Goal: Information Seeking & Learning: Learn about a topic

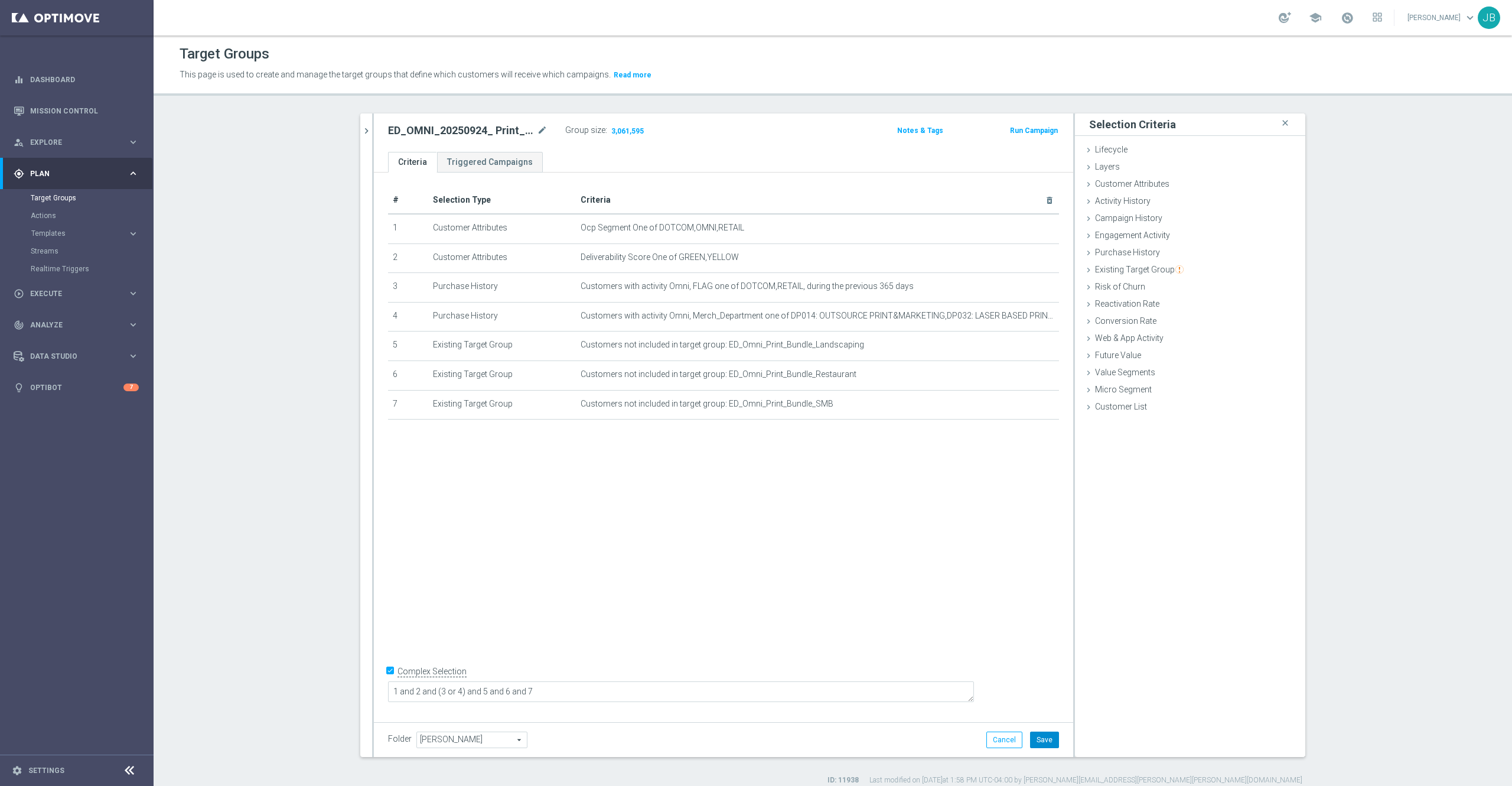
click at [1033, 735] on button "Save" at bounding box center [1044, 739] width 29 height 17
click at [101, 117] on link "Mission Control" at bounding box center [84, 111] width 108 height 32
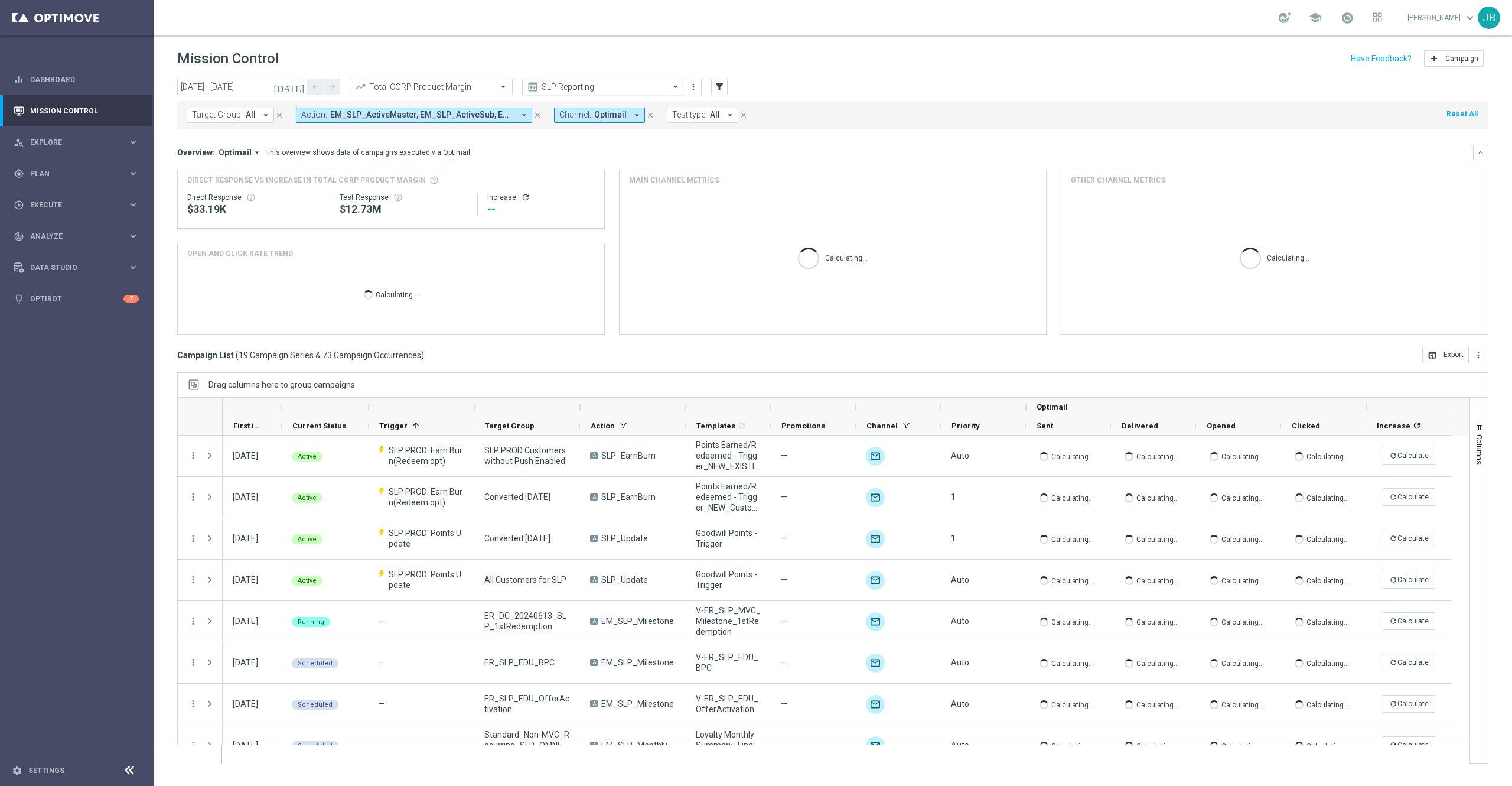
click at [551, 84] on input "text" at bounding box center [592, 86] width 127 height 10
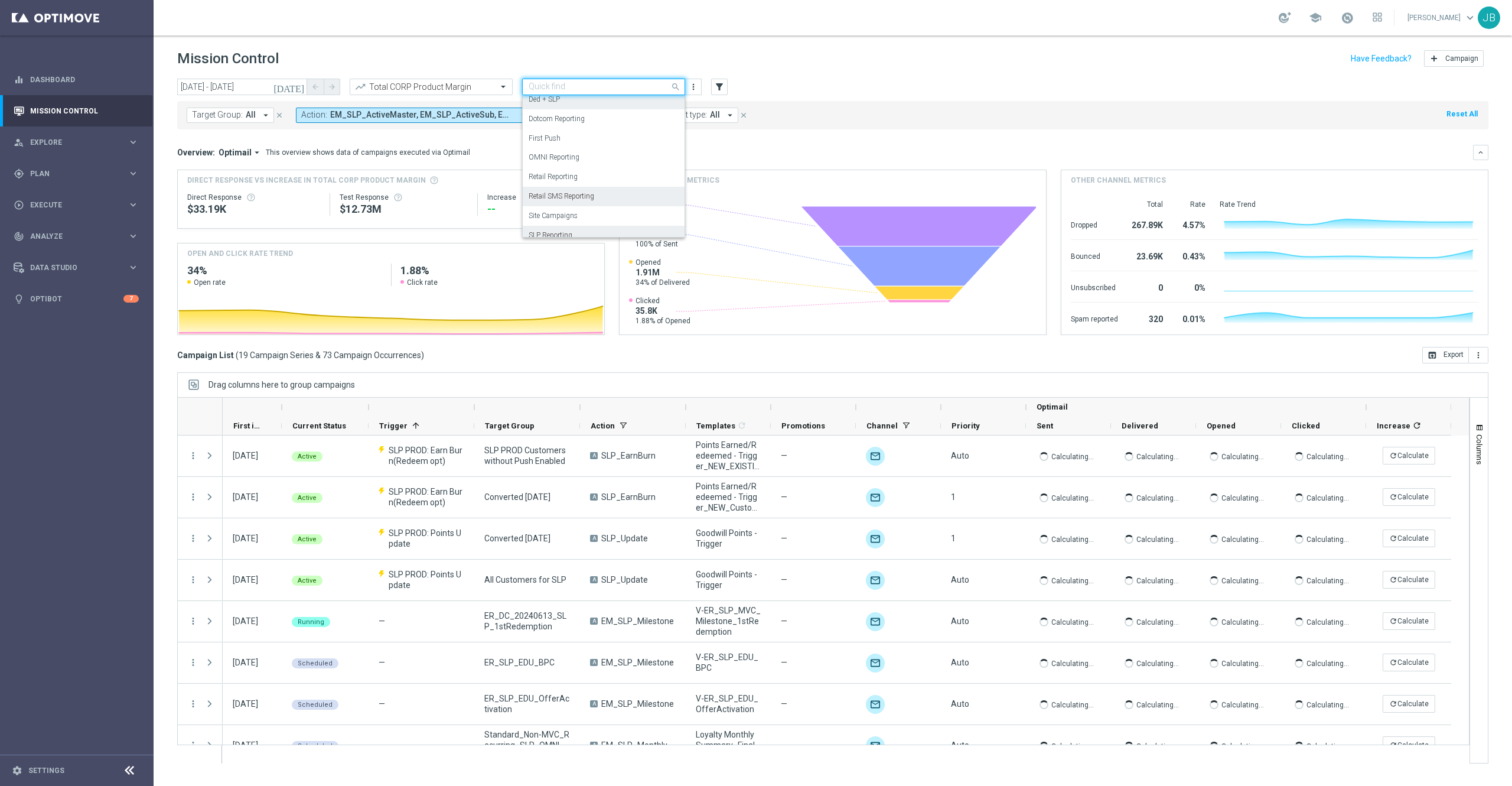
scroll to position [101, 0]
click at [568, 160] on label "OMNI Reporting" at bounding box center [554, 158] width 51 height 10
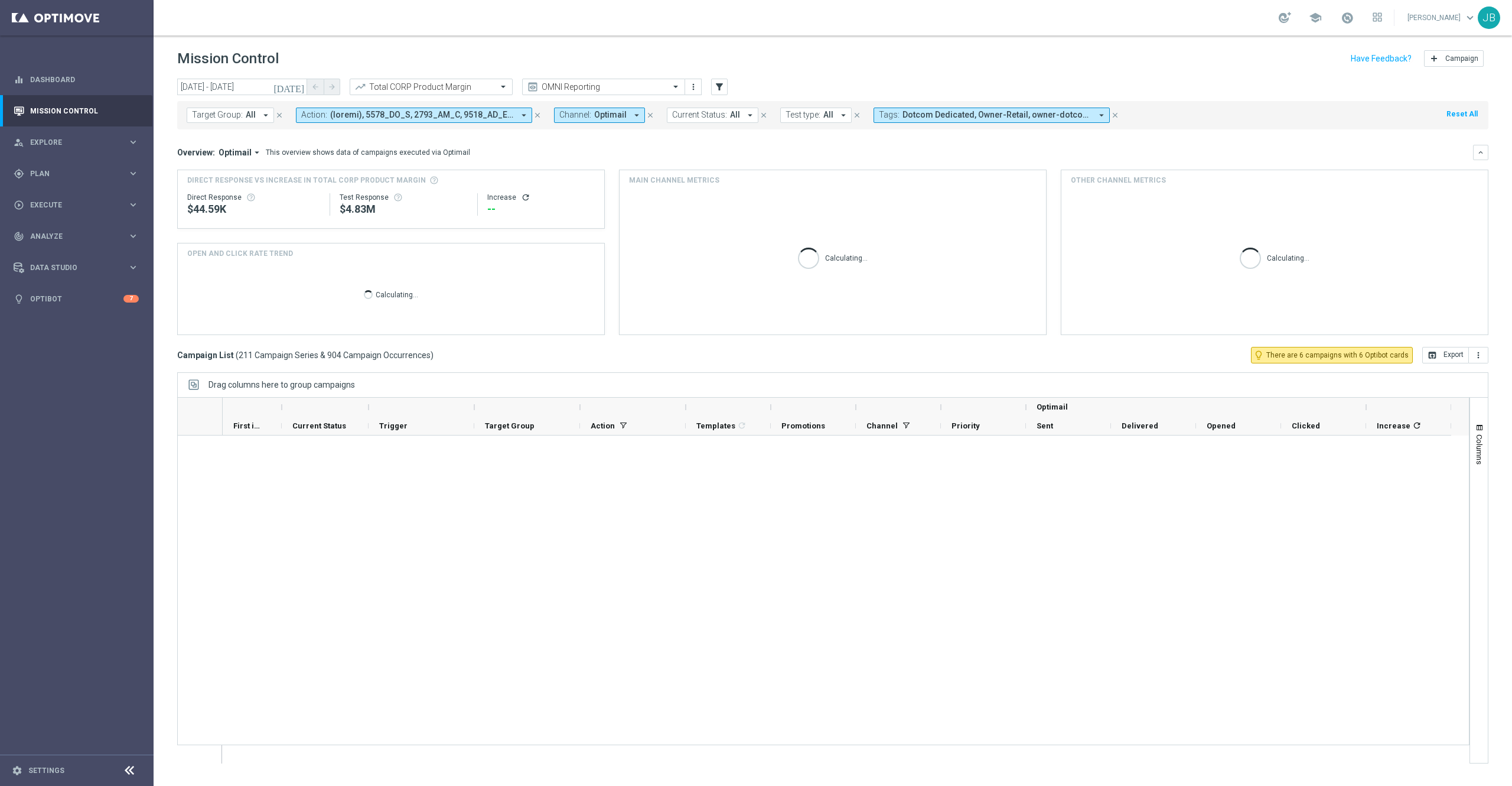
scroll to position [5200, 0]
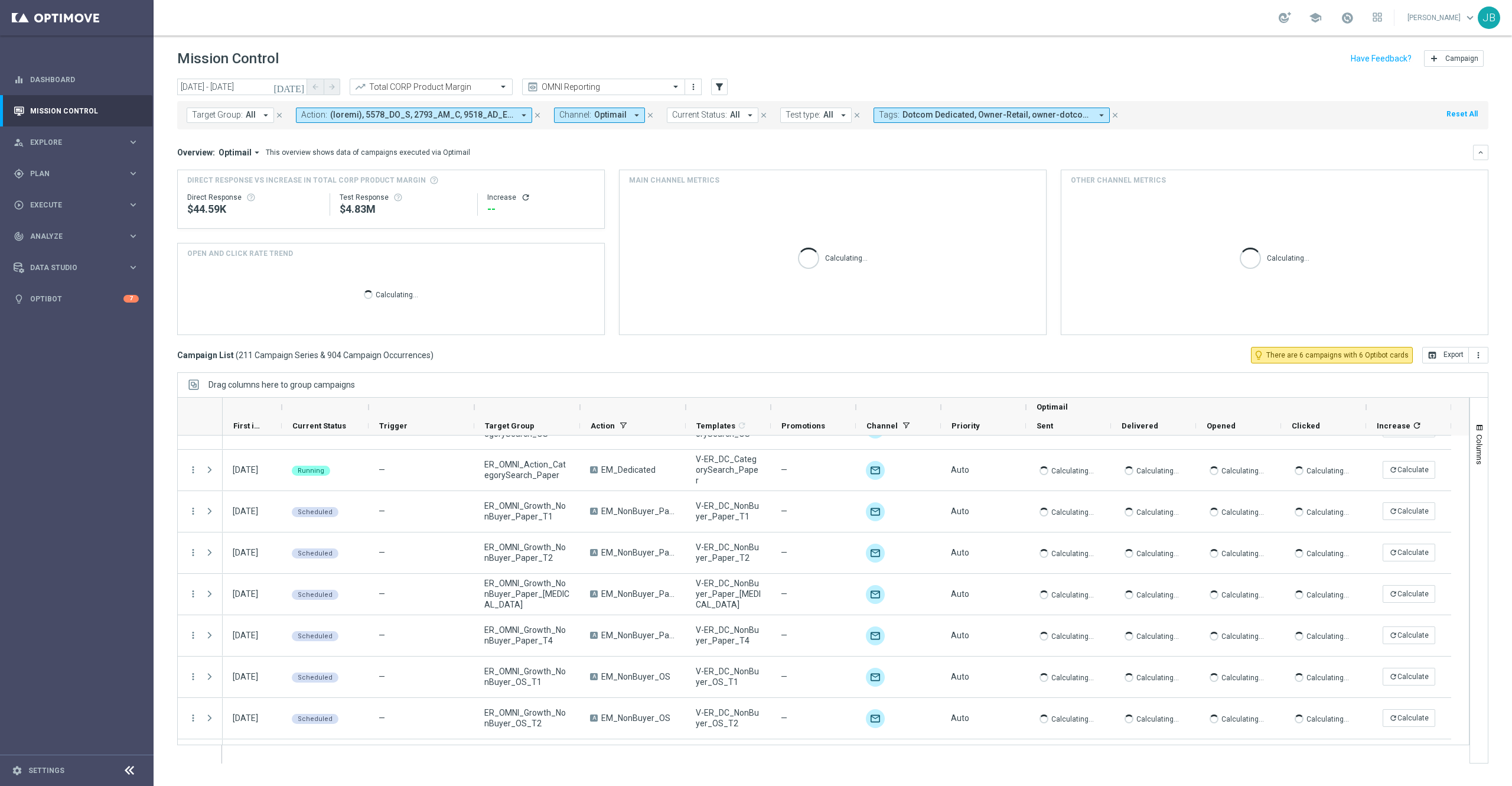
click at [298, 87] on icon "[DATE]" at bounding box center [290, 87] width 32 height 11
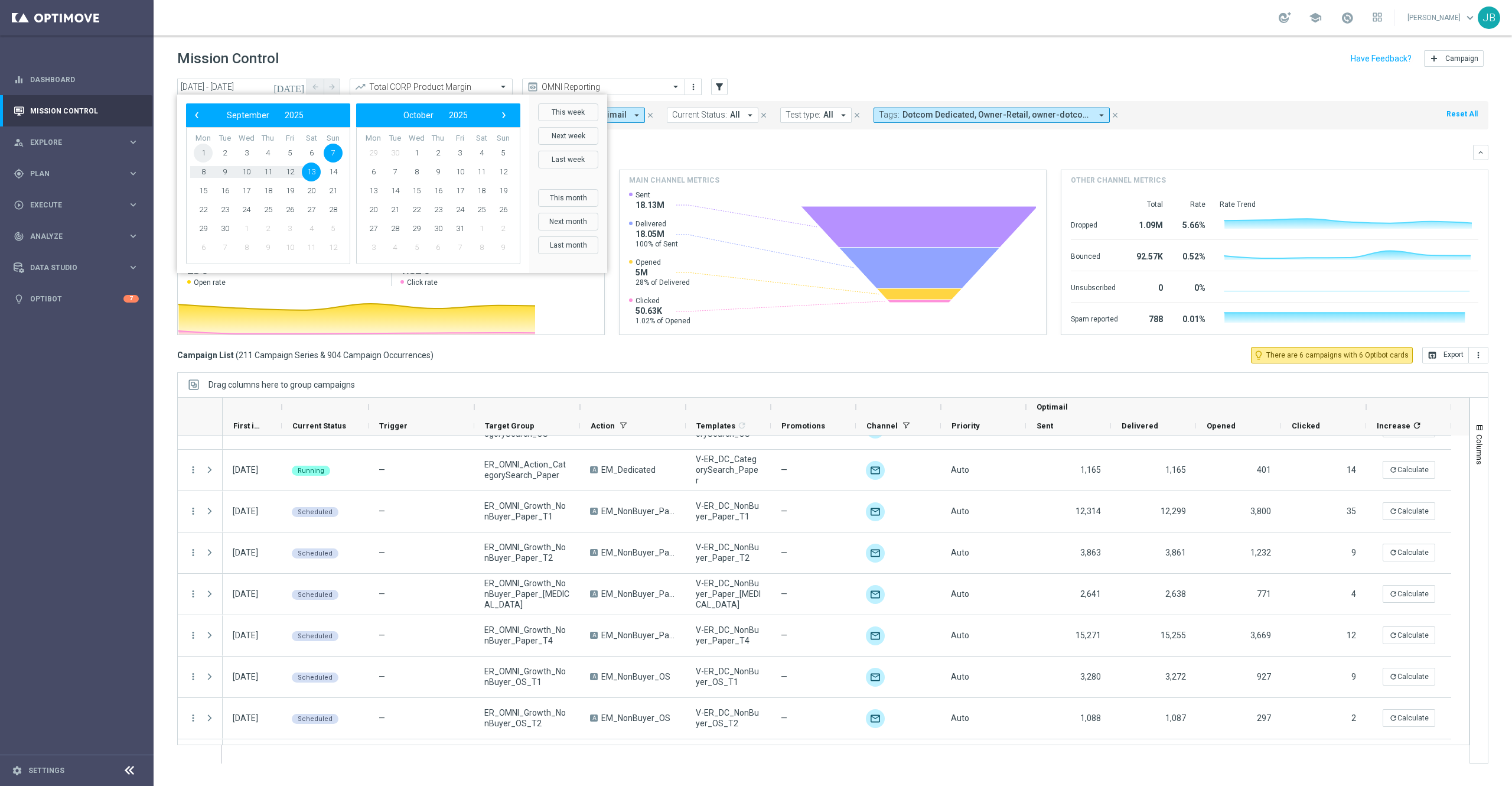
click at [203, 152] on span "1" at bounding box center [203, 152] width 18 height 19
click at [228, 229] on span "30" at bounding box center [225, 228] width 18 height 19
type input "[DATE] - [DATE]"
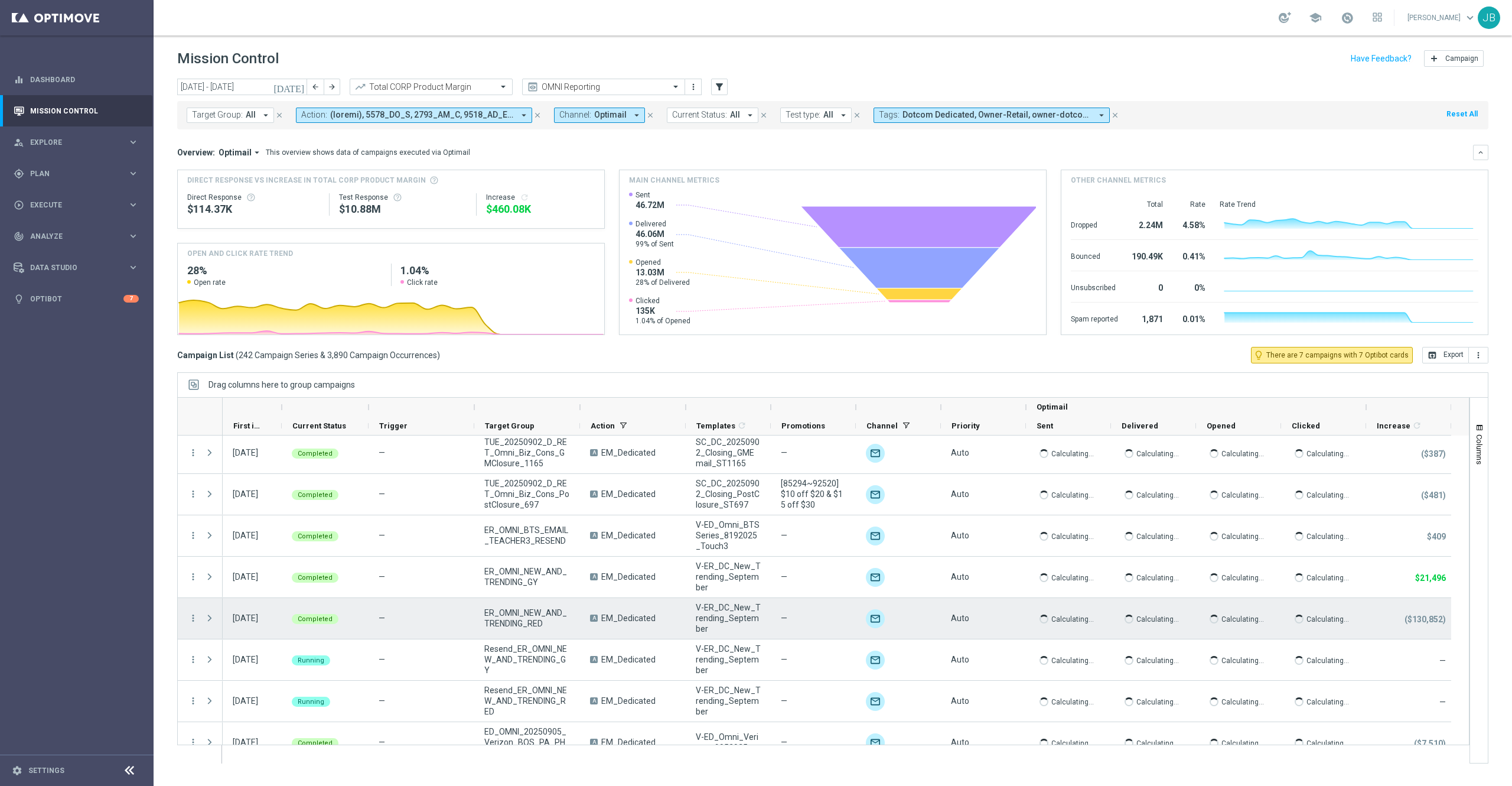
scroll to position [8857, 0]
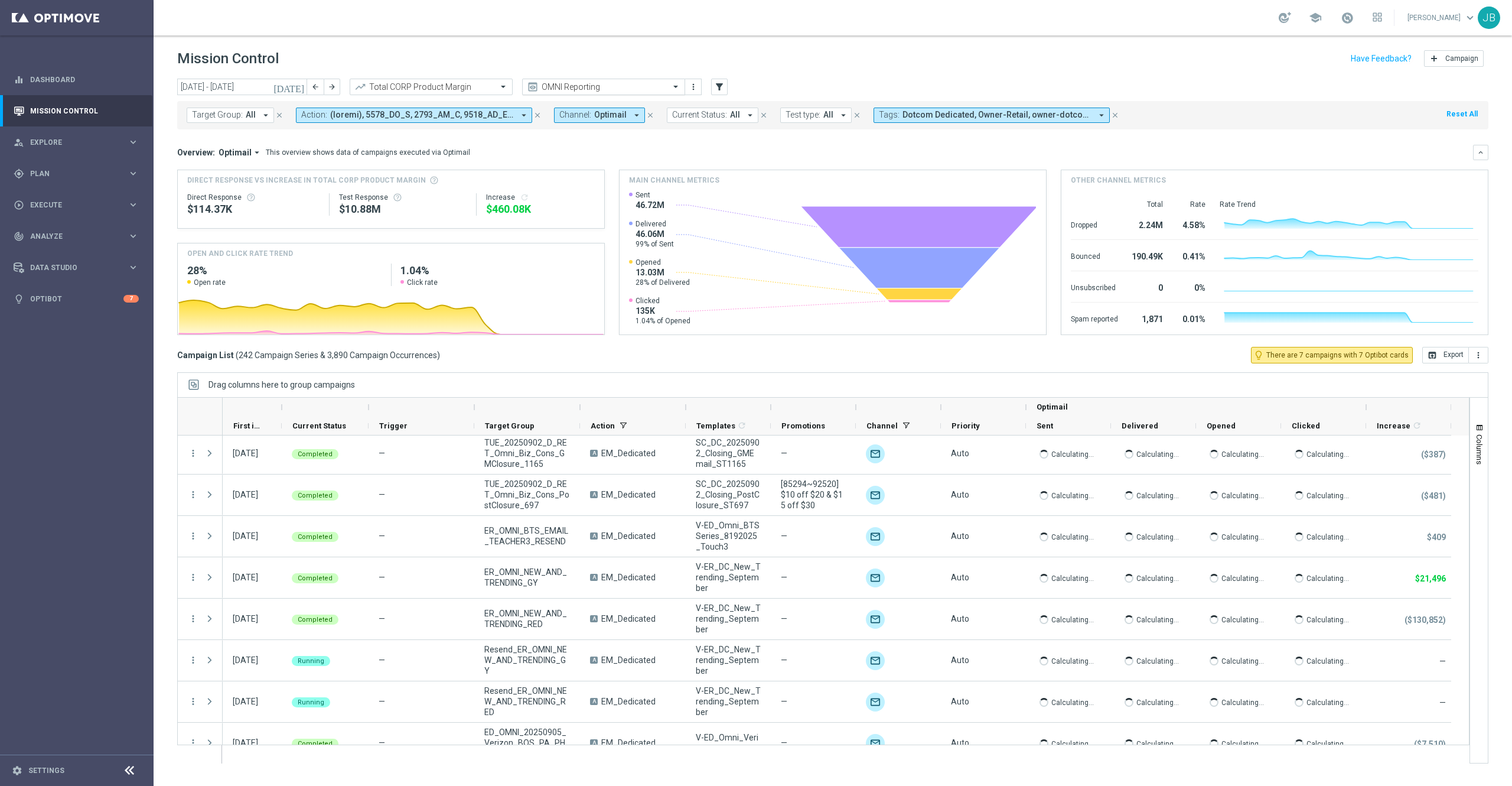
click at [640, 82] on input "text" at bounding box center [592, 86] width 127 height 10
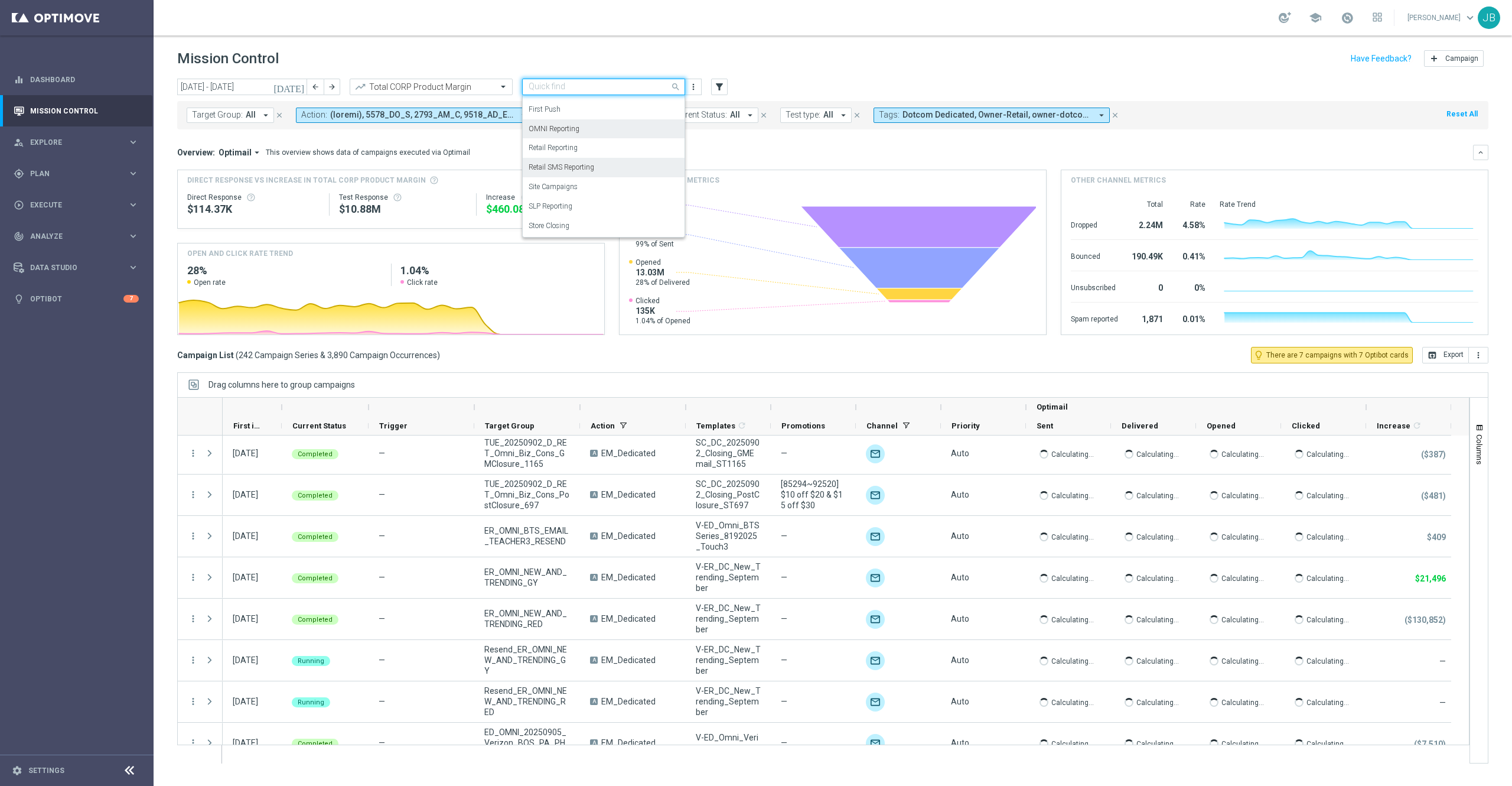
scroll to position [130, 0]
click at [568, 204] on label "SLP Reporting" at bounding box center [550, 206] width 44 height 10
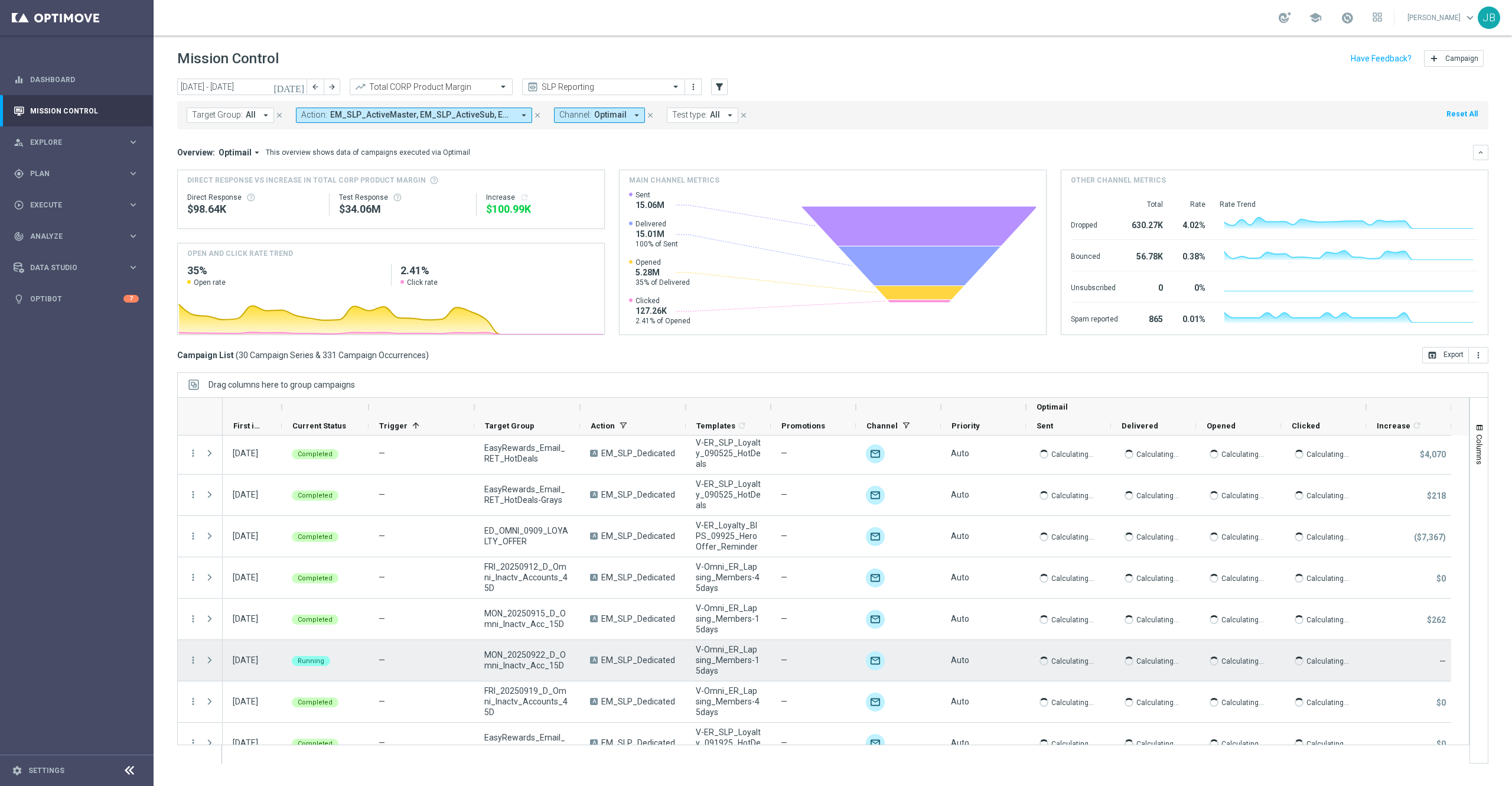
scroll to position [932, 0]
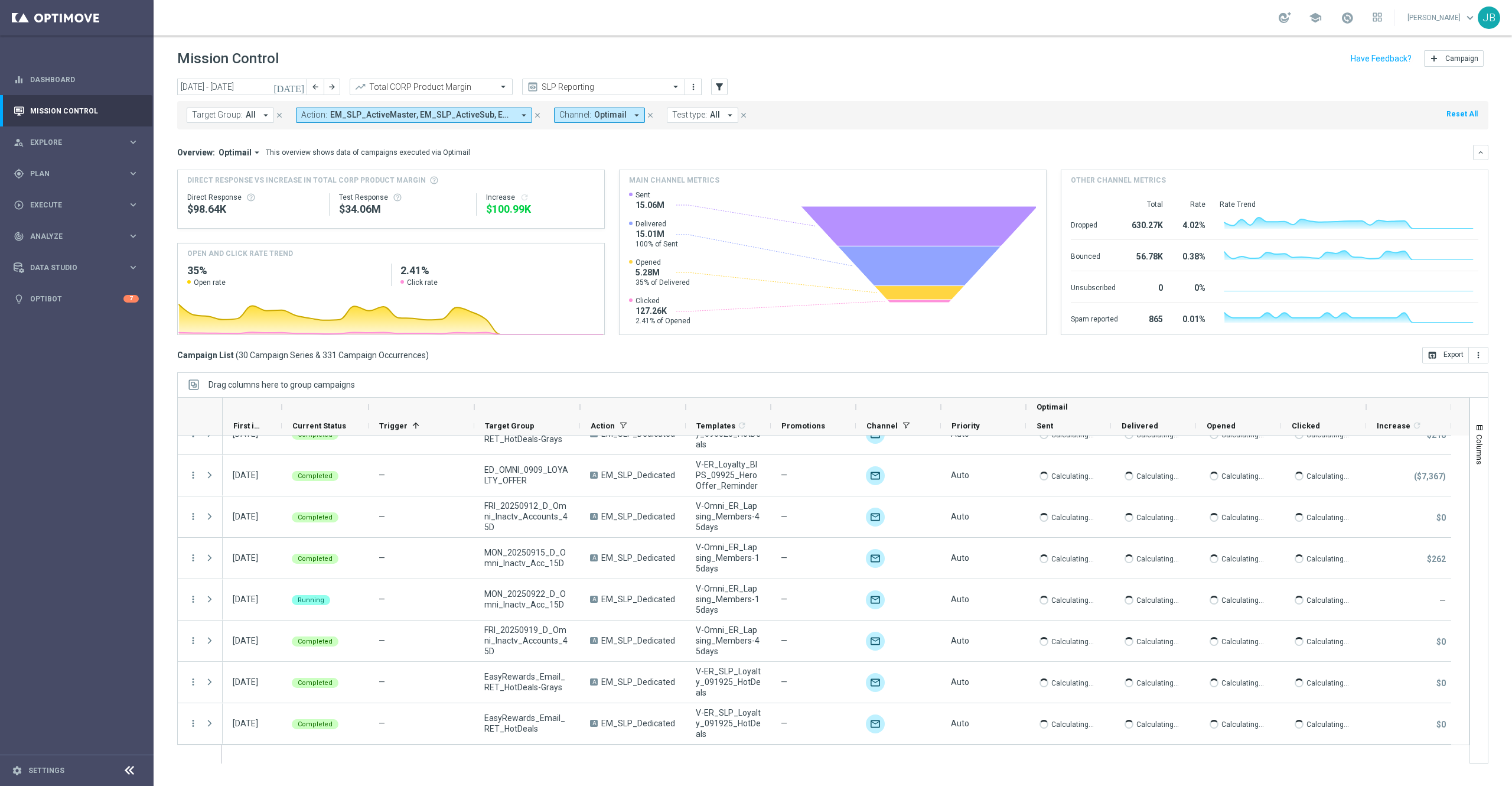
click at [253, 115] on span "All" at bounding box center [250, 115] width 10 height 10
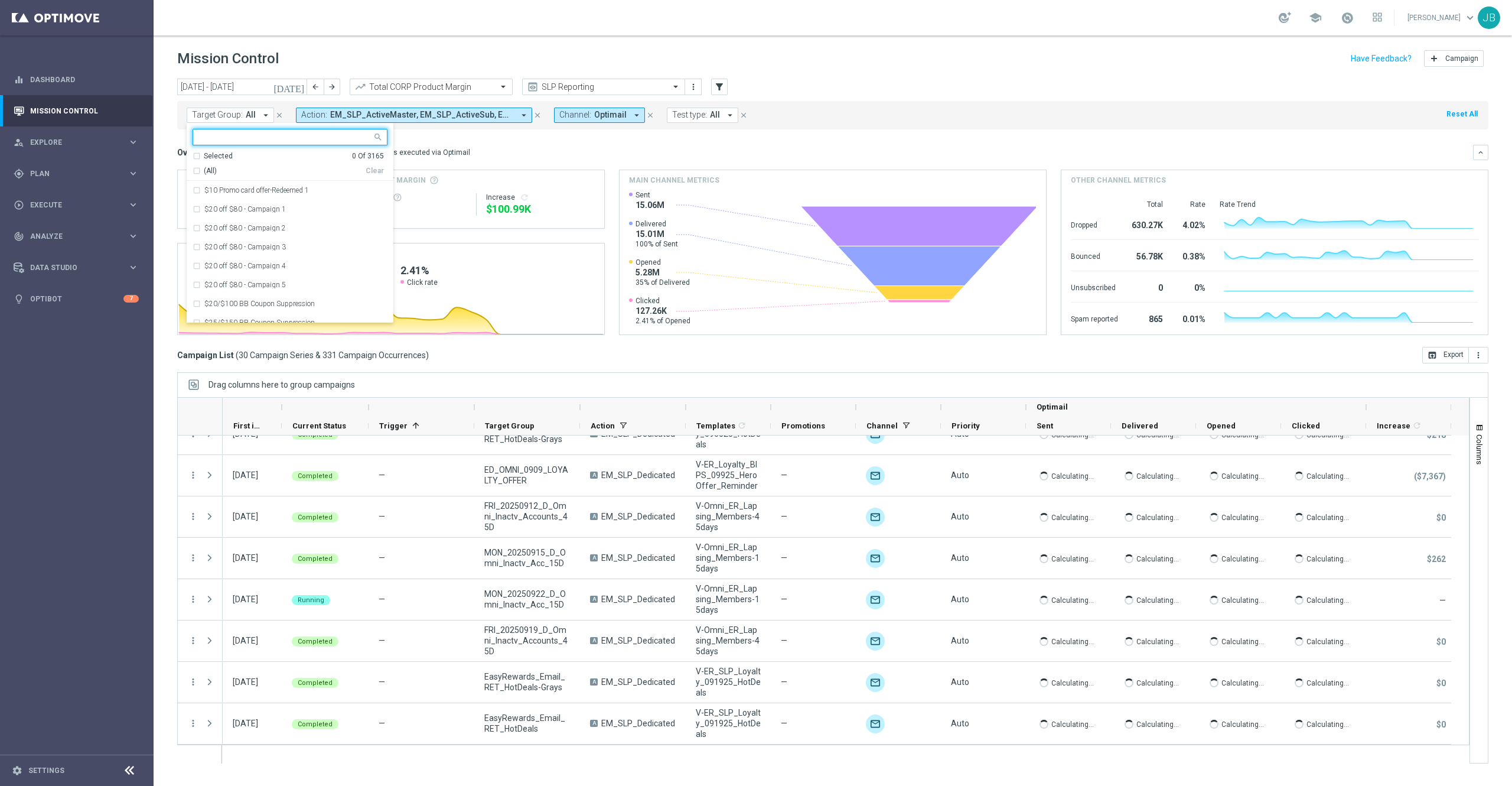
click at [259, 132] on div at bounding box center [282, 137] width 179 height 15
type input "n"
type input "N"
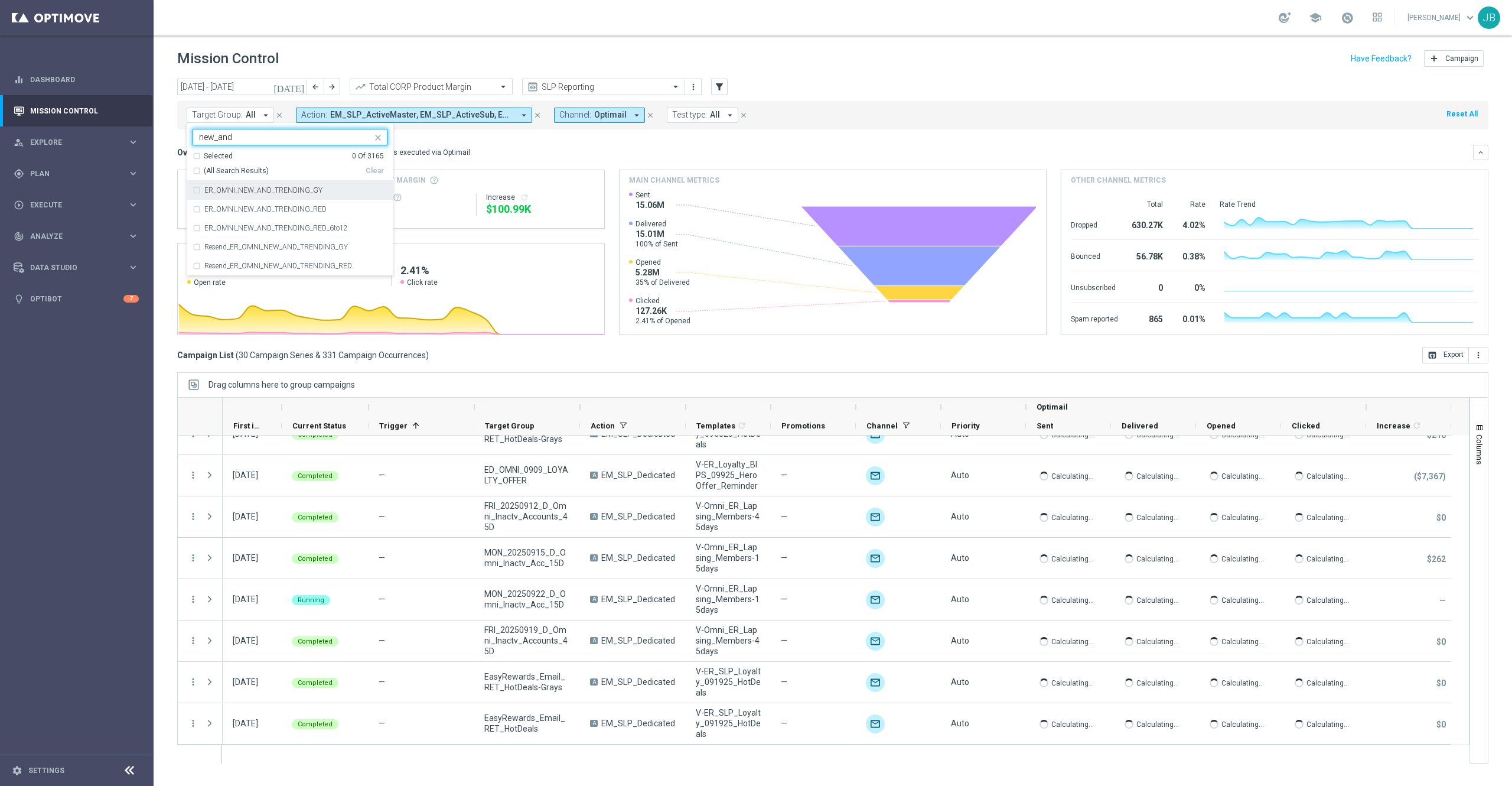
click at [230, 196] on div "ER_OMNI_NEW_AND_TRENDING_GY" at bounding box center [290, 189] width 195 height 19
type input "new_and"
click at [241, 204] on div "ER_OMNI_NEW_AND_TRENDING_RED" at bounding box center [290, 209] width 195 height 19
click at [561, 147] on div "Overview: Optimail arrow_drop_down This overview shows data of campaigns execut…" at bounding box center [825, 152] width 1296 height 11
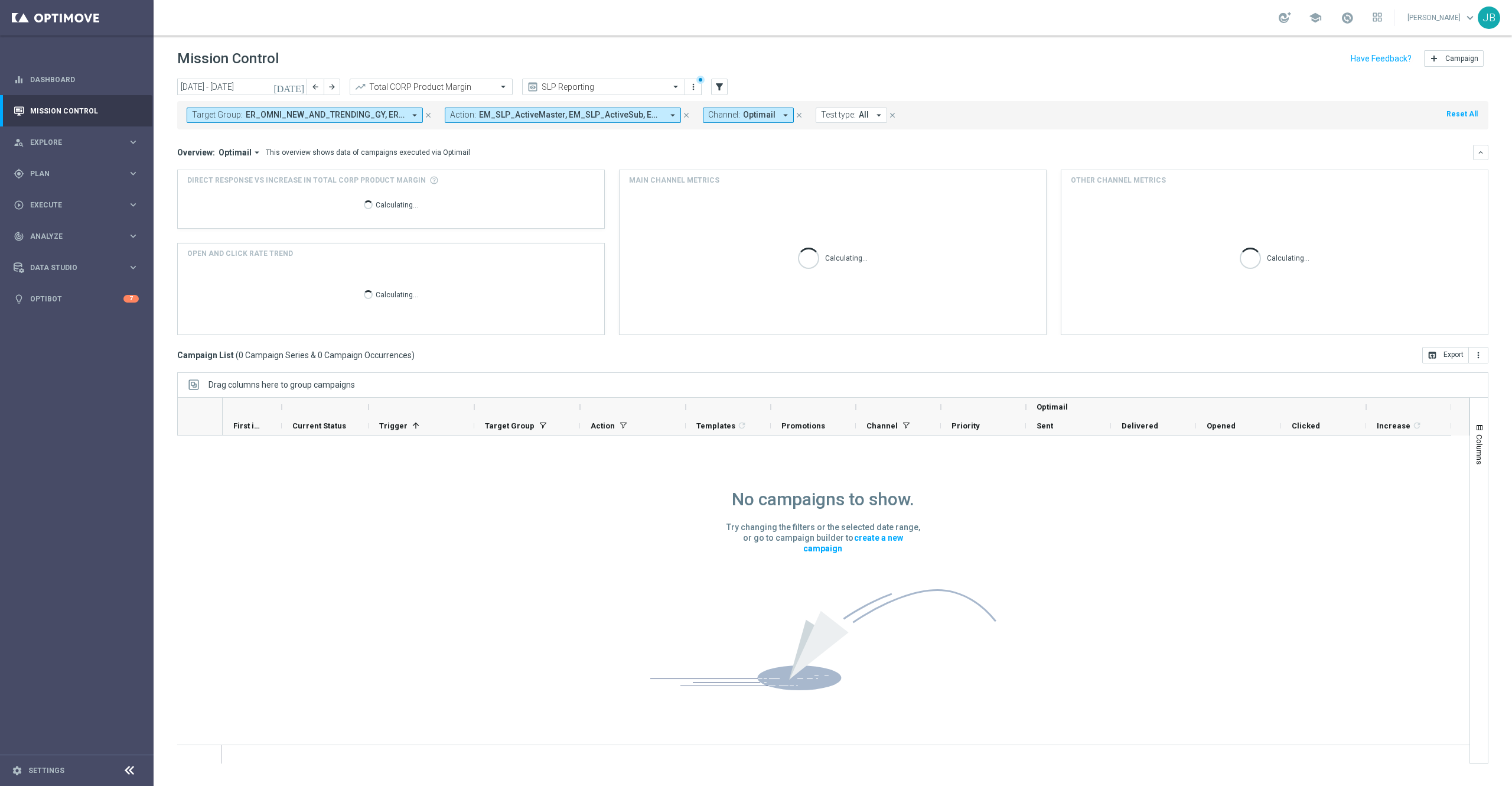
scroll to position [1, 0]
click at [314, 113] on span "ER_OMNI_NEW_AND_TRENDING_GY, ER_OMNI_NEW_AND_TRENDING_RED" at bounding box center [325, 115] width 159 height 10
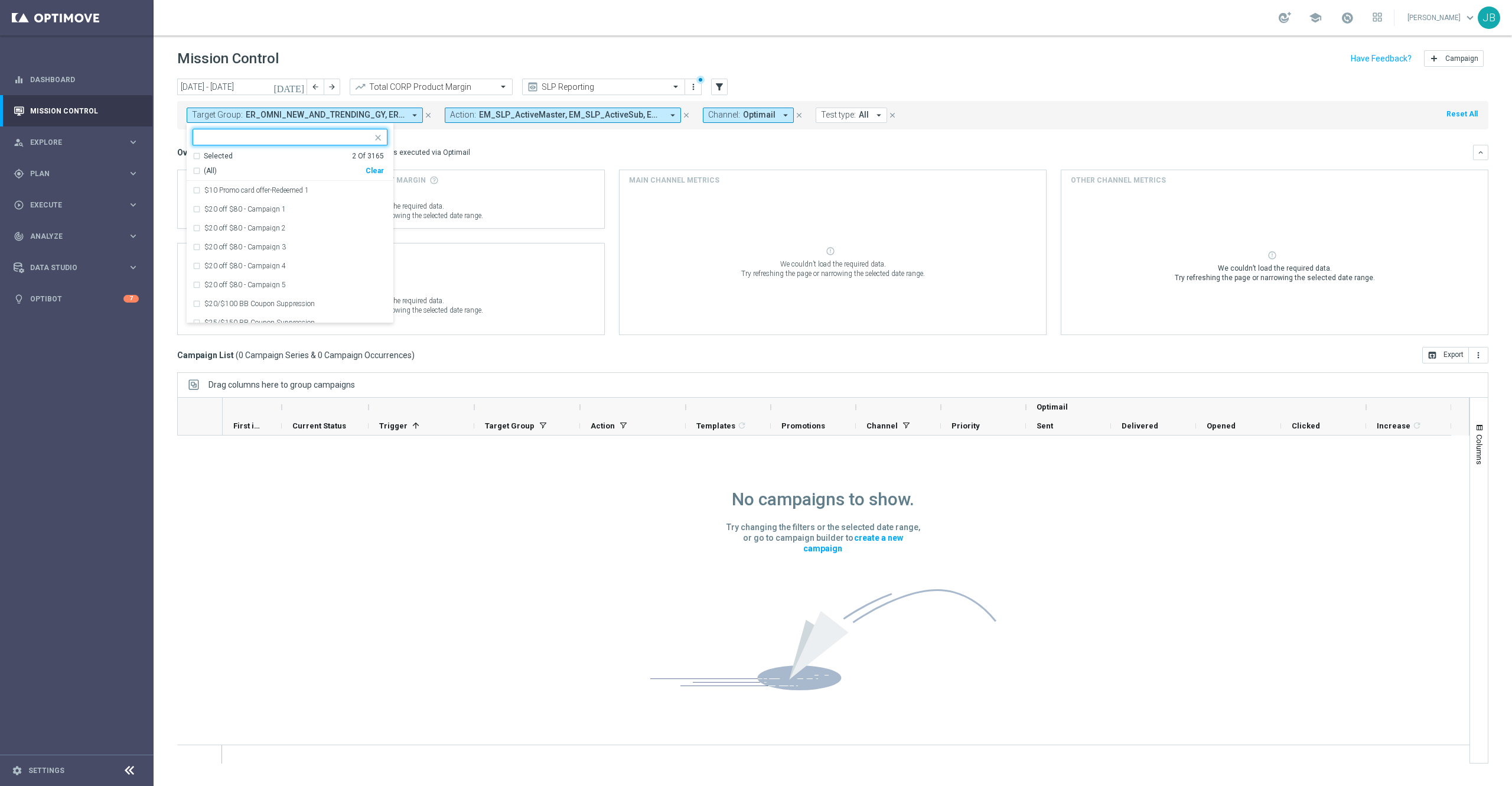
click at [328, 141] on input "text" at bounding box center [285, 137] width 173 height 10
click at [623, 90] on input "text" at bounding box center [592, 86] width 127 height 10
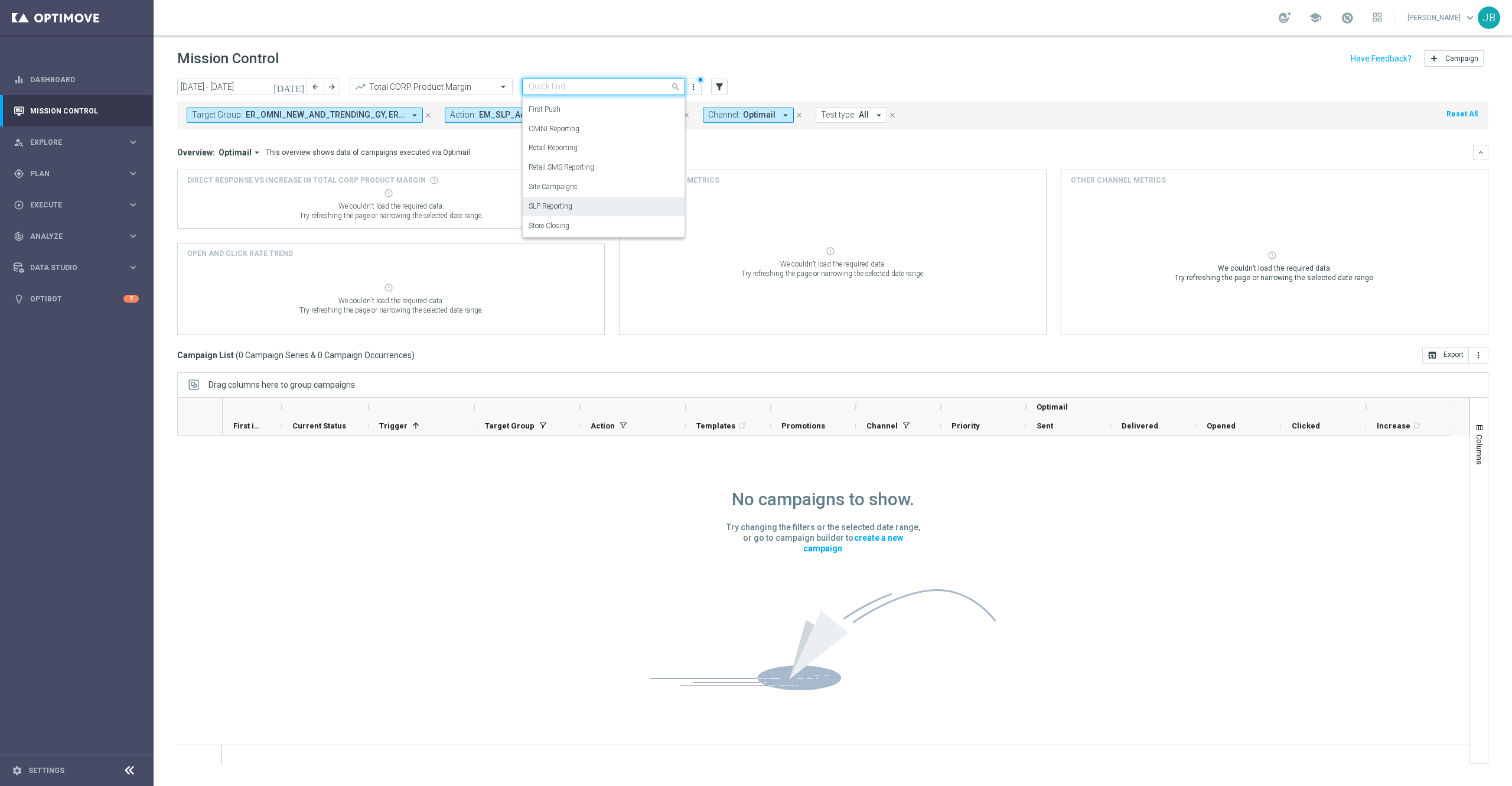
scroll to position [0, 0]
click at [556, 108] on div "Analysis" at bounding box center [603, 105] width 150 height 19
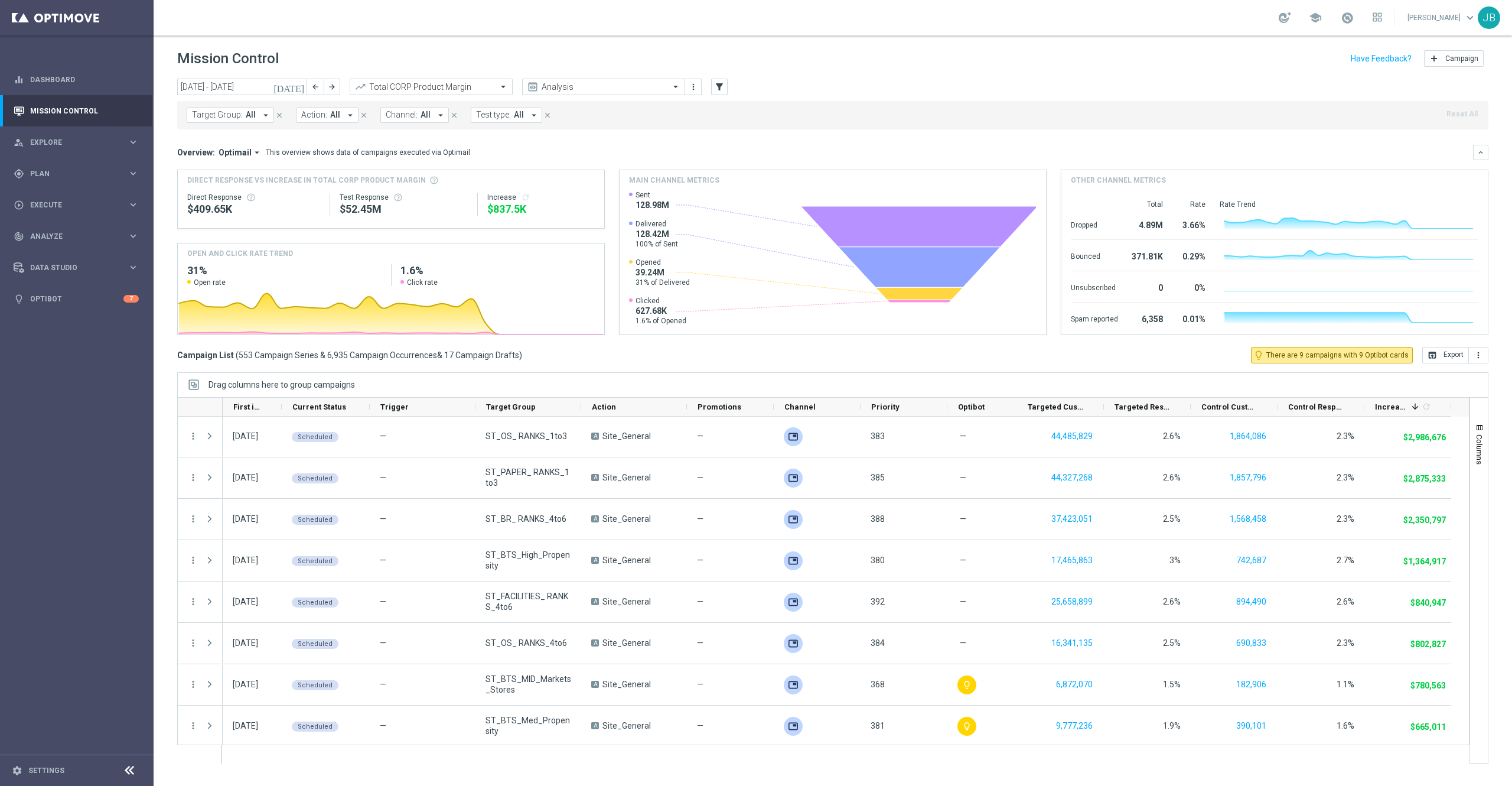
click at [236, 115] on span "Target Group:" at bounding box center [218, 115] width 51 height 10
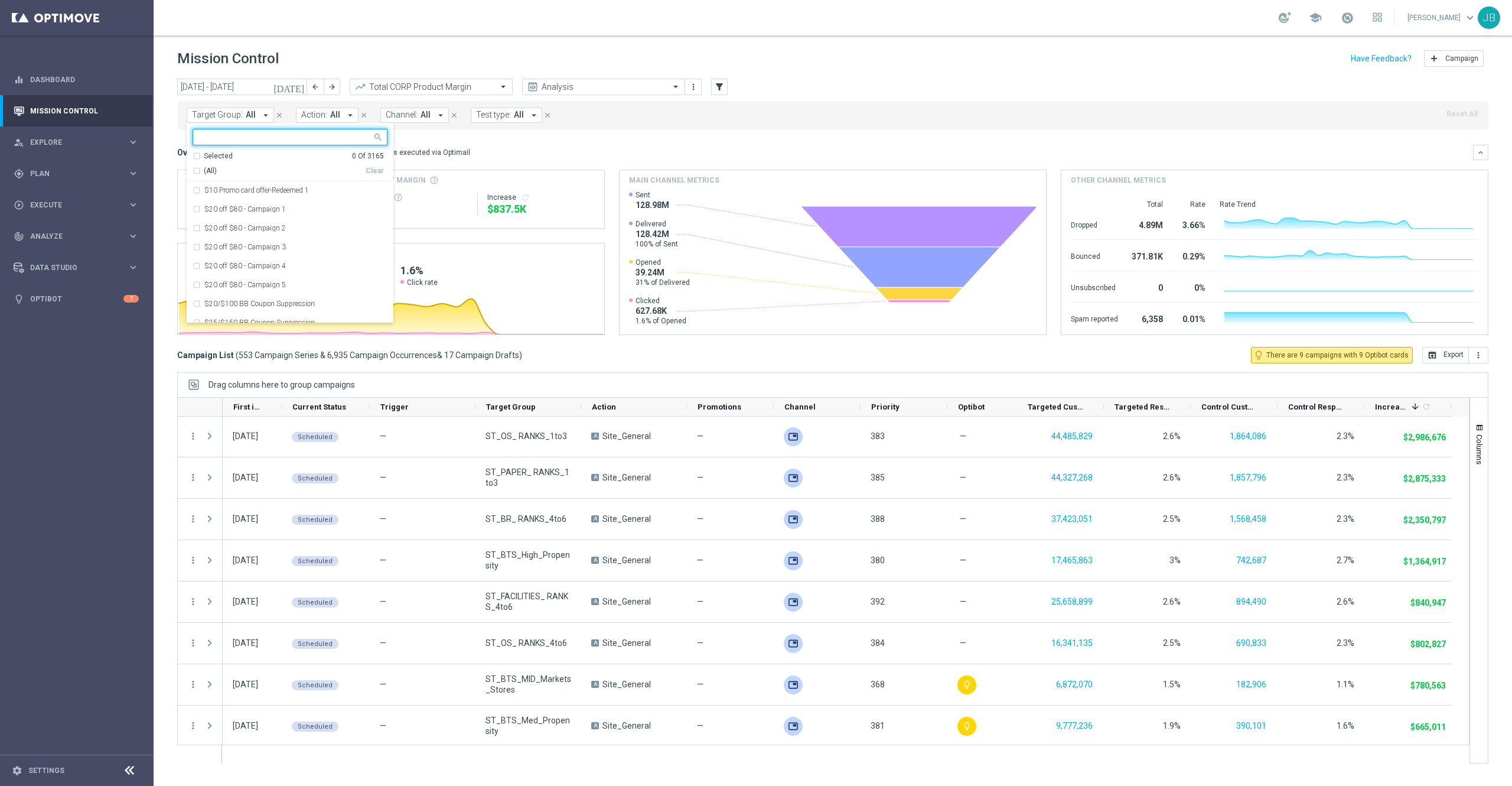
click at [279, 137] on input "text" at bounding box center [285, 137] width 173 height 10
type input "p"
type input "c"
click at [227, 132] on div at bounding box center [282, 137] width 179 height 15
paste input "CatPropensity"
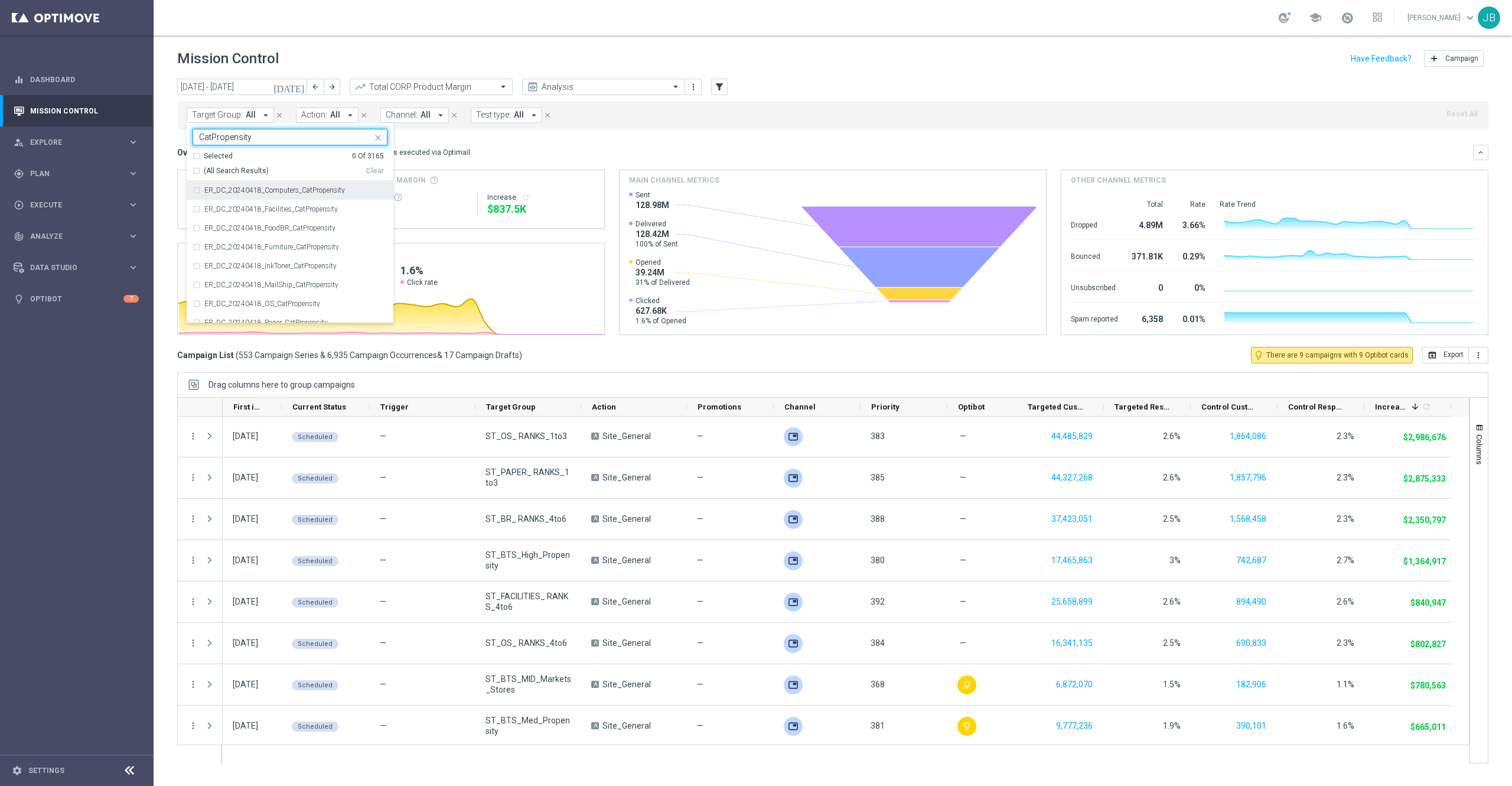
click at [196, 172] on div "(All Search Results)" at bounding box center [279, 171] width 173 height 10
type input "CatPropensity"
click at [535, 148] on div "Overview: Optimail arrow_drop_down This overview shows data of campaigns execut…" at bounding box center [825, 152] width 1296 height 11
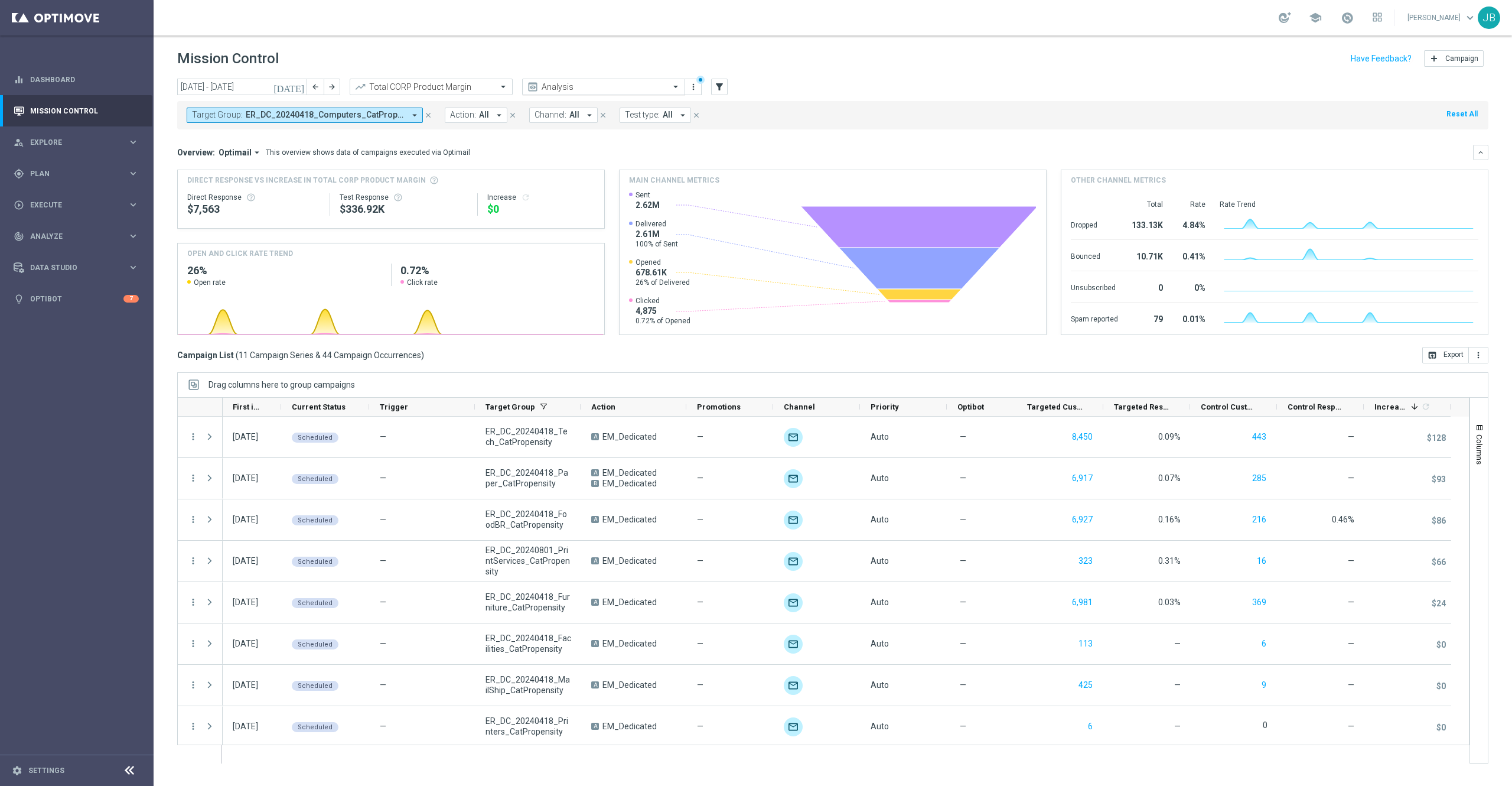
click at [594, 87] on input "text" at bounding box center [592, 86] width 127 height 10
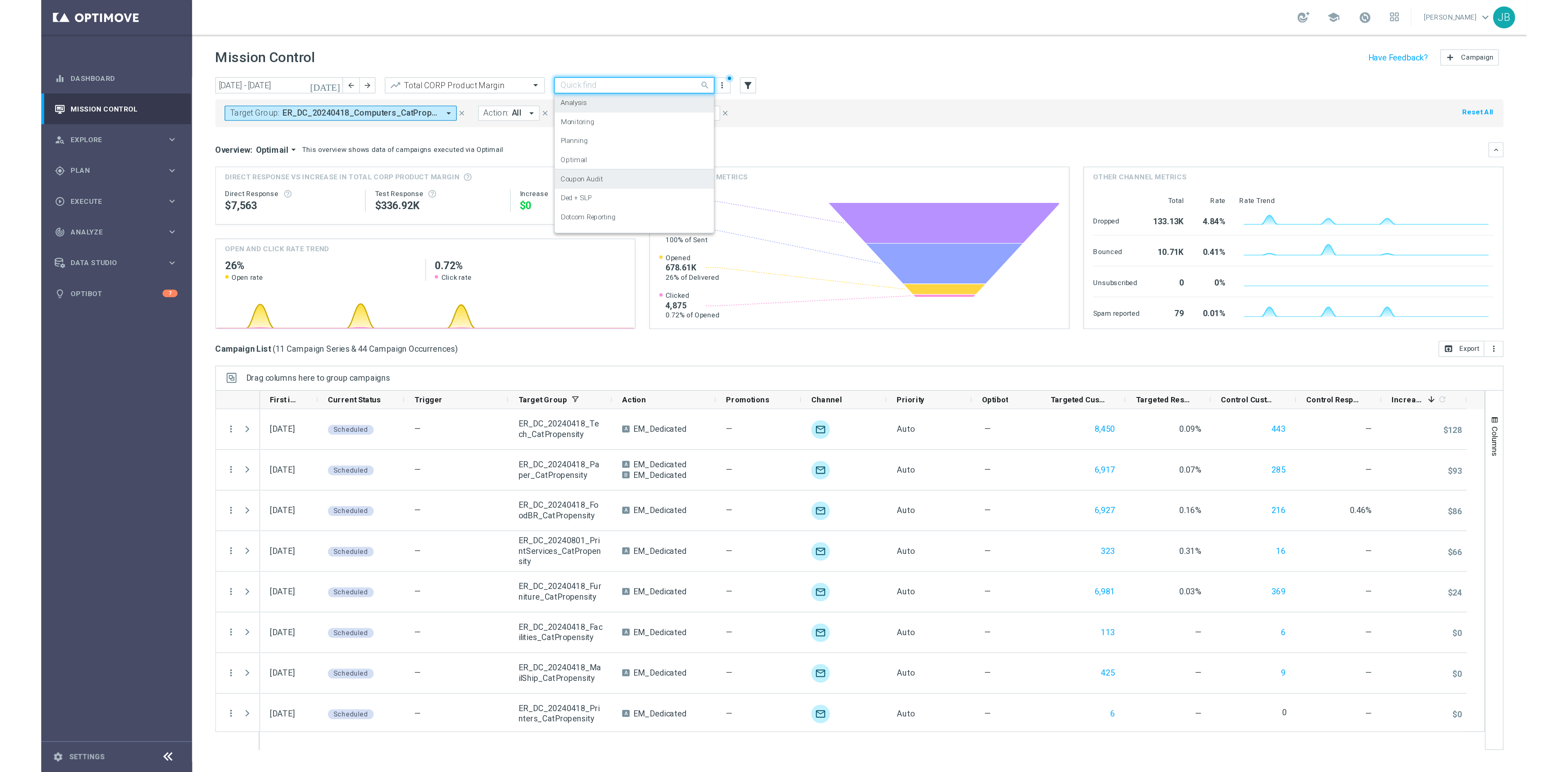
scroll to position [90, 0]
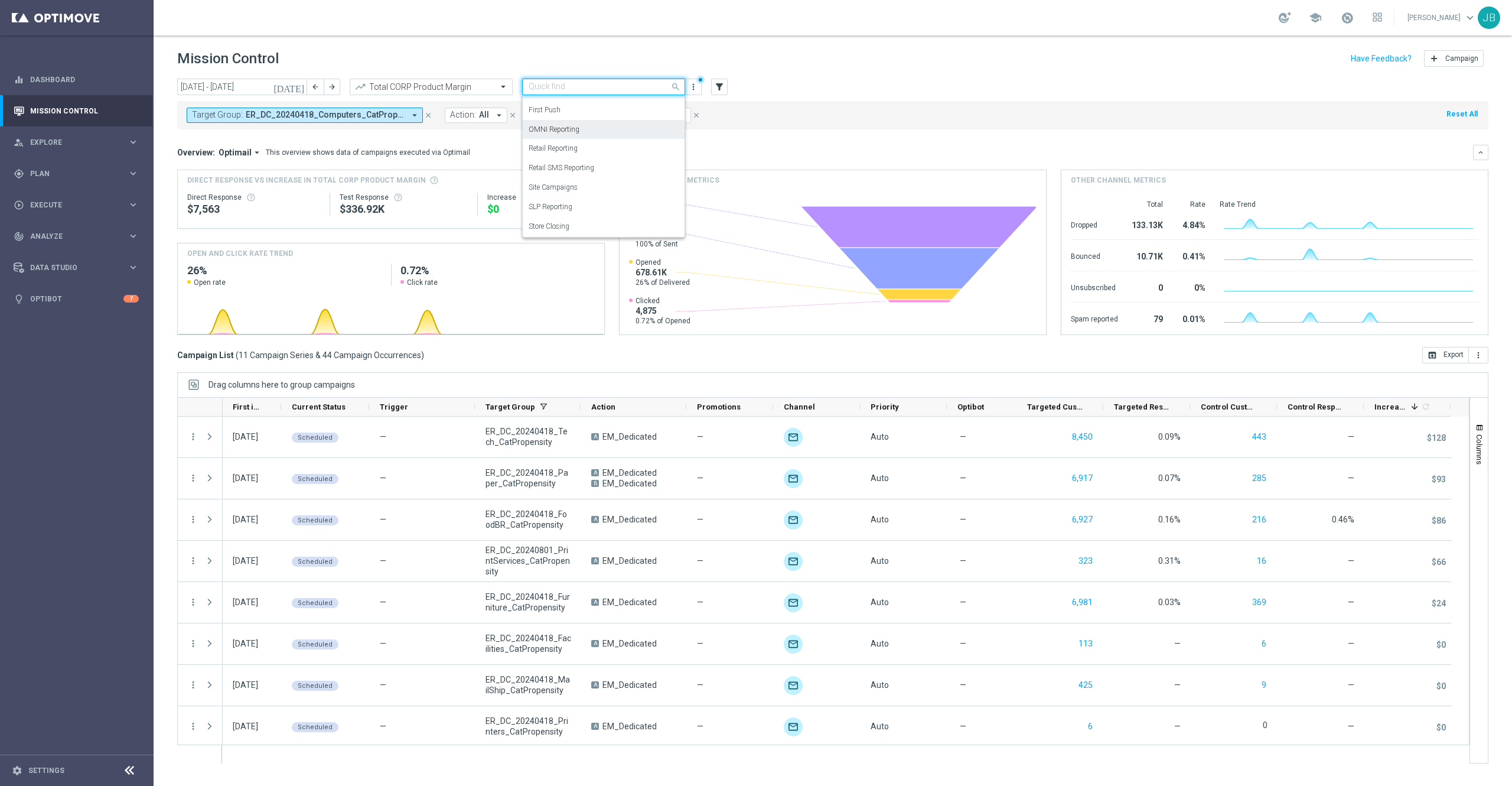
click at [563, 132] on label "OMNI Reporting" at bounding box center [554, 130] width 51 height 10
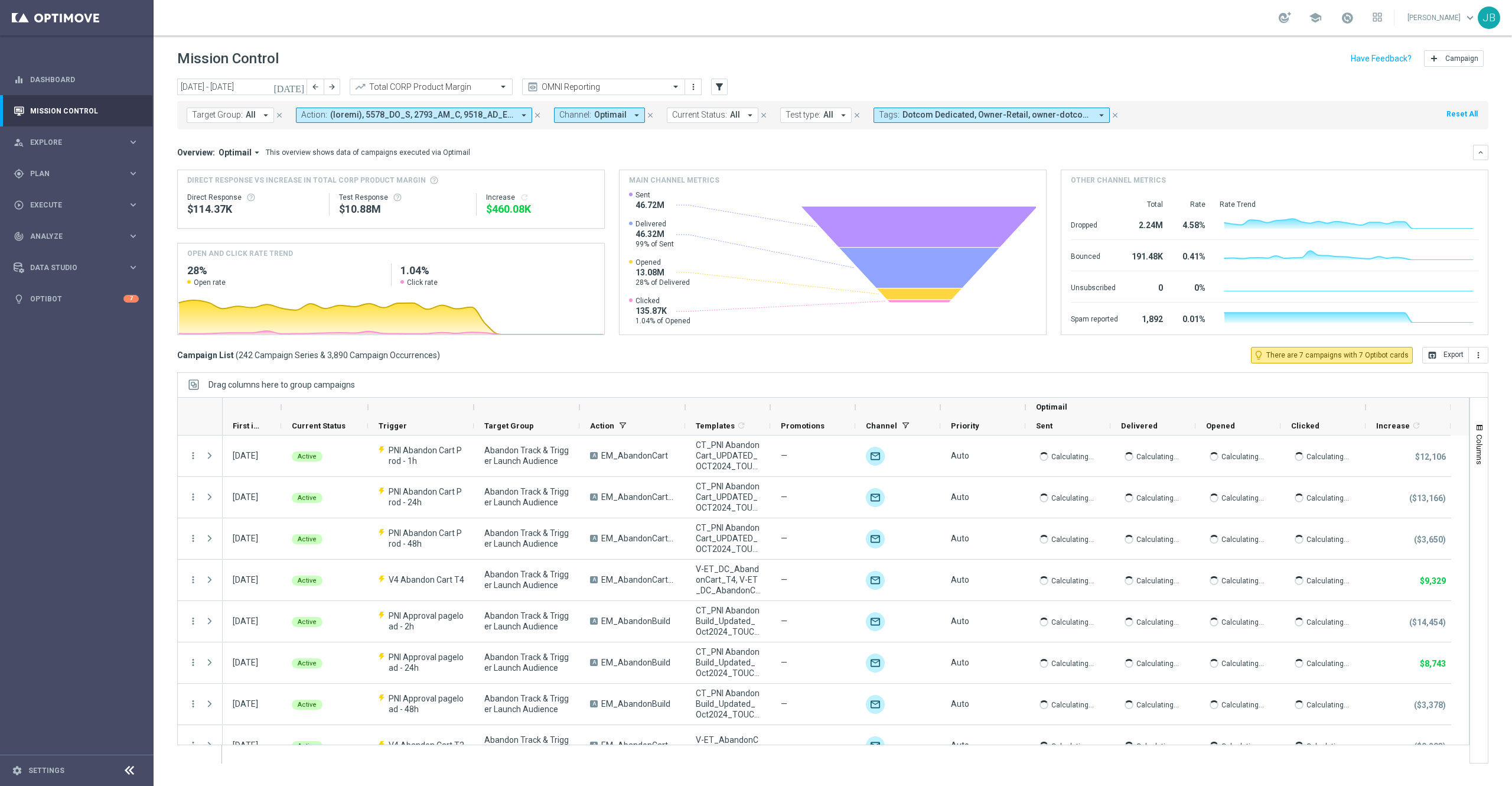
click at [231, 121] on button "Target Group: All arrow_drop_down" at bounding box center [230, 115] width 87 height 15
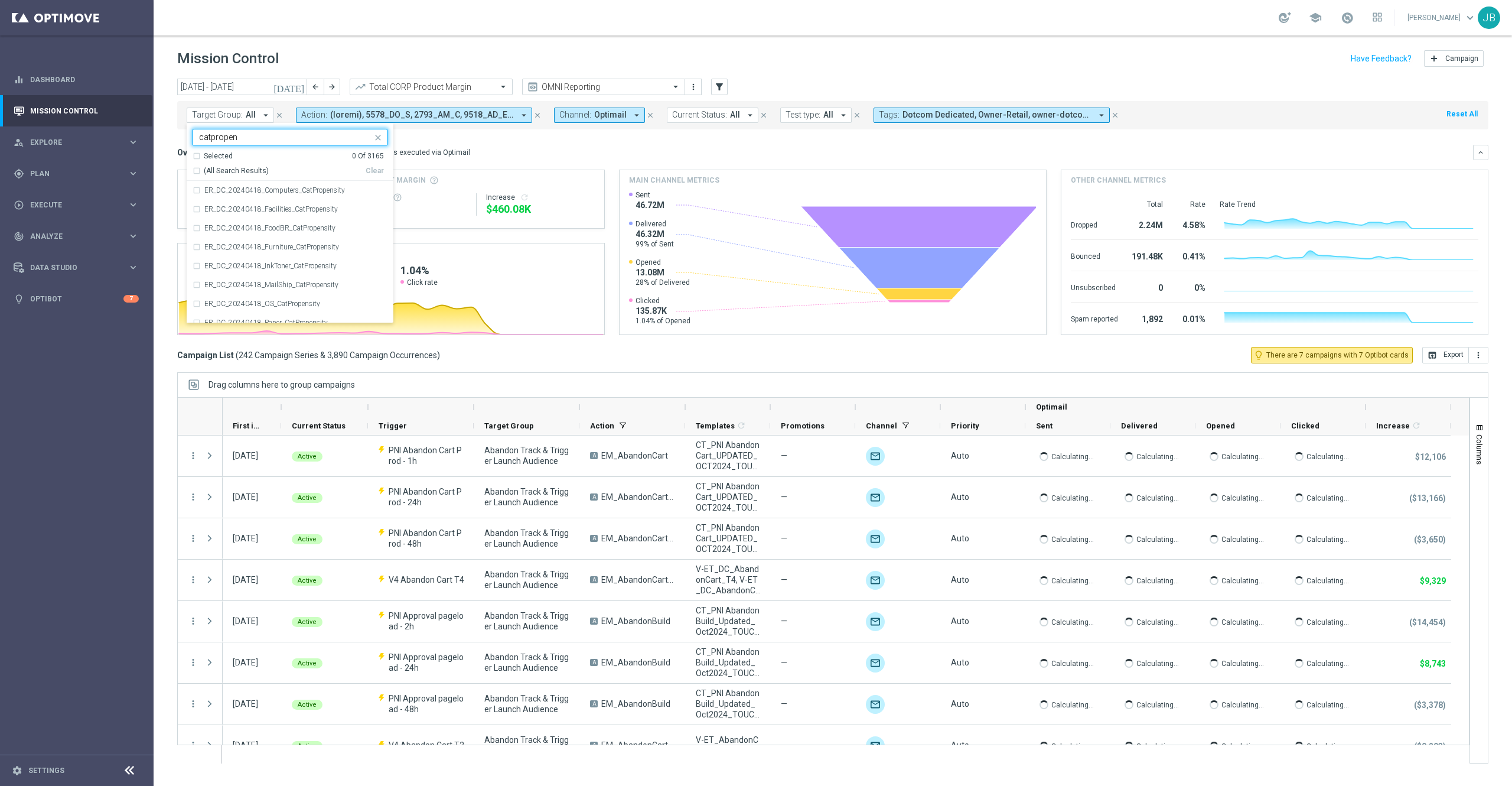
click at [195, 170] on div "(All Search Results)" at bounding box center [279, 171] width 173 height 10
type input "catpropen"
click at [487, 146] on div "Overview: Optimail arrow_drop_down This overview shows data of campaigns execut…" at bounding box center [832, 152] width 1311 height 15
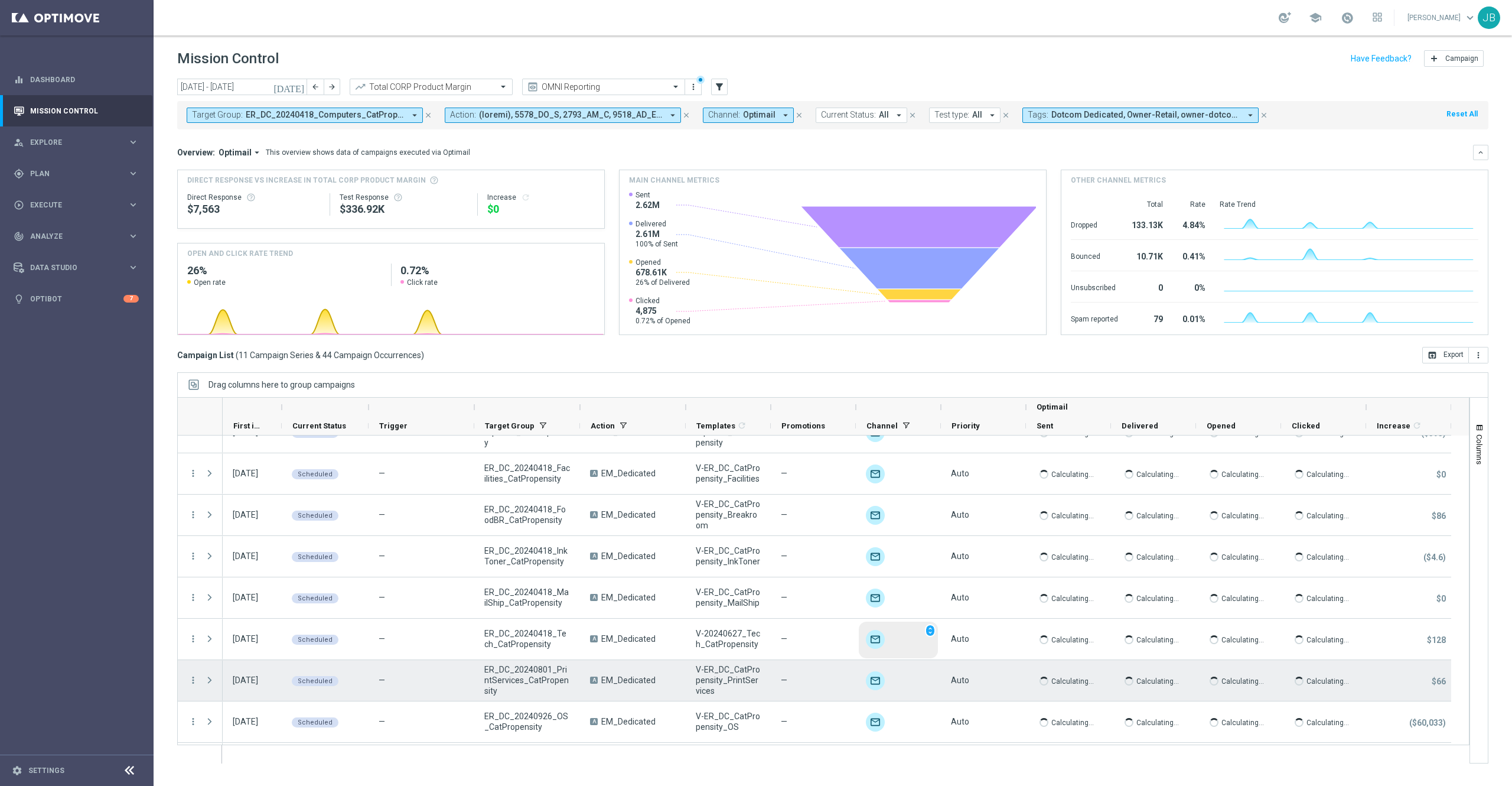
scroll to position [0, 0]
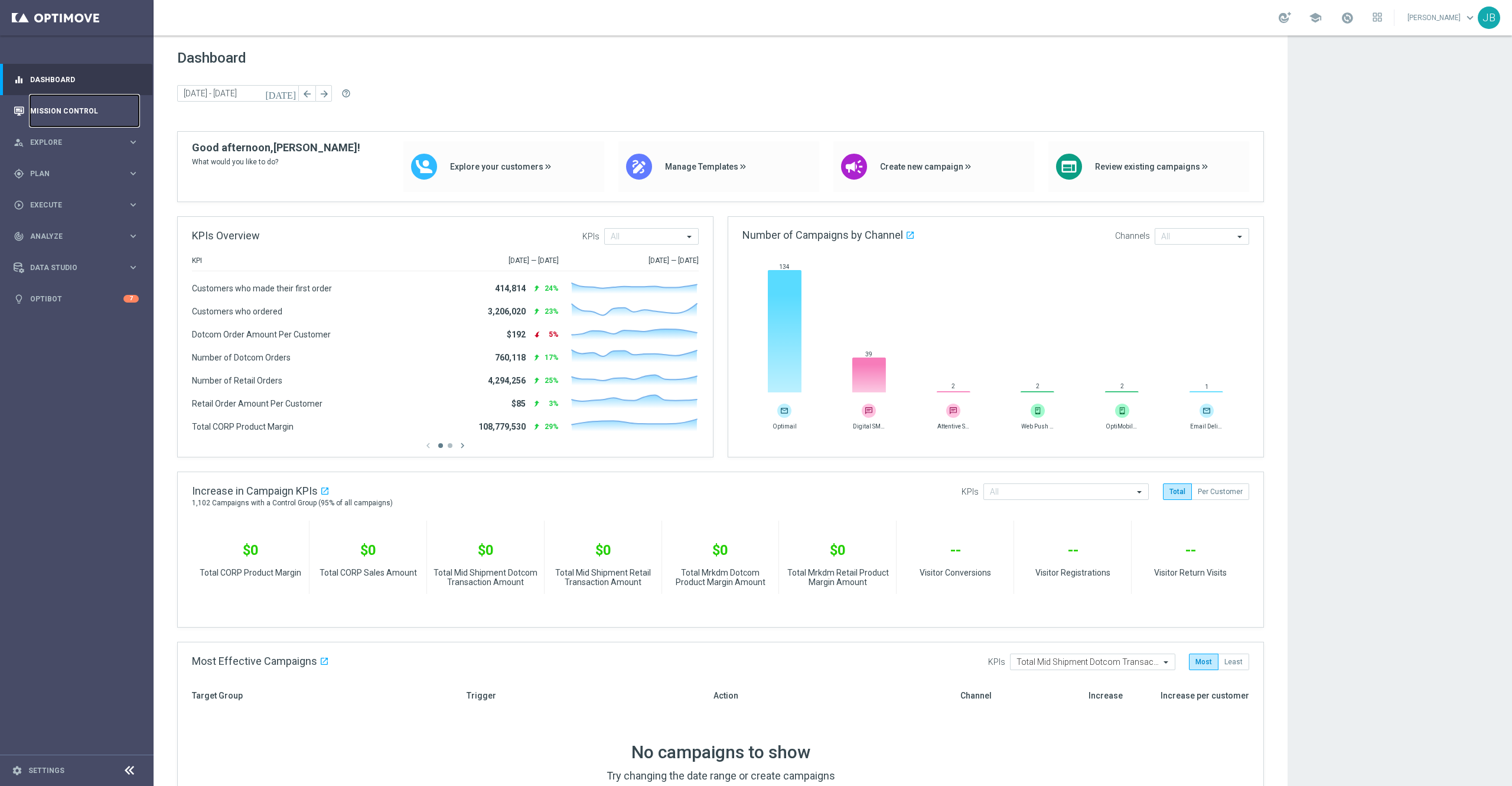
click at [122, 114] on link "Mission Control" at bounding box center [84, 111] width 108 height 32
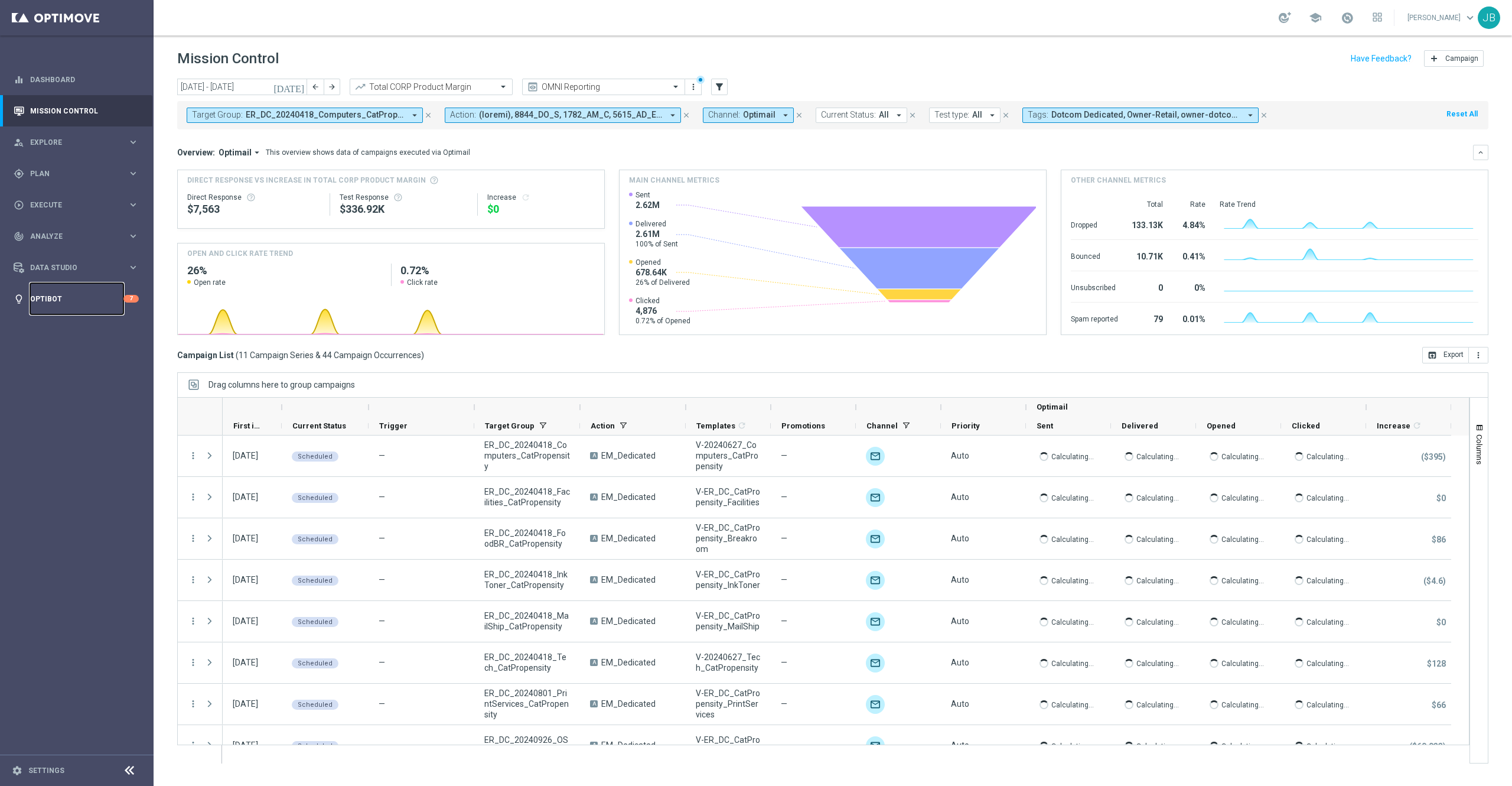
click at [60, 297] on link "Optibot" at bounding box center [77, 299] width 93 height 32
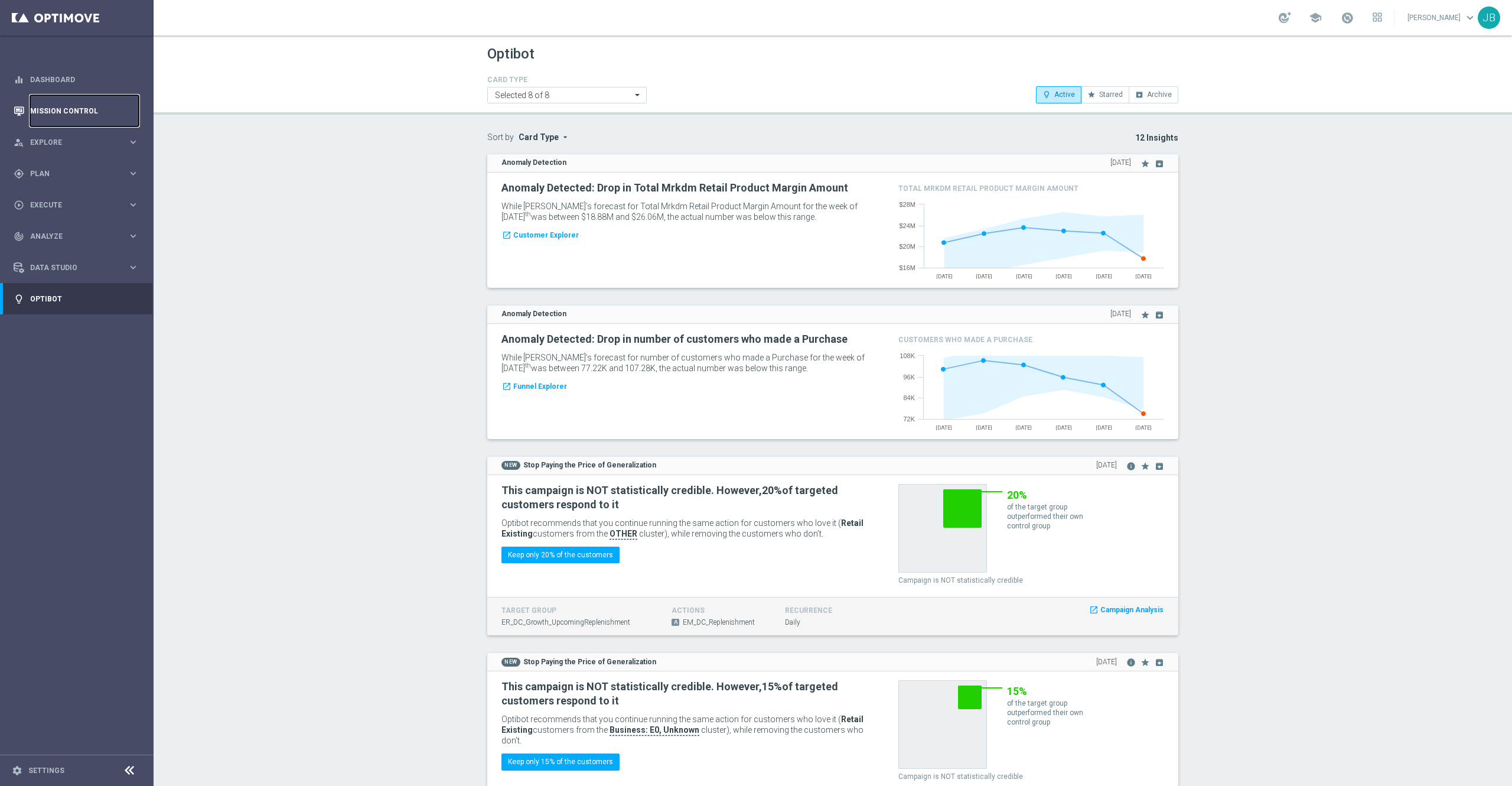
click at [107, 108] on link "Mission Control" at bounding box center [84, 111] width 108 height 32
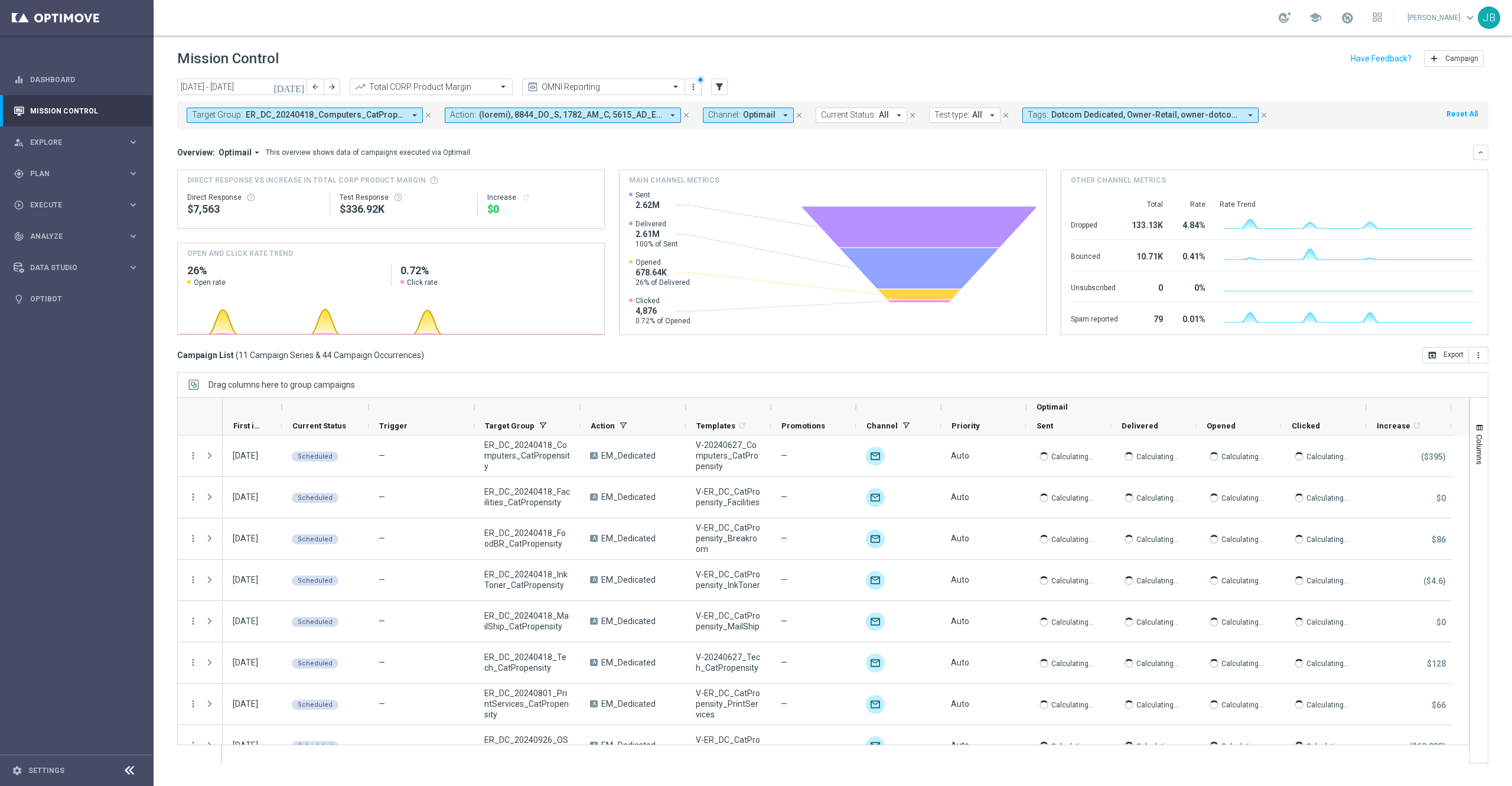
click at [324, 115] on span "ER_DC_20240418_Computers_CatPropensity, ER_DC_20240418_Facilities_CatPropensity…" at bounding box center [325, 115] width 159 height 10
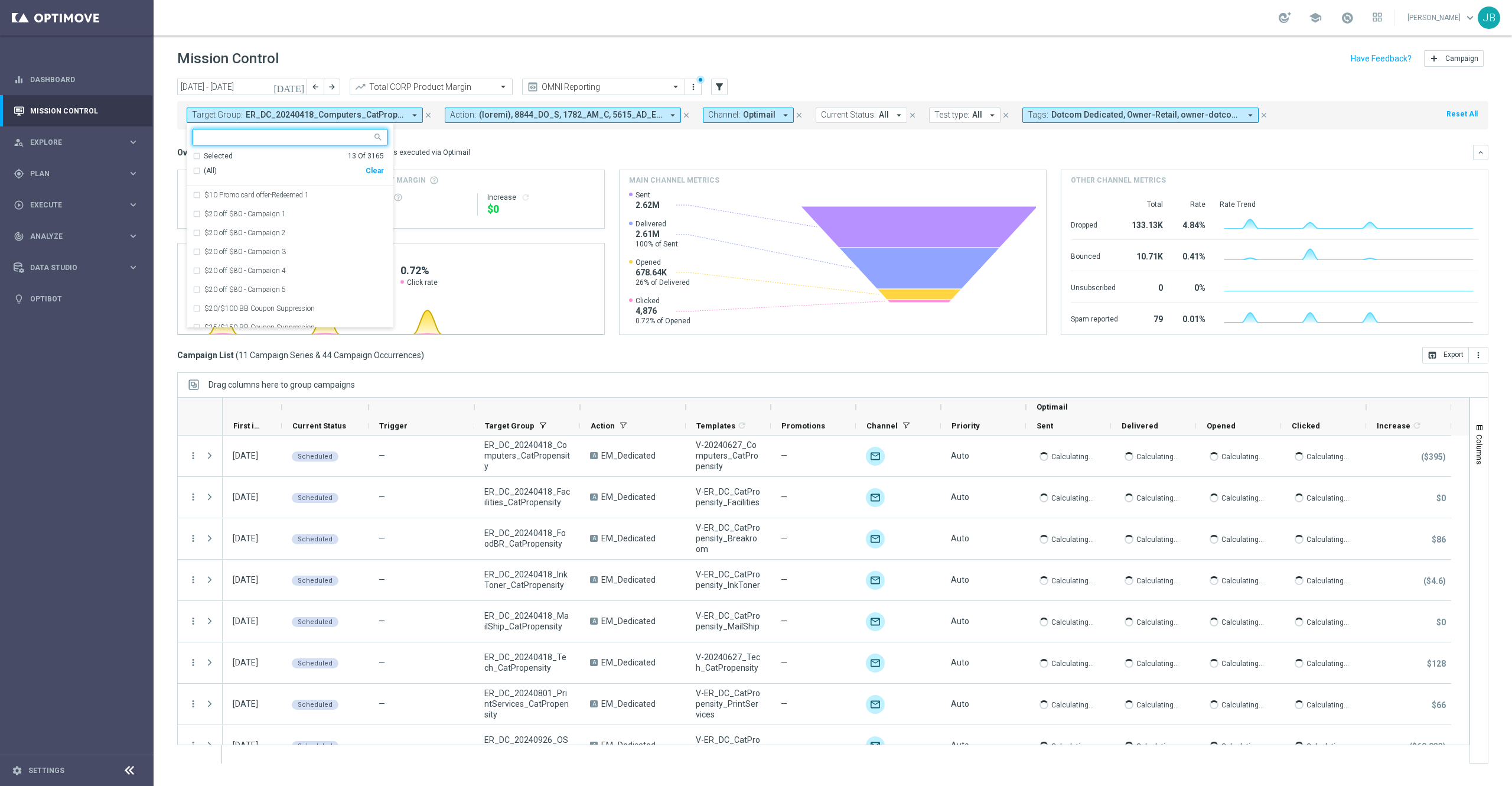
click at [313, 137] on input "text" at bounding box center [285, 137] width 173 height 10
type input "n"
type input "t"
click at [195, 170] on div "(All Search Results)" at bounding box center [279, 171] width 173 height 10
type input "new_and_trending"
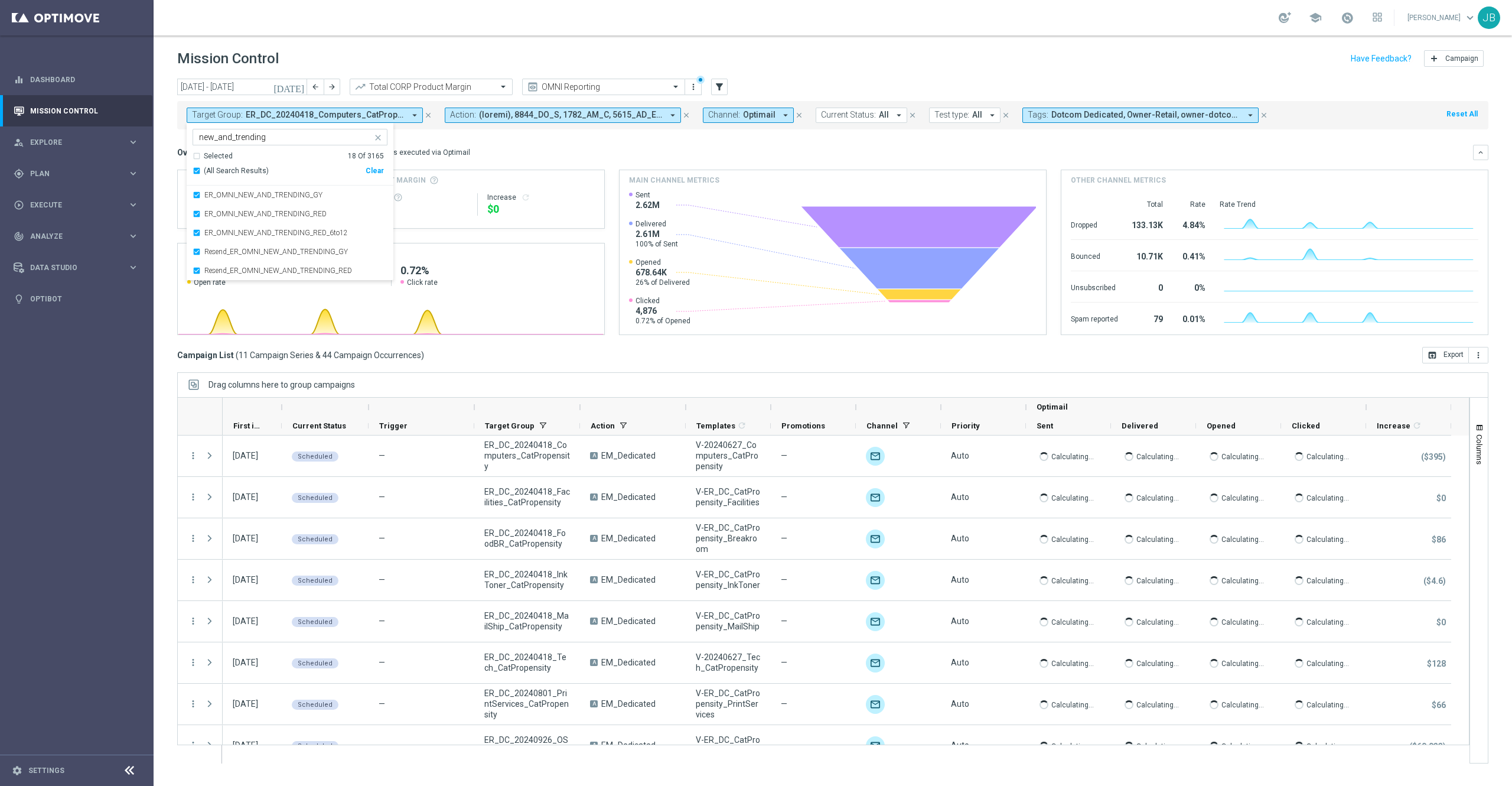
click at [509, 144] on mini-dashboard "Overview: Optimail arrow_drop_down This overview shows data of campaigns execut…" at bounding box center [832, 238] width 1311 height 218
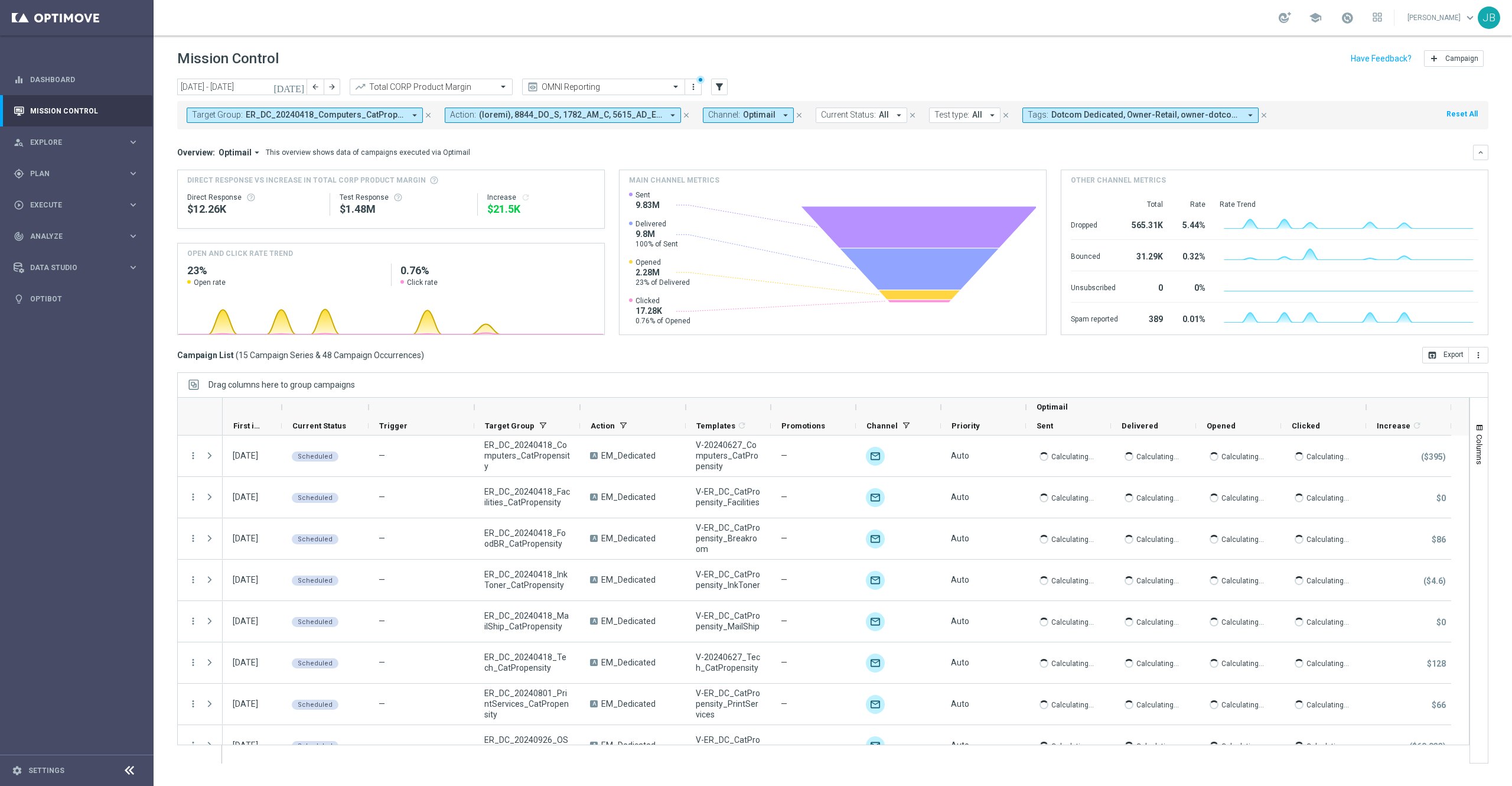
click at [379, 110] on span "ER_DC_20240418_Computers_CatPropensity, ER_DC_20240418_Facilities_CatPropensity…" at bounding box center [325, 115] width 159 height 10
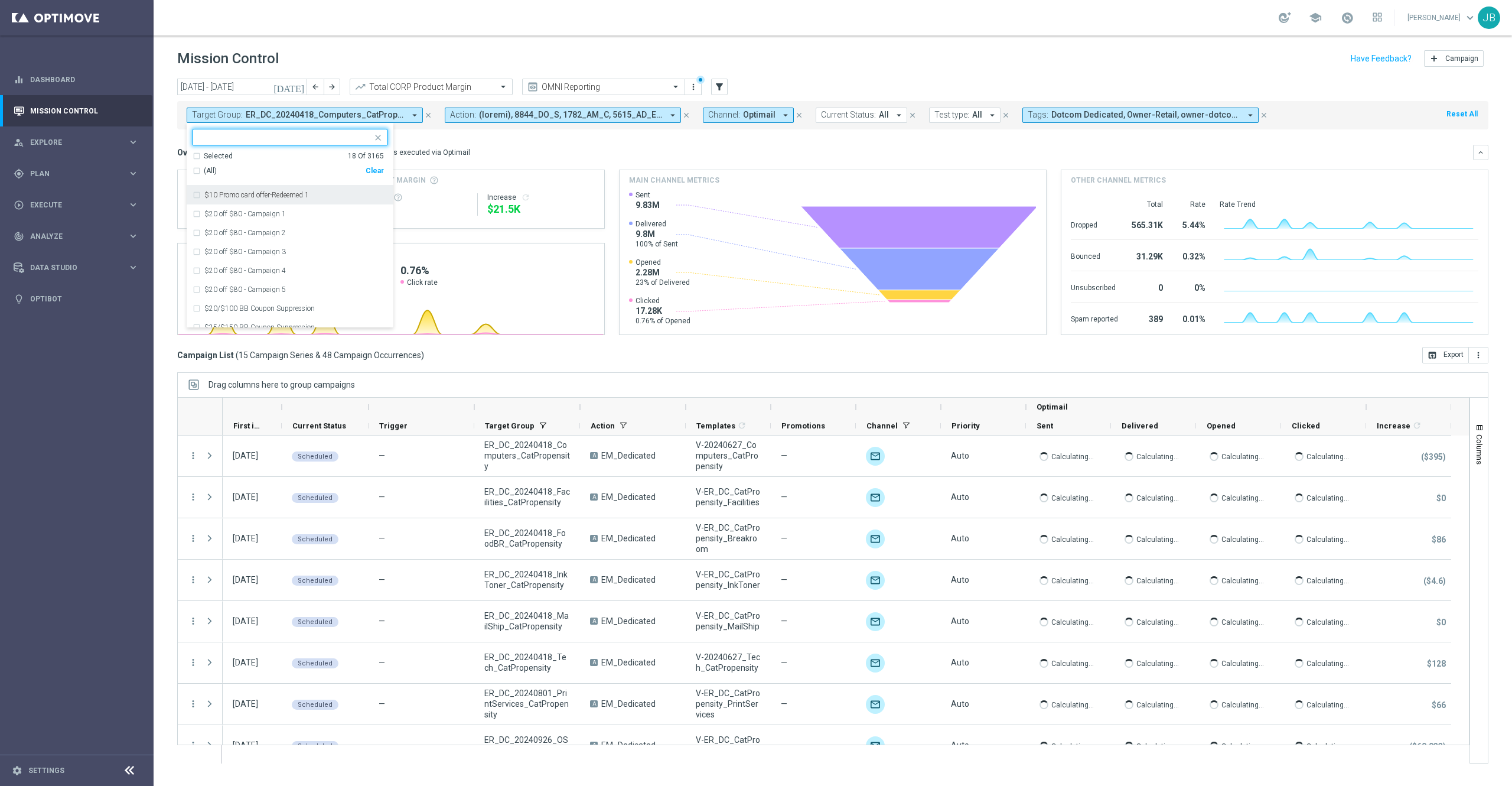
click at [196, 156] on div "Selected 18 Of 3165" at bounding box center [288, 156] width 191 height 10
click at [0, 0] on div "Clear" at bounding box center [0, 0] width 0 height 0
type input "cat"
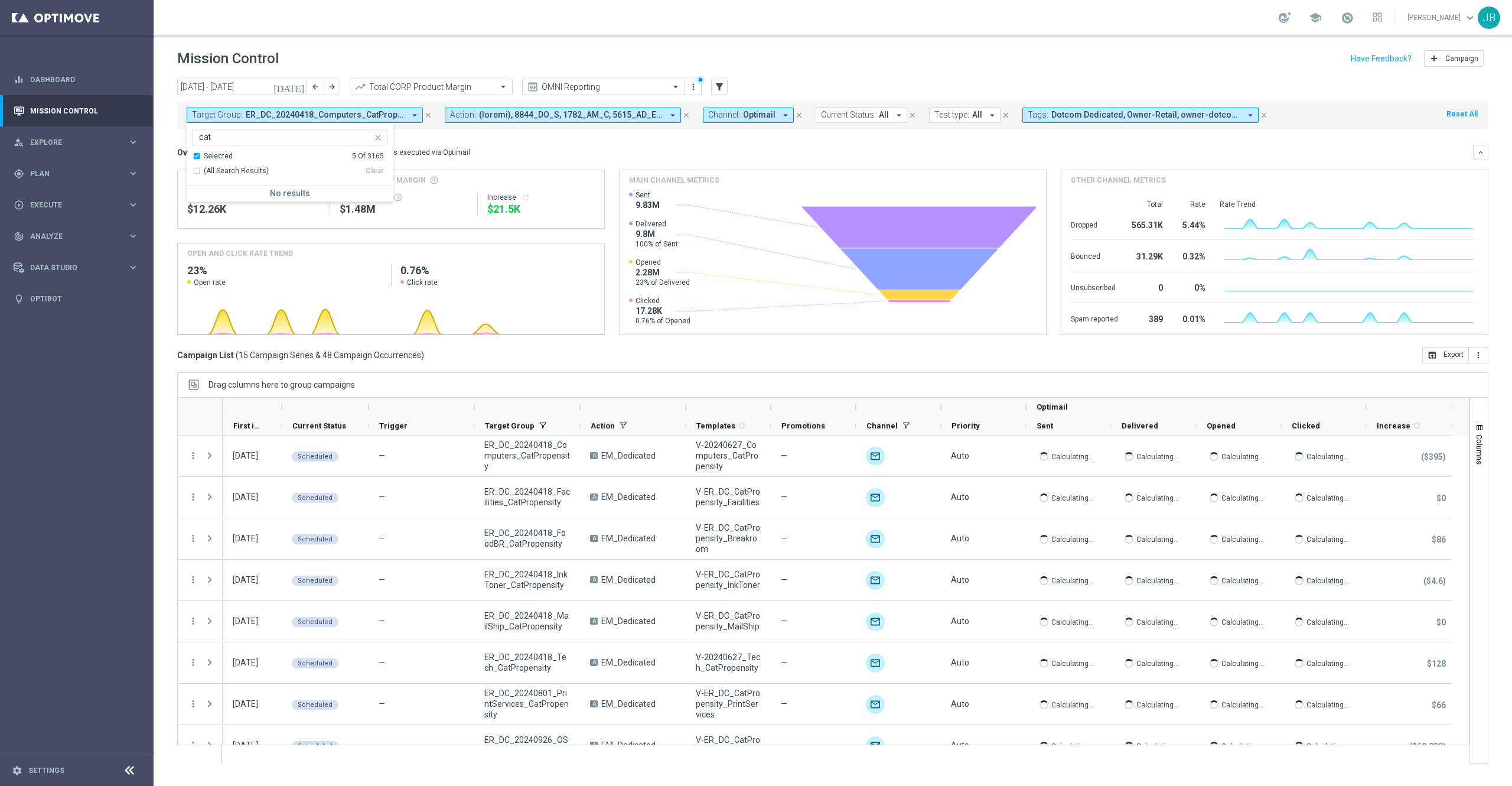
click at [500, 146] on div "Overview: Optimail arrow_drop_down This overview shows data of campaigns execut…" at bounding box center [832, 152] width 1311 height 15
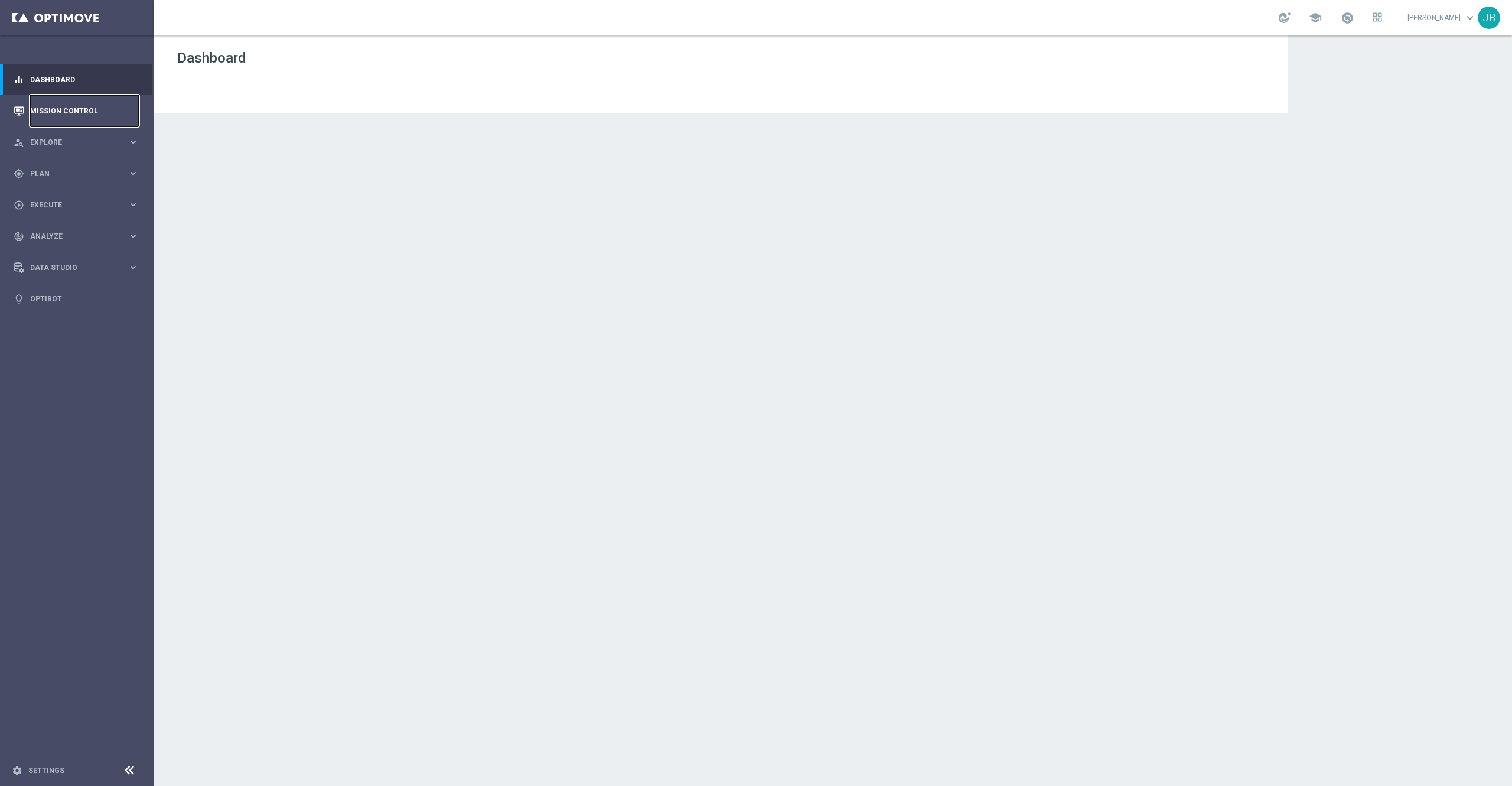
click at [101, 108] on link "Mission Control" at bounding box center [84, 111] width 108 height 32
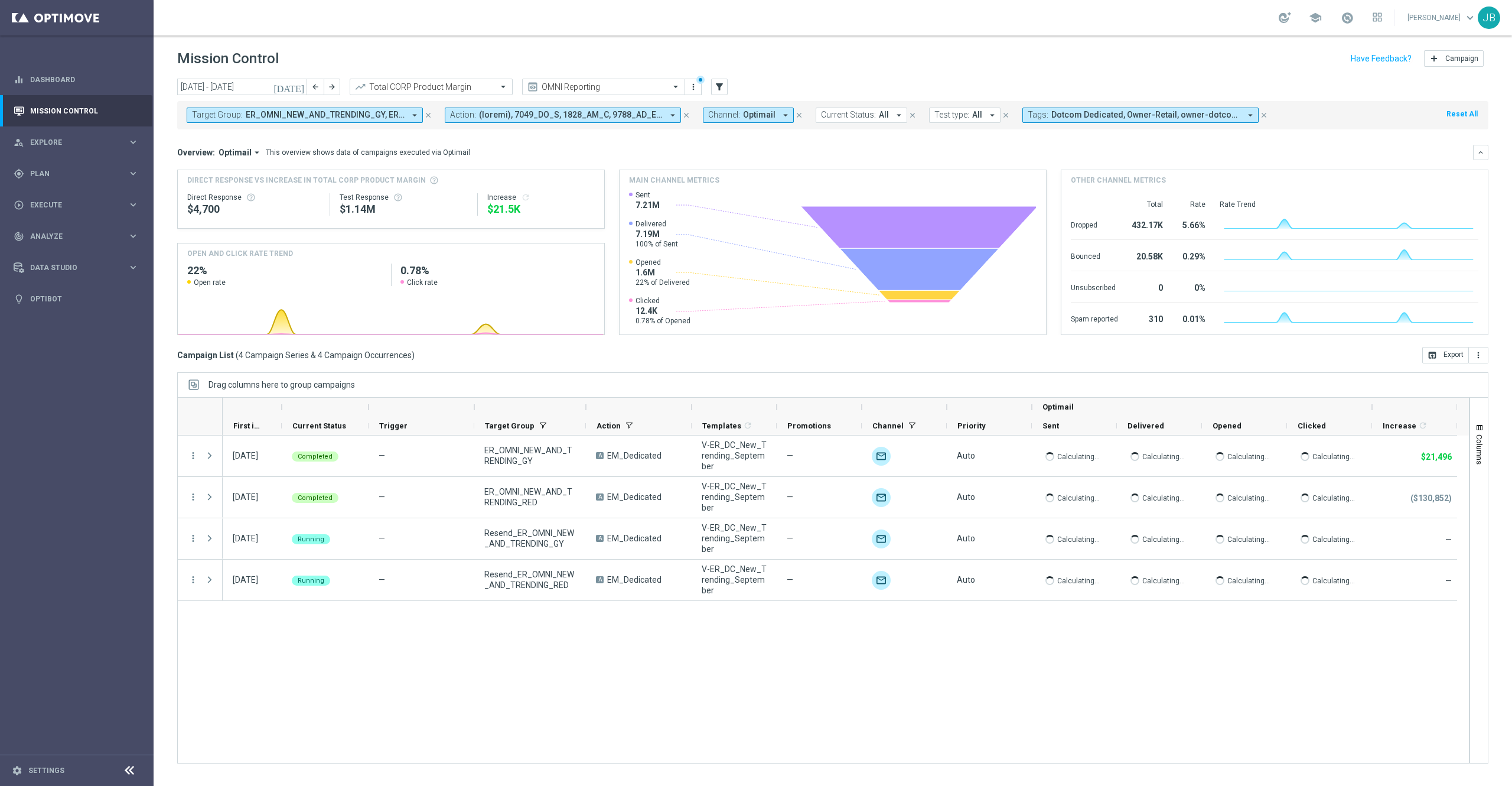
drag, startPoint x: 579, startPoint y: 405, endPoint x: 509, endPoint y: 401, distance: 70.1
click at [509, 401] on div at bounding box center [530, 406] width 112 height 19
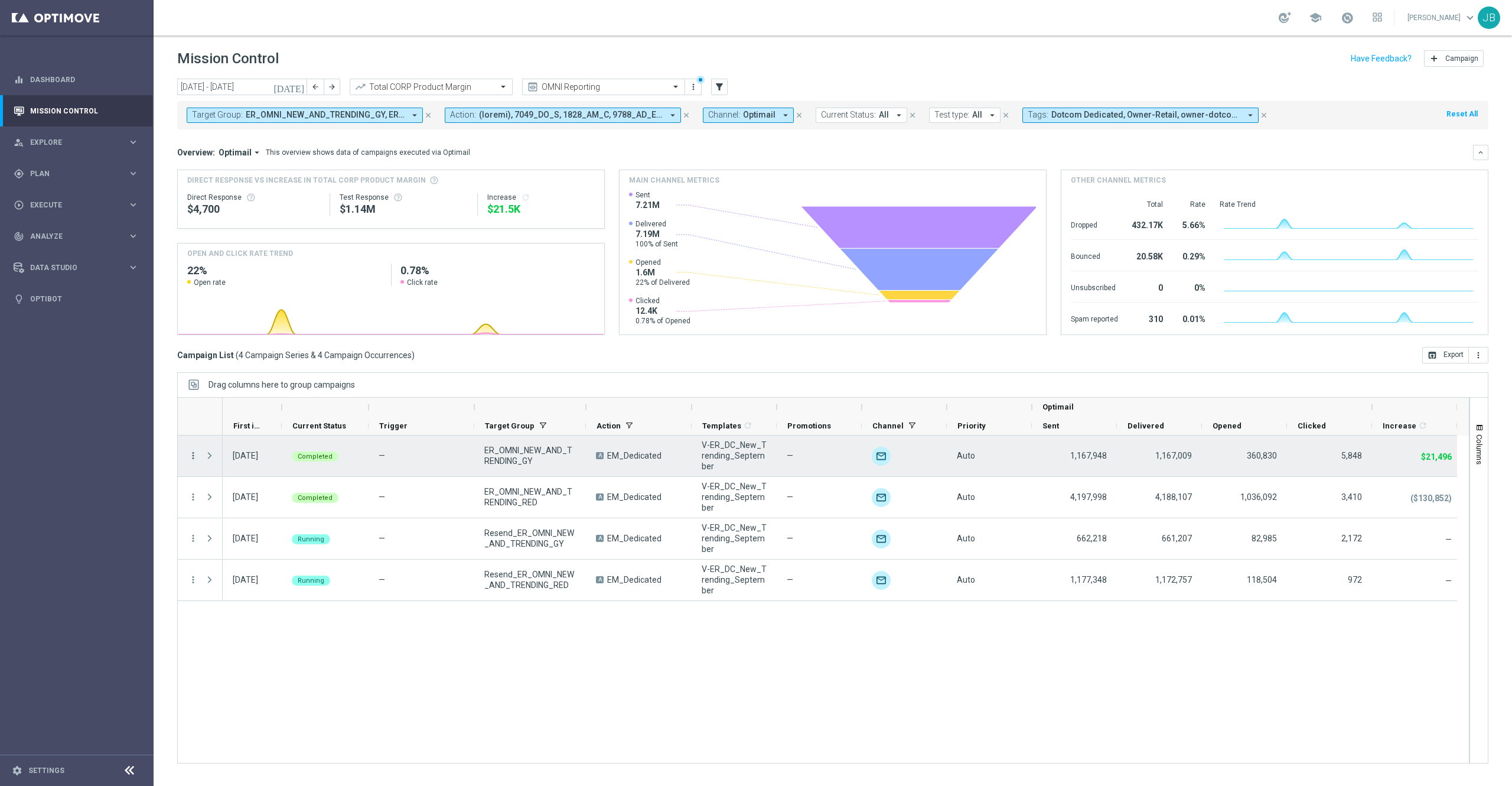
click at [195, 458] on icon "more_vert" at bounding box center [193, 456] width 11 height 11
click at [236, 463] on span "Campaign Details" at bounding box center [247, 463] width 60 height 8
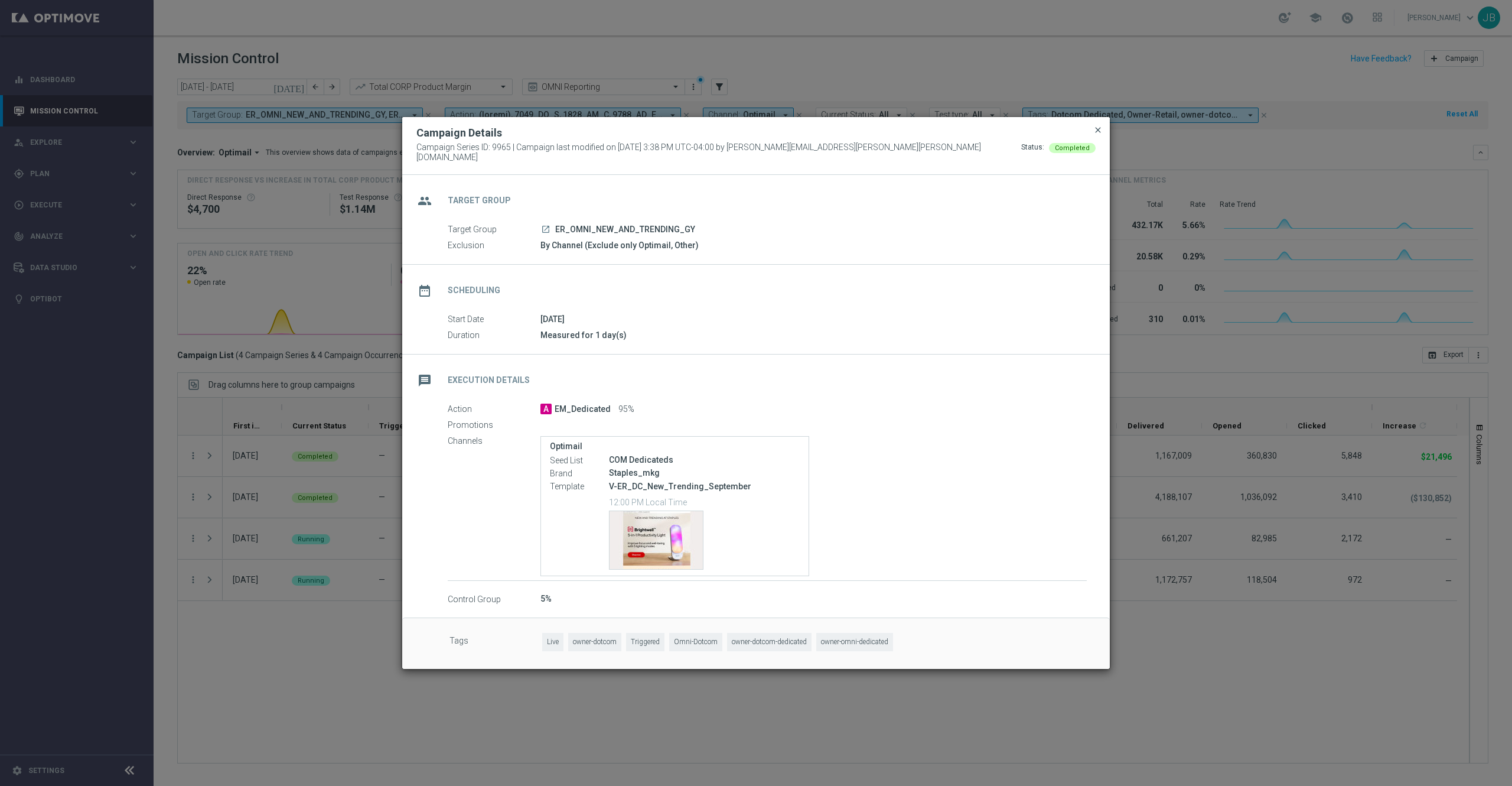
click at [1097, 132] on span "close" at bounding box center [1098, 130] width 10 height 10
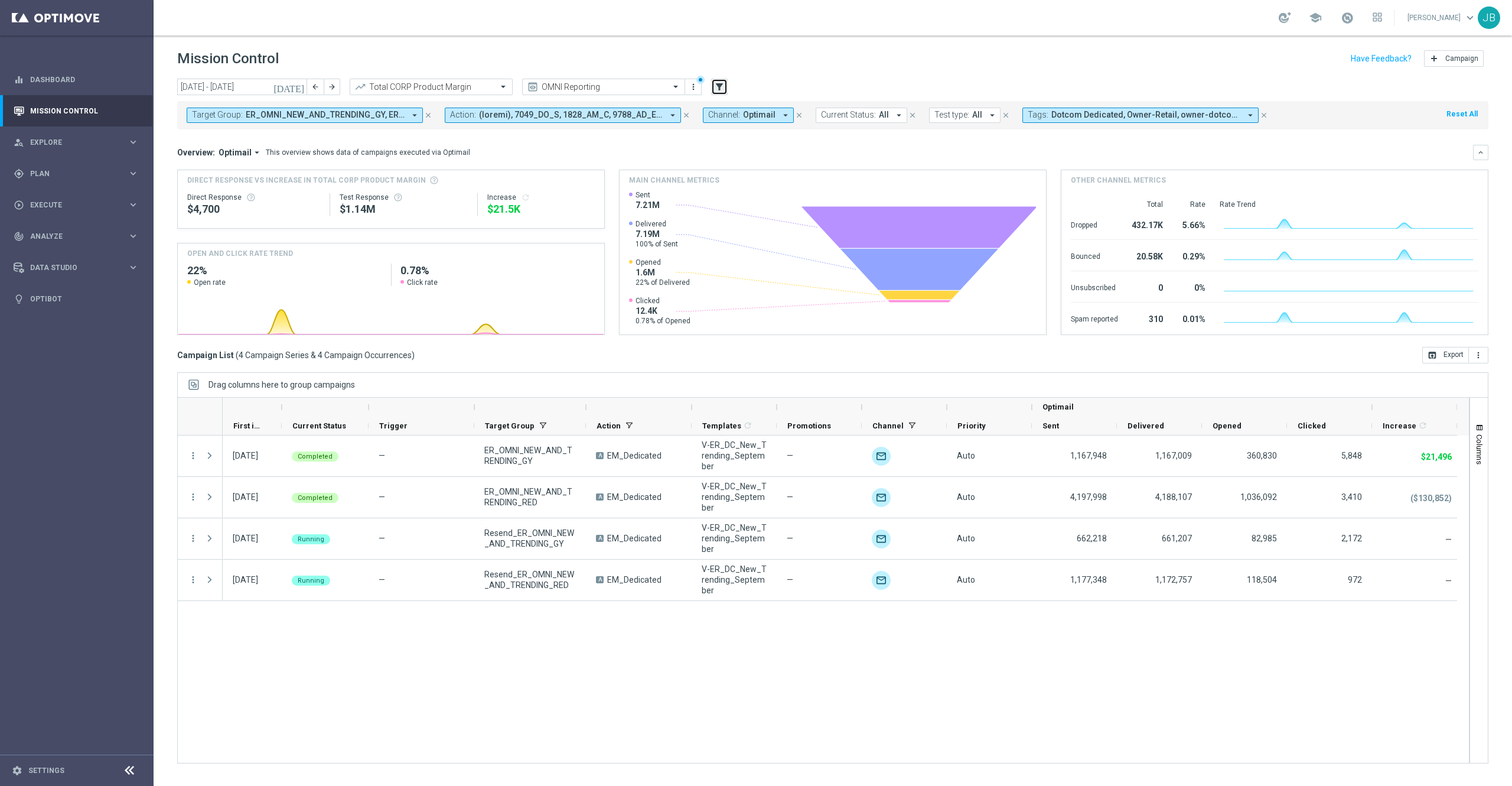
click at [724, 87] on icon "filter_alt" at bounding box center [719, 87] width 11 height 11
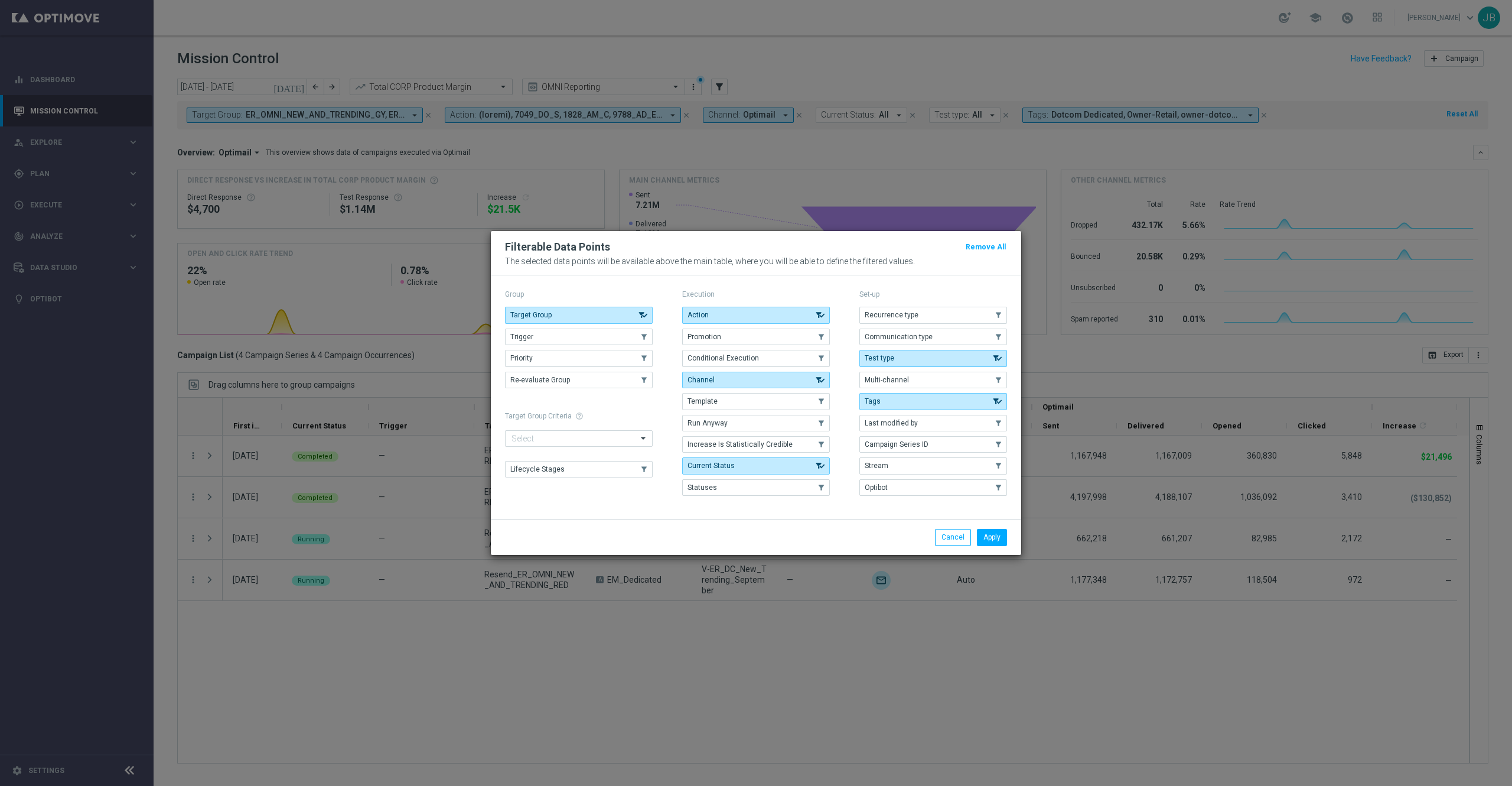
click at [879, 146] on modal-container "Filterable Data Points Remove All The selected data points will be available ab…" at bounding box center [756, 393] width 1512 height 786
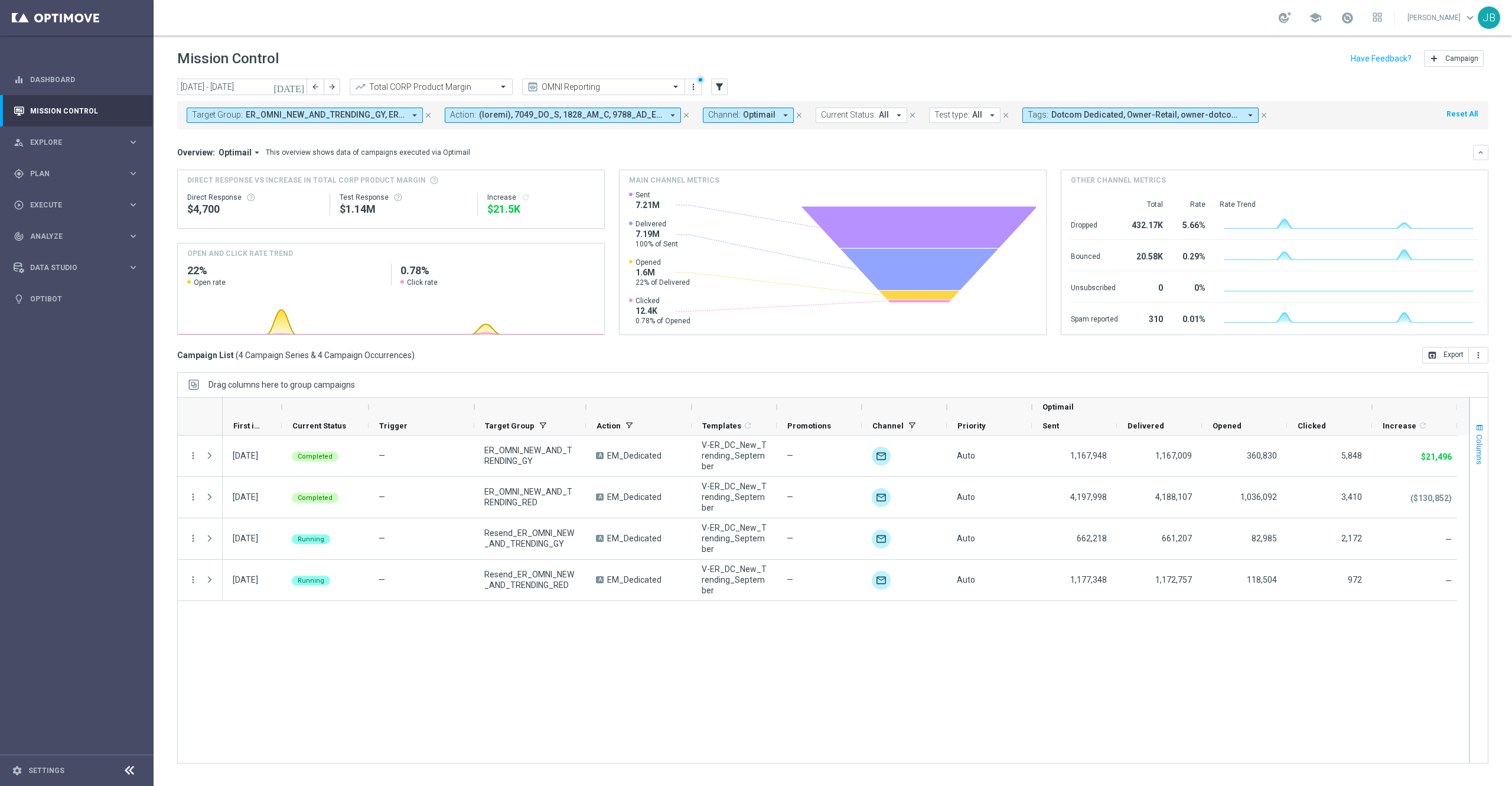
click at [1478, 459] on span "Columns" at bounding box center [1479, 449] width 10 height 30
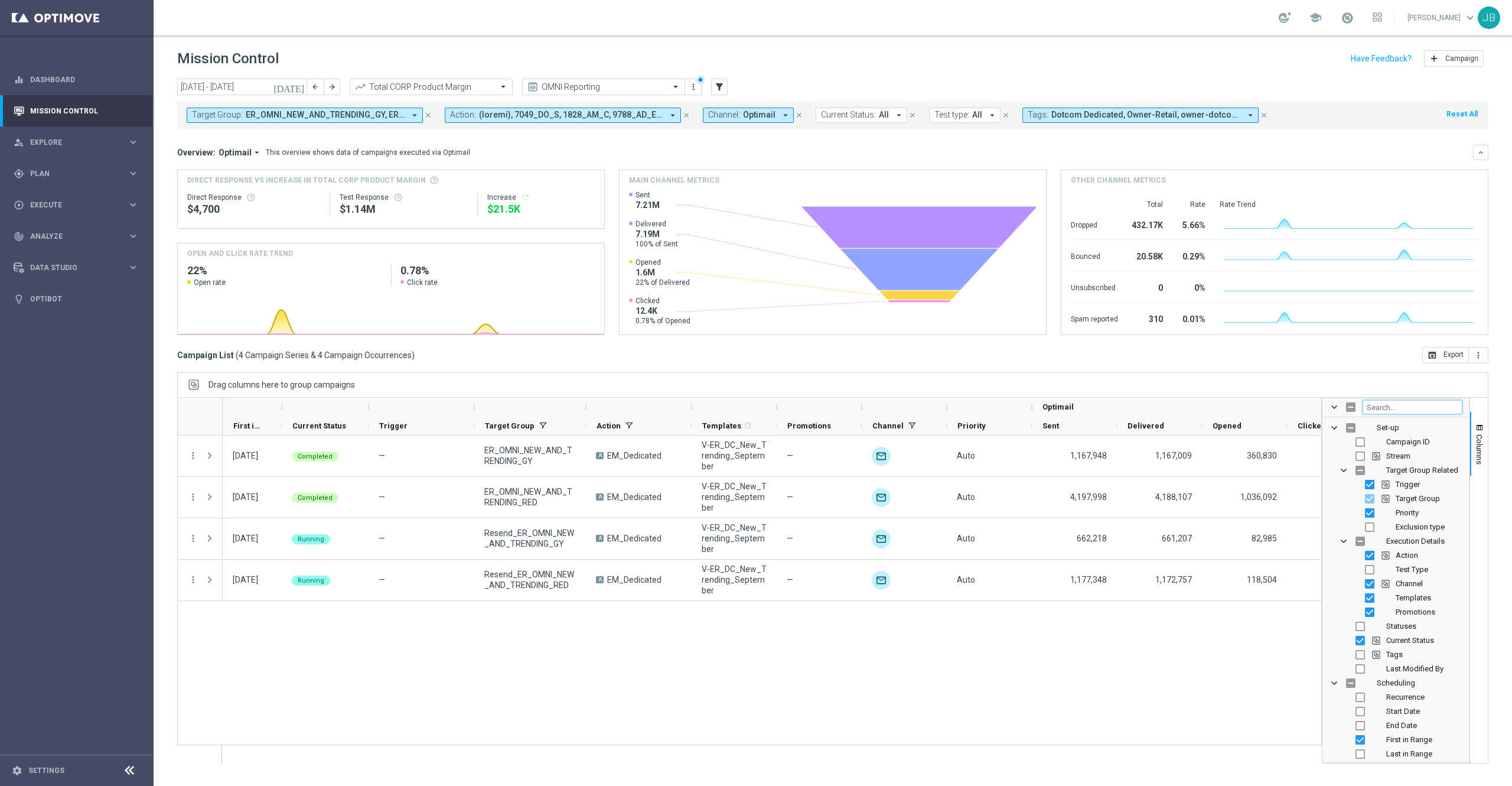
click at [1381, 408] on input "Filter Columns Input" at bounding box center [1412, 407] width 100 height 14
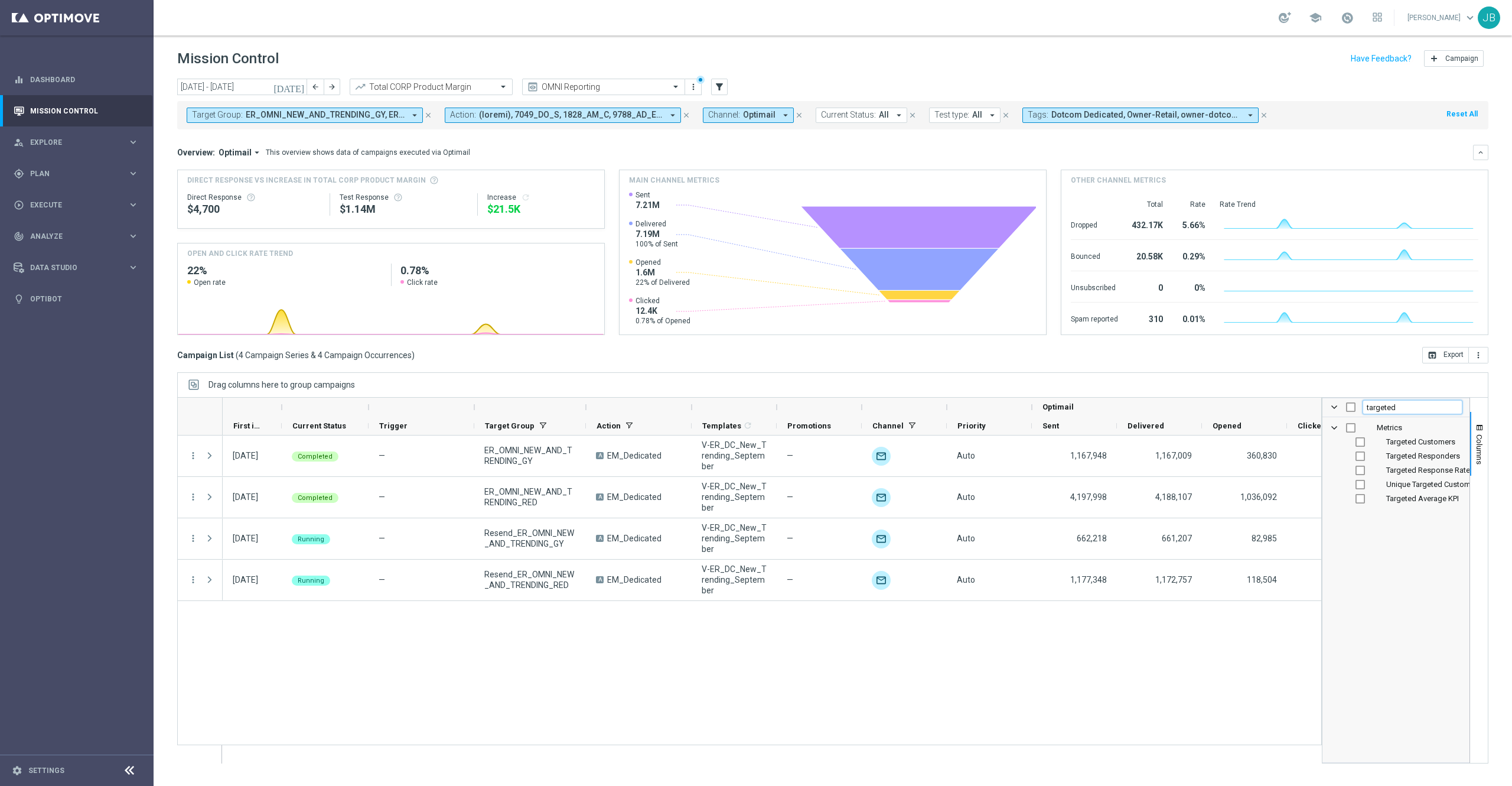
type input "targeted"
click at [1361, 443] on input "Press SPACE to toggle visibility (hidden)" at bounding box center [1361, 441] width 10 height 10
checkbox input "true"
checkbox input "false"
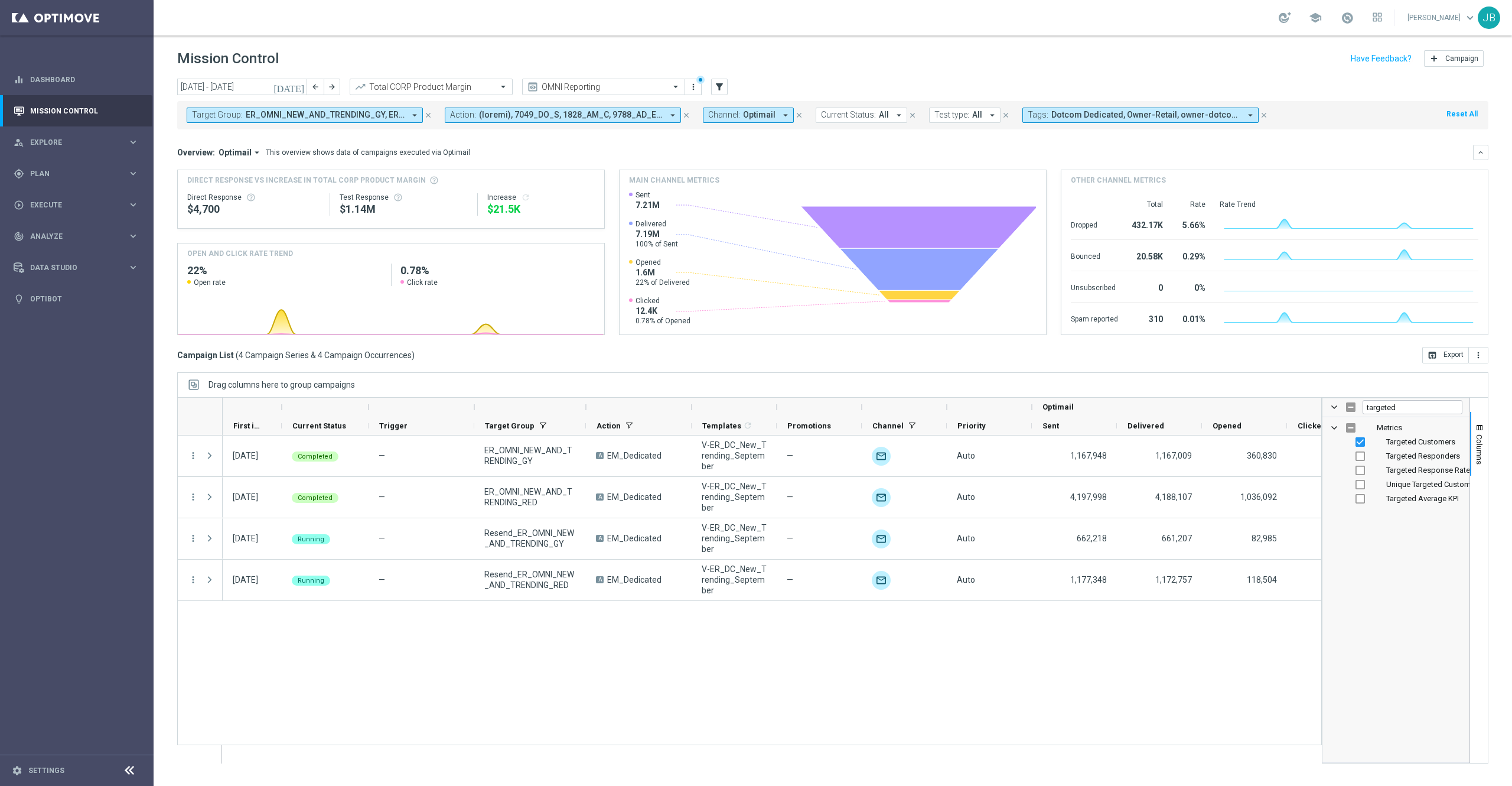
click at [1324, 370] on div "today 01 Sep 2025 - 30 Sep 2025 arrow_back arrow_forward Total CORP Product Mar…" at bounding box center [832, 426] width 1359 height 697
click at [1478, 453] on span "Columns" at bounding box center [1479, 449] width 10 height 30
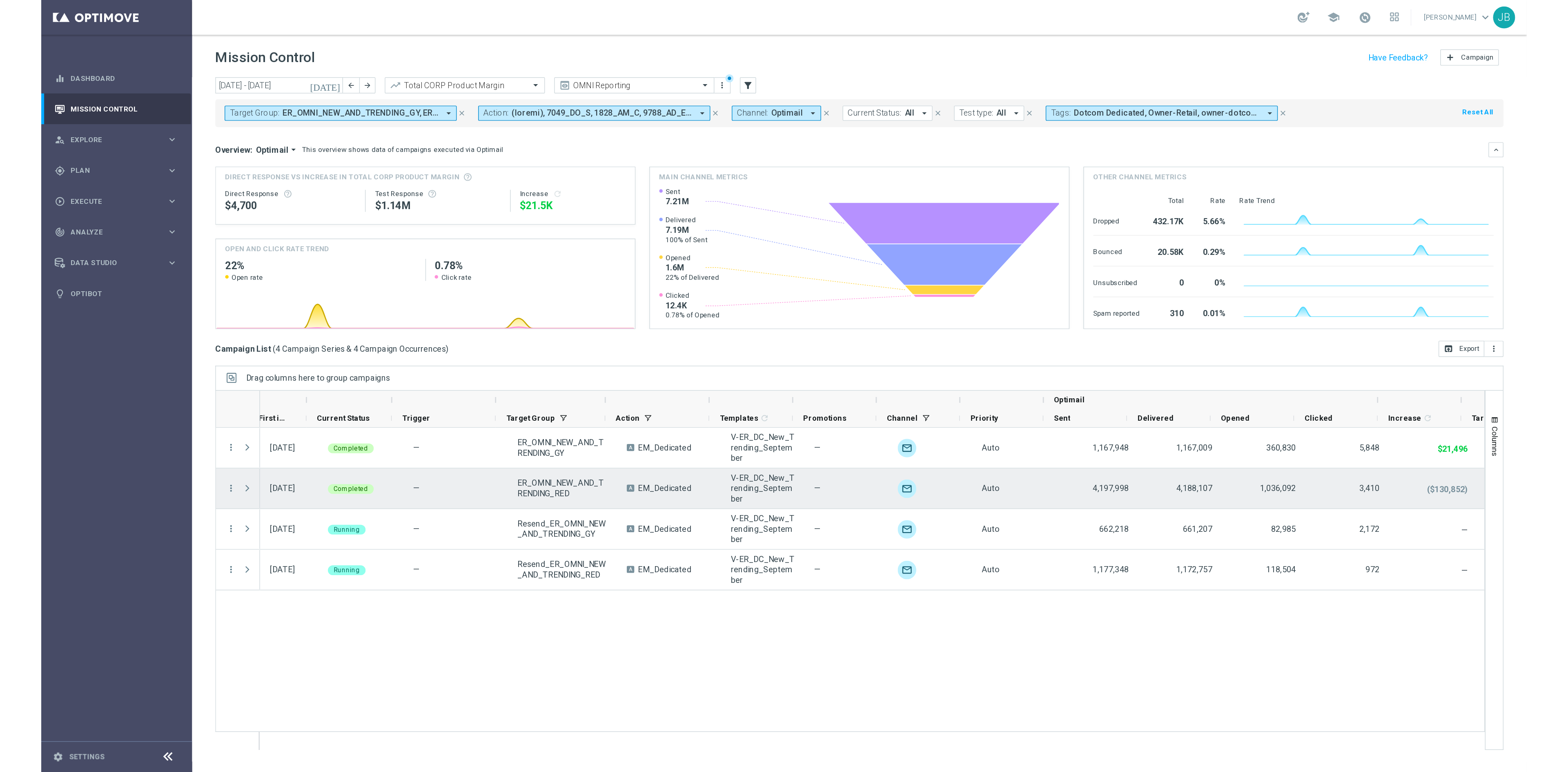
scroll to position [0, 72]
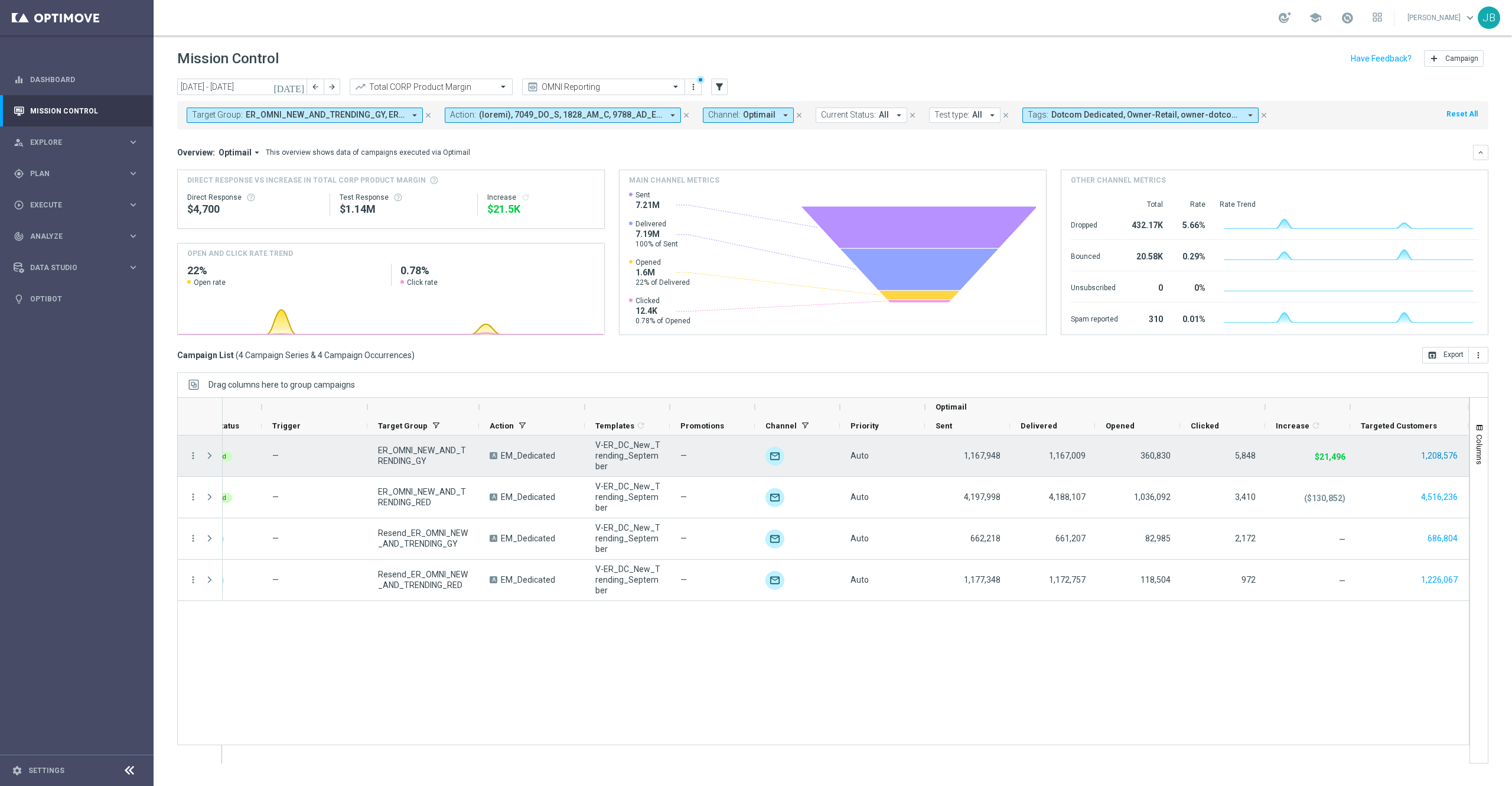
click at [1432, 453] on button "1,208,576" at bounding box center [1440, 456] width 39 height 15
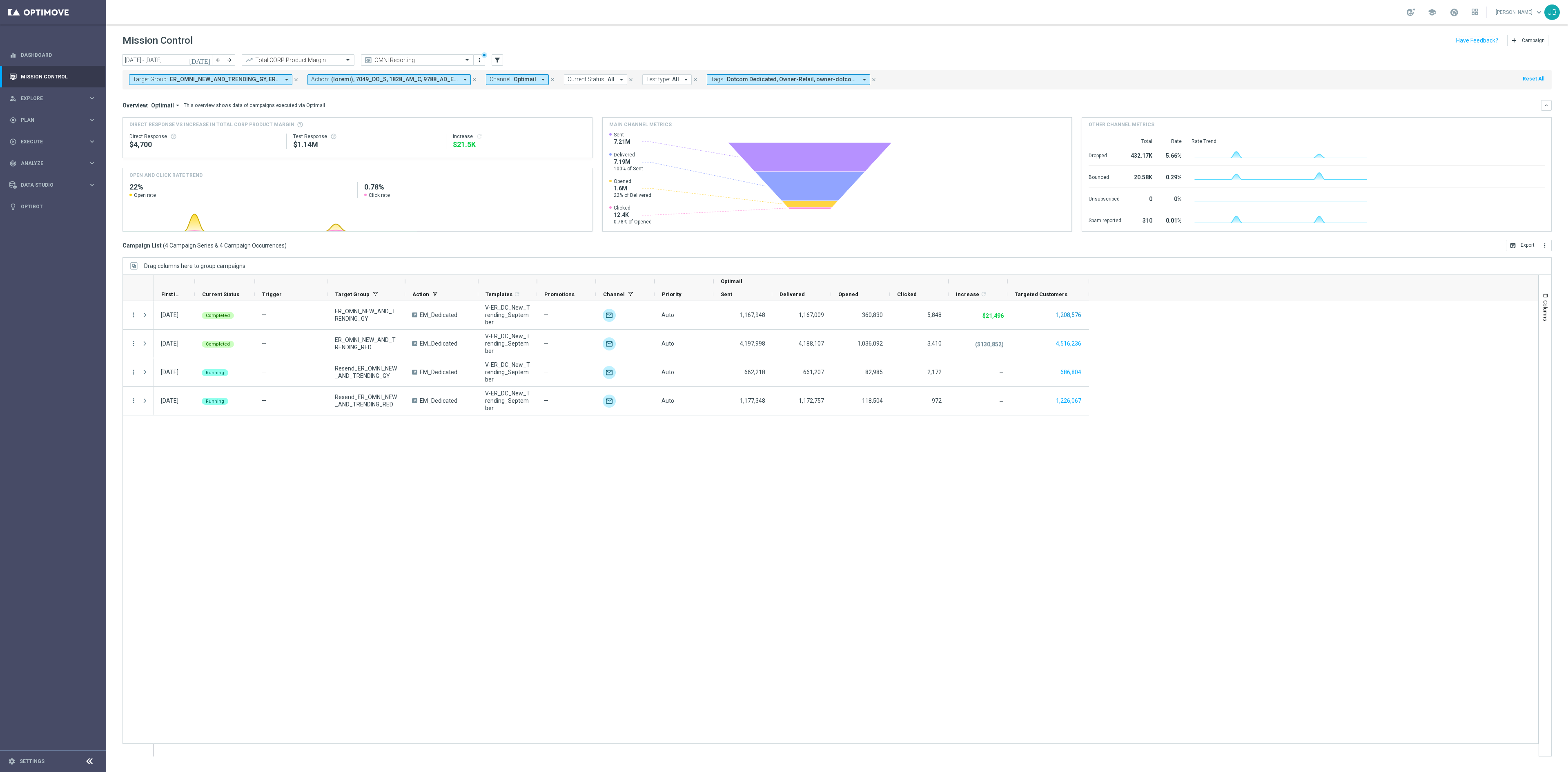
scroll to position [0, 0]
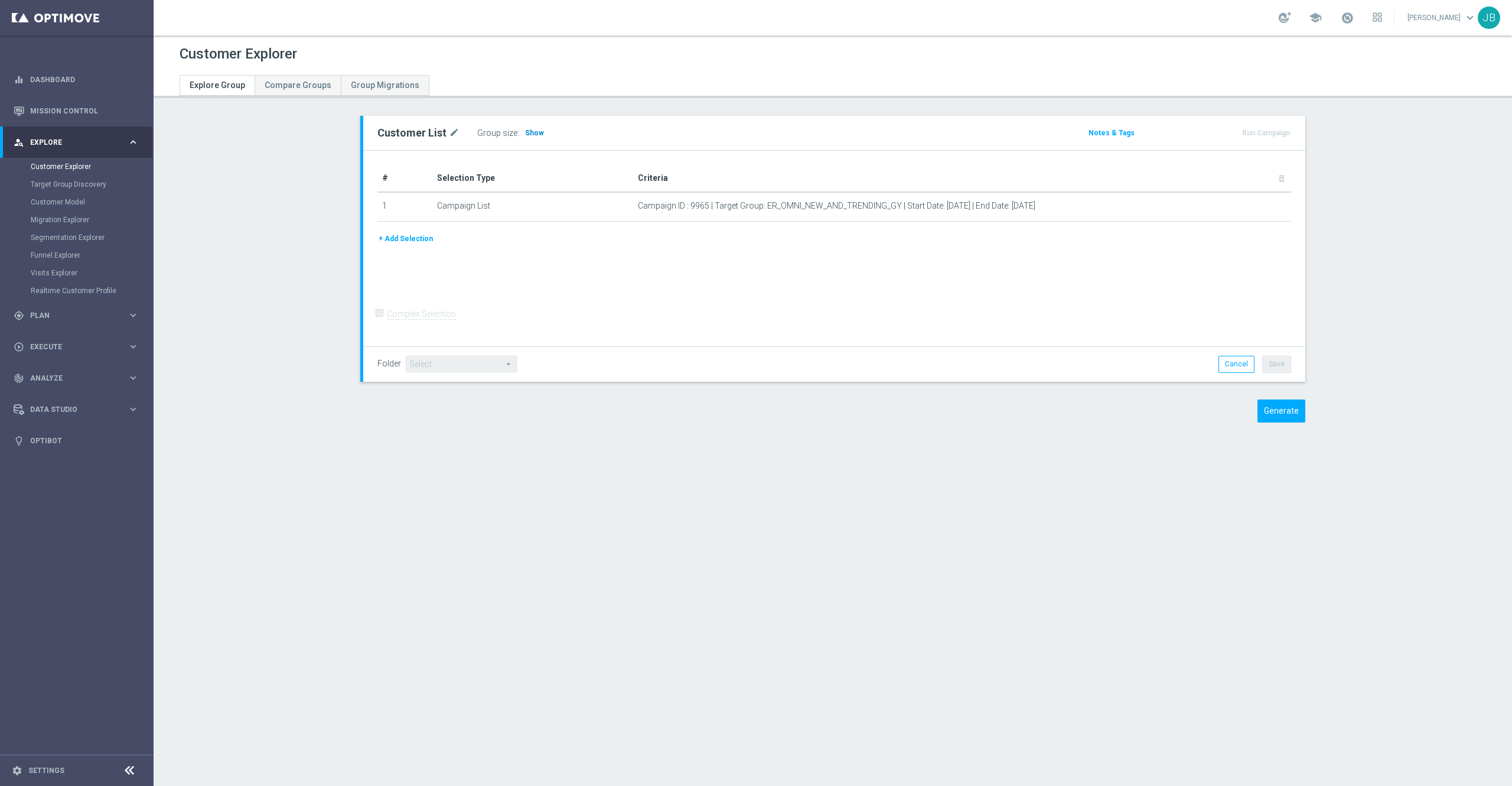
click at [525, 134] on span "Show" at bounding box center [534, 132] width 18 height 8
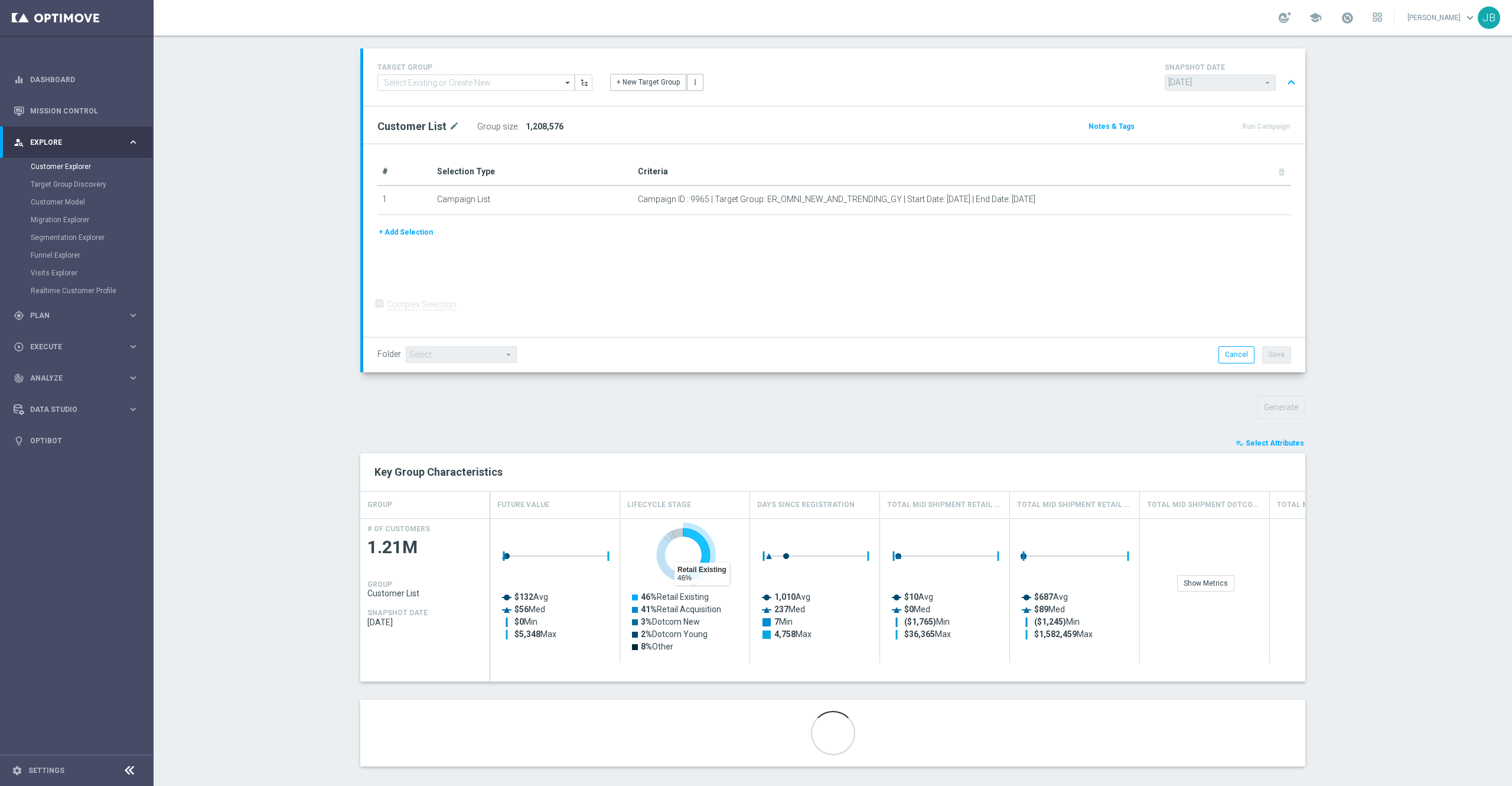
scroll to position [78, 0]
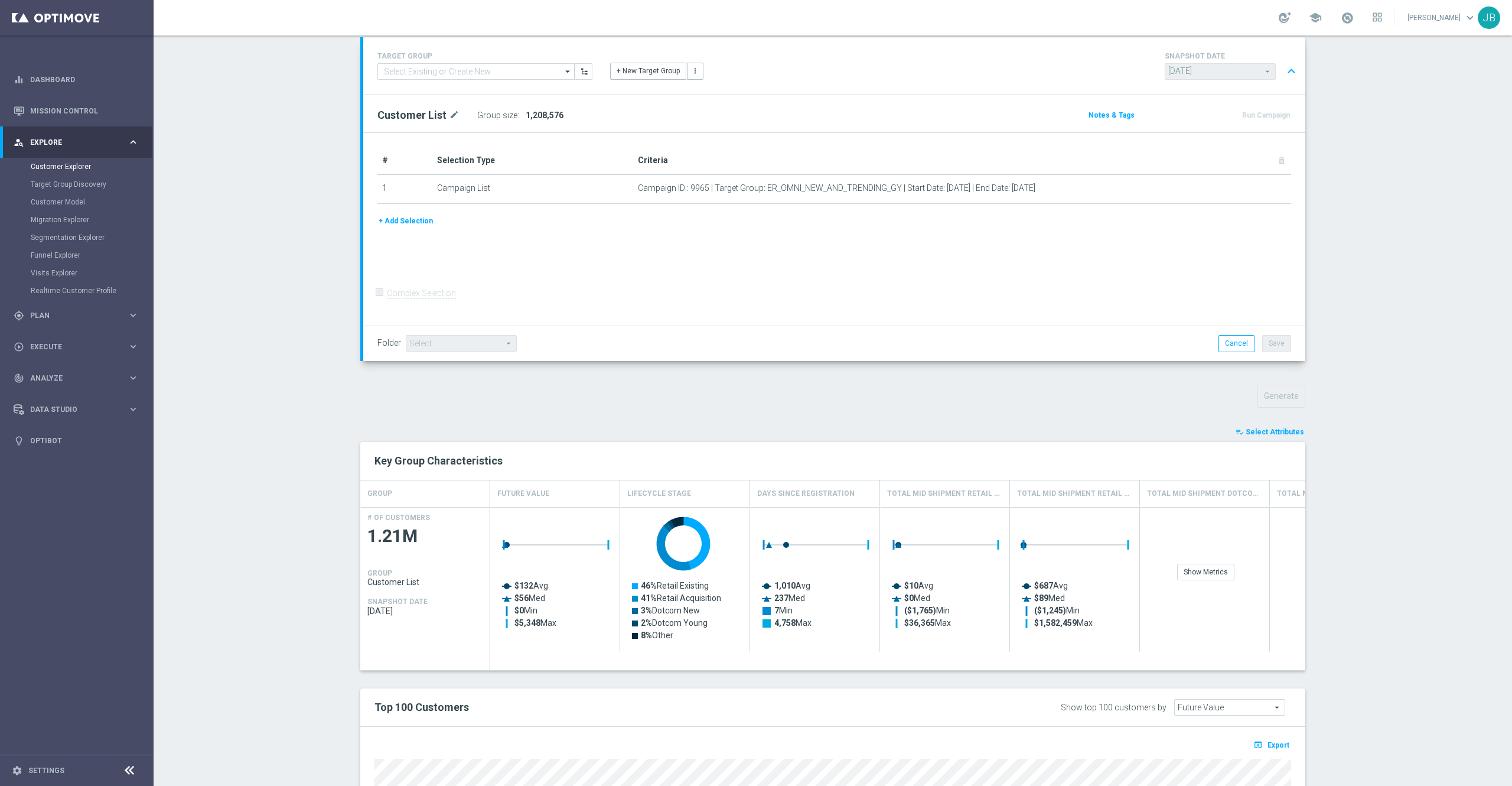
click at [417, 224] on button "+ Add Selection" at bounding box center [406, 221] width 56 height 13
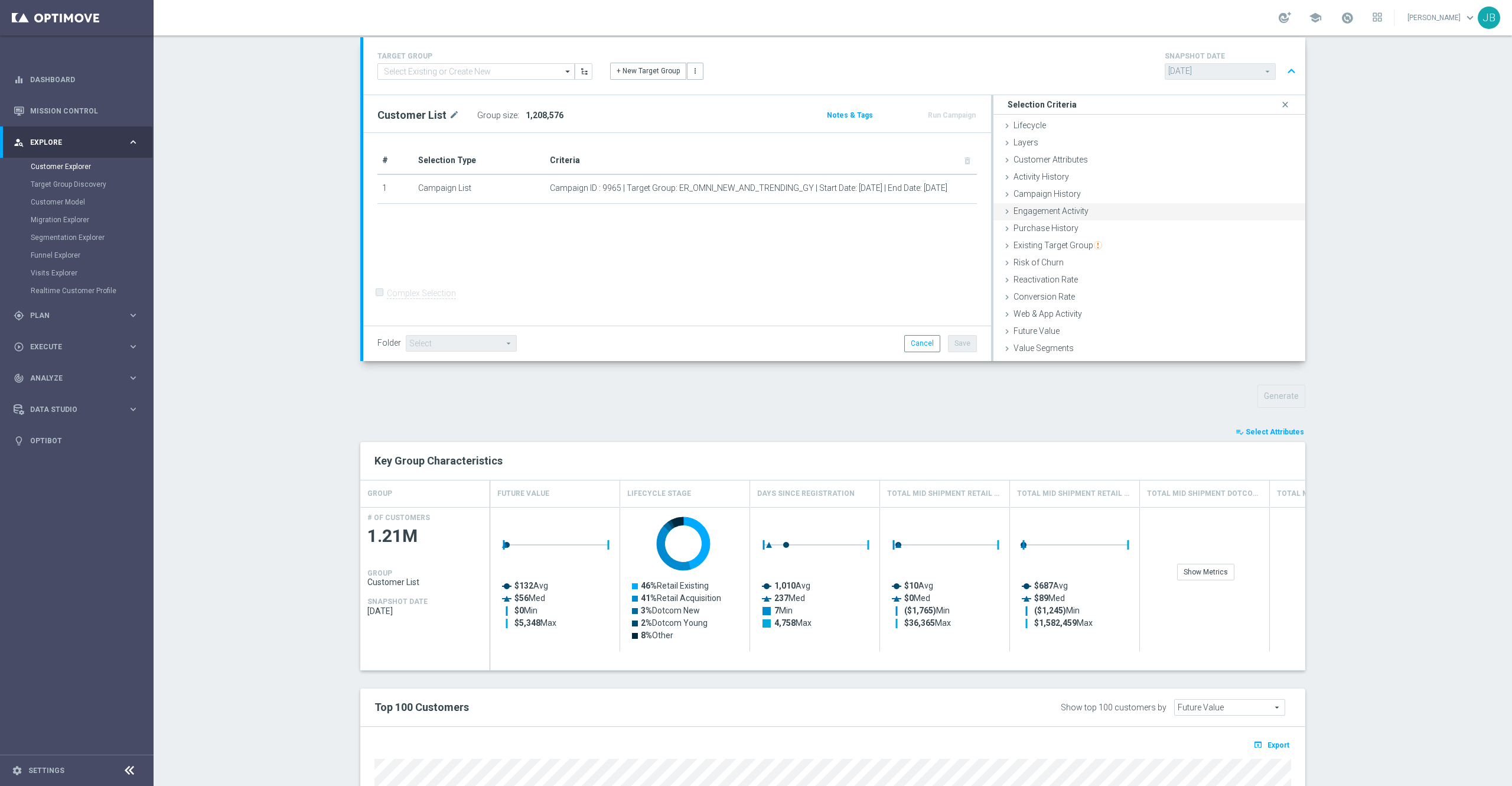
click at [1058, 210] on span "Engagement Activity" at bounding box center [1051, 211] width 75 height 10
click at [1146, 255] on span "Optimail" at bounding box center [1211, 254] width 152 height 15
click at [1073, 274] on div "Channel Optimail Optimail arrow_drop_down search Optimail OptiMobile Push Web P…" at bounding box center [1149, 326] width 277 height 159
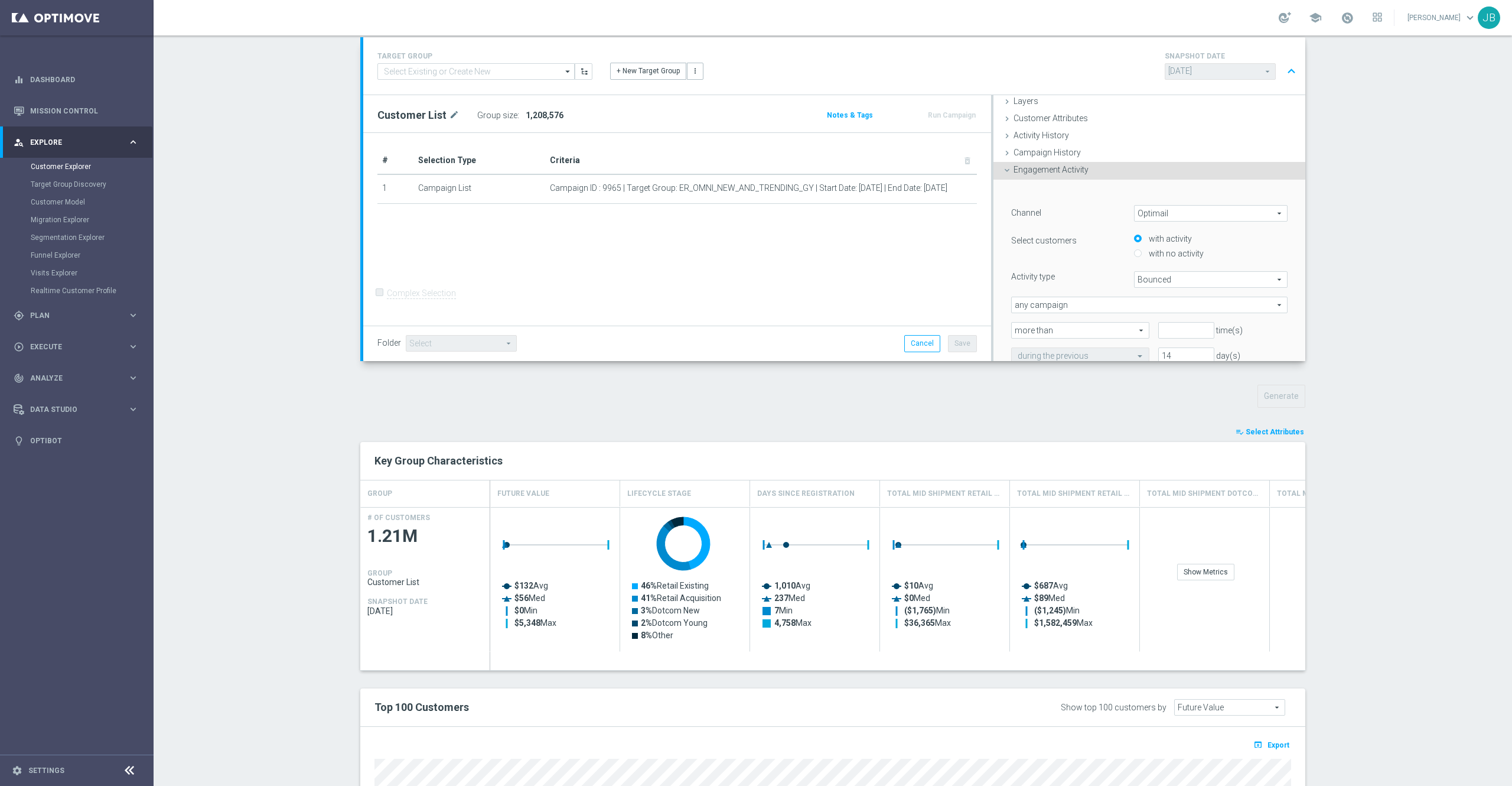
click at [1139, 277] on span "Bounced" at bounding box center [1211, 279] width 152 height 15
click at [1151, 306] on label "Clicked" at bounding box center [1211, 311] width 152 height 15
type input "Clicked"
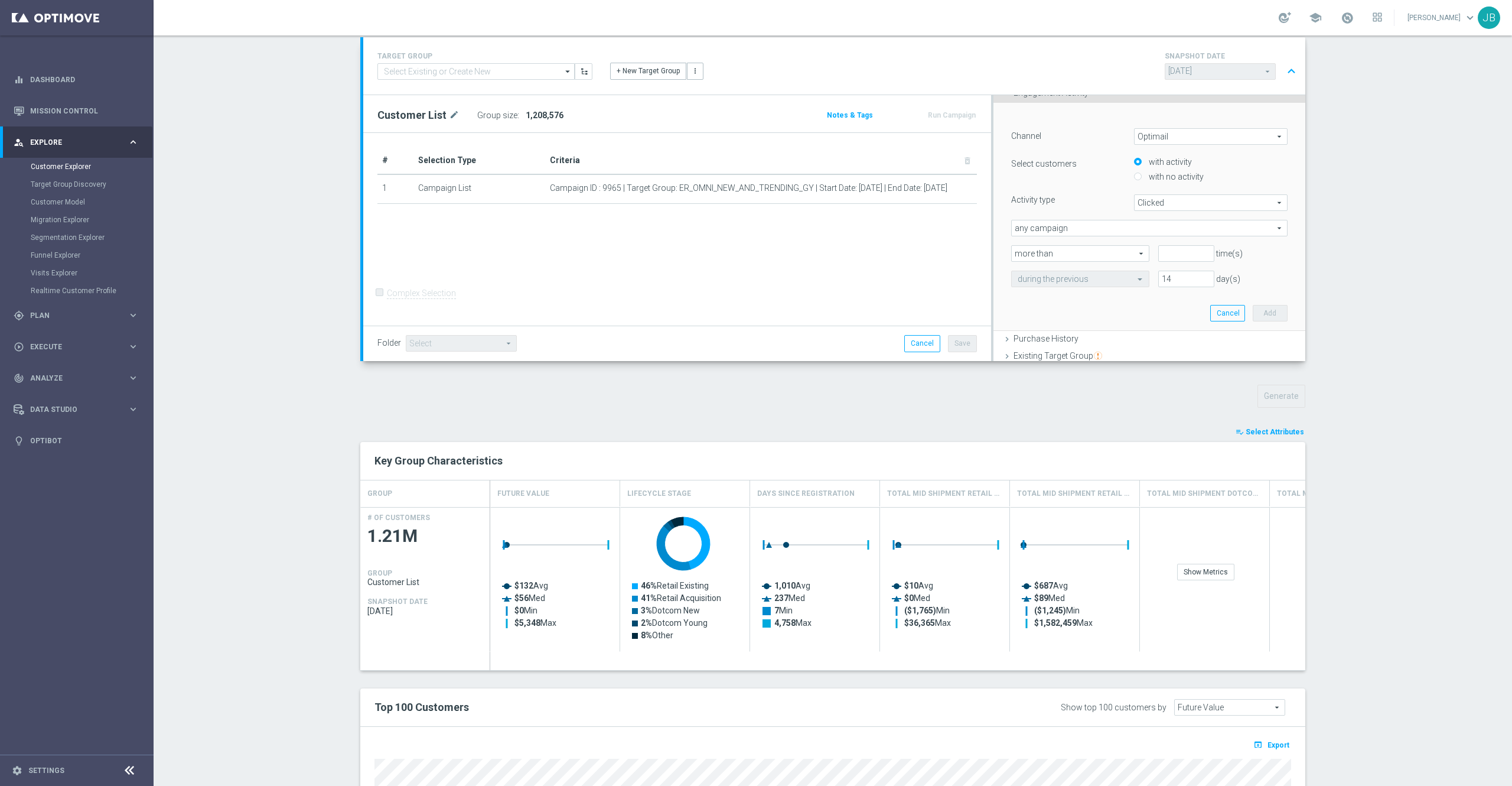
click at [1073, 227] on span "any campaign" at bounding box center [1149, 227] width 276 height 15
click at [1061, 260] on span "any campaign while a member of the specified target group(s)" at bounding box center [1149, 260] width 263 height 10
type input "any campaign while a member of the specified target group(s)"
drag, startPoint x: 667, startPoint y: 189, endPoint x: 801, endPoint y: 190, distance: 134.0
click at [801, 190] on span "Campaign ID : 9965 | Target Group: ER_OMNI_NEW_AND_TRENDING_GY | Start Date: 20…" at bounding box center [744, 188] width 388 height 10
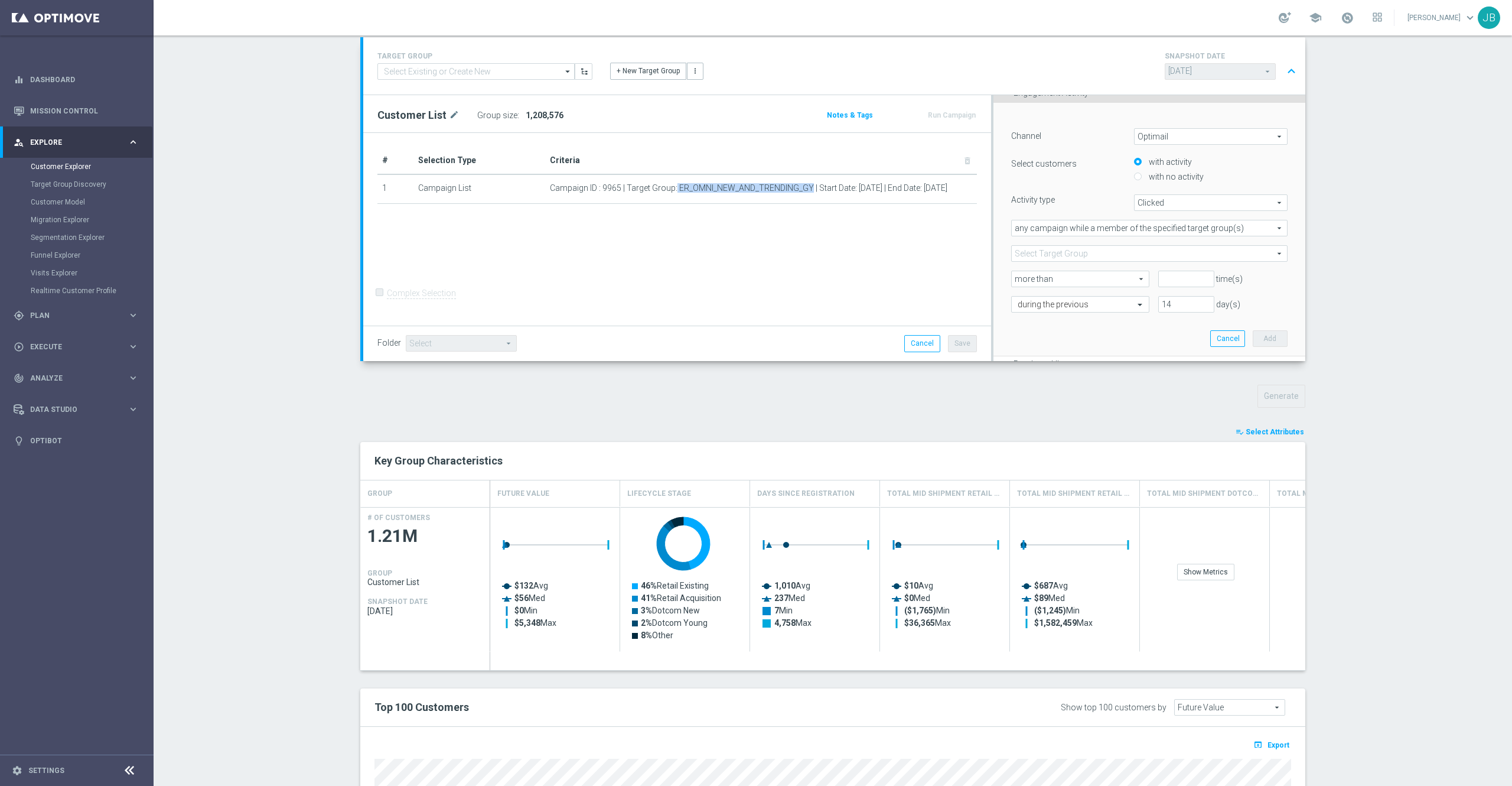
copy span "ER_OMNI_NEW_AND_TRENDING_GY"
click at [1088, 259] on span at bounding box center [1149, 253] width 276 height 15
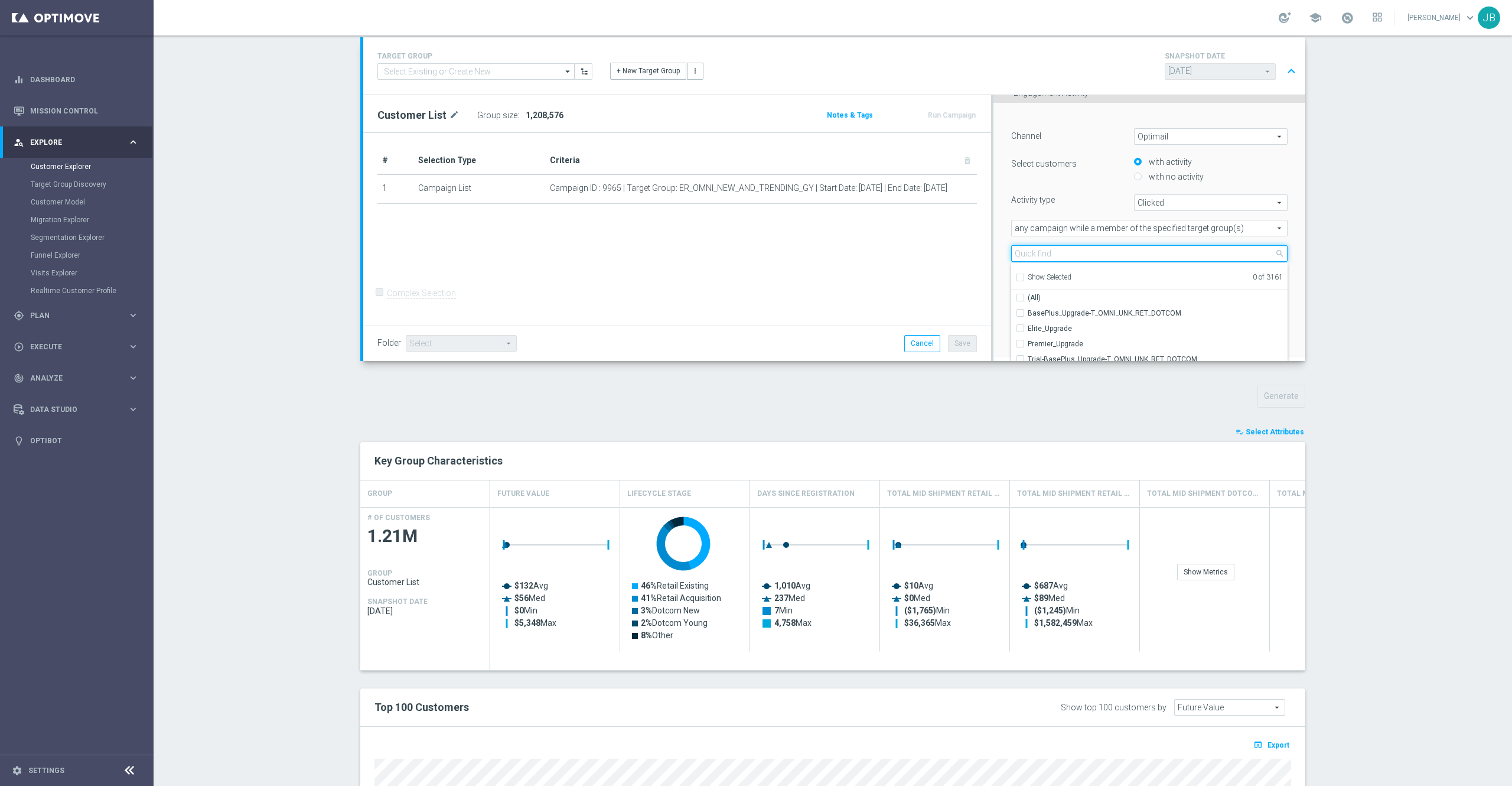
click at [1082, 252] on input "search" at bounding box center [1149, 253] width 277 height 17
paste input "ER_OMNI_NEW_AND_TRENDING_GY"
type input "ER_OMNI_NEW_AND_TRENDING_GY"
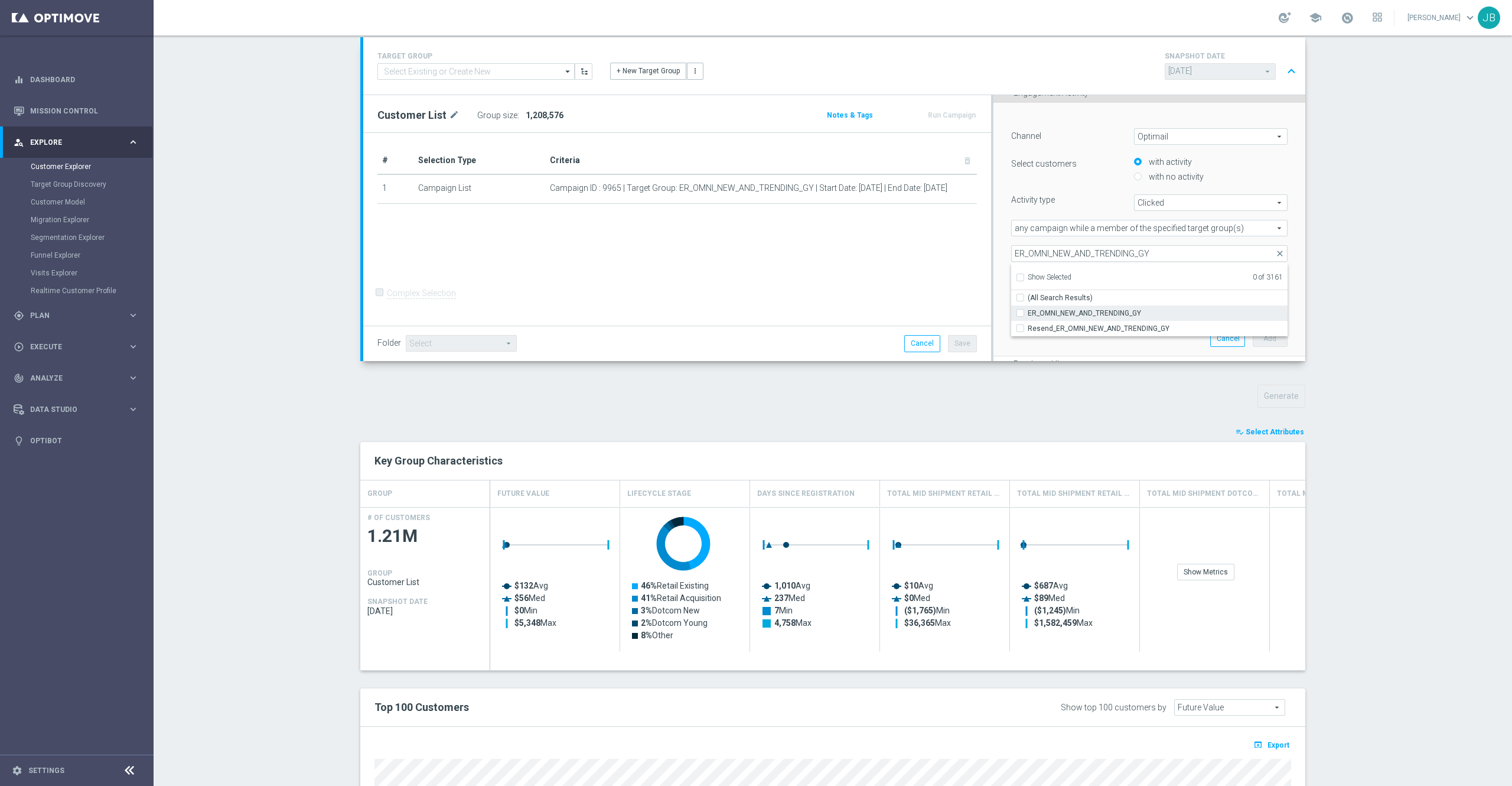
click at [1145, 315] on span "ER_OMNI_NEW_AND_TRENDING_GY" at bounding box center [1157, 313] width 260 height 10
click at [1028, 315] on input "ER_OMNI_NEW_AND_TRENDING_GY" at bounding box center [1024, 313] width 8 height 8
checkbox input "true"
type input "ER_OMNI_NEW_AND_TRENDING_GY"
click at [1302, 304] on div "TARGET GROUP arrow_drop_down Show Selected 0 of NaN $10 Promo card offer-Redeem…" at bounding box center [832, 535] width 992 height 996
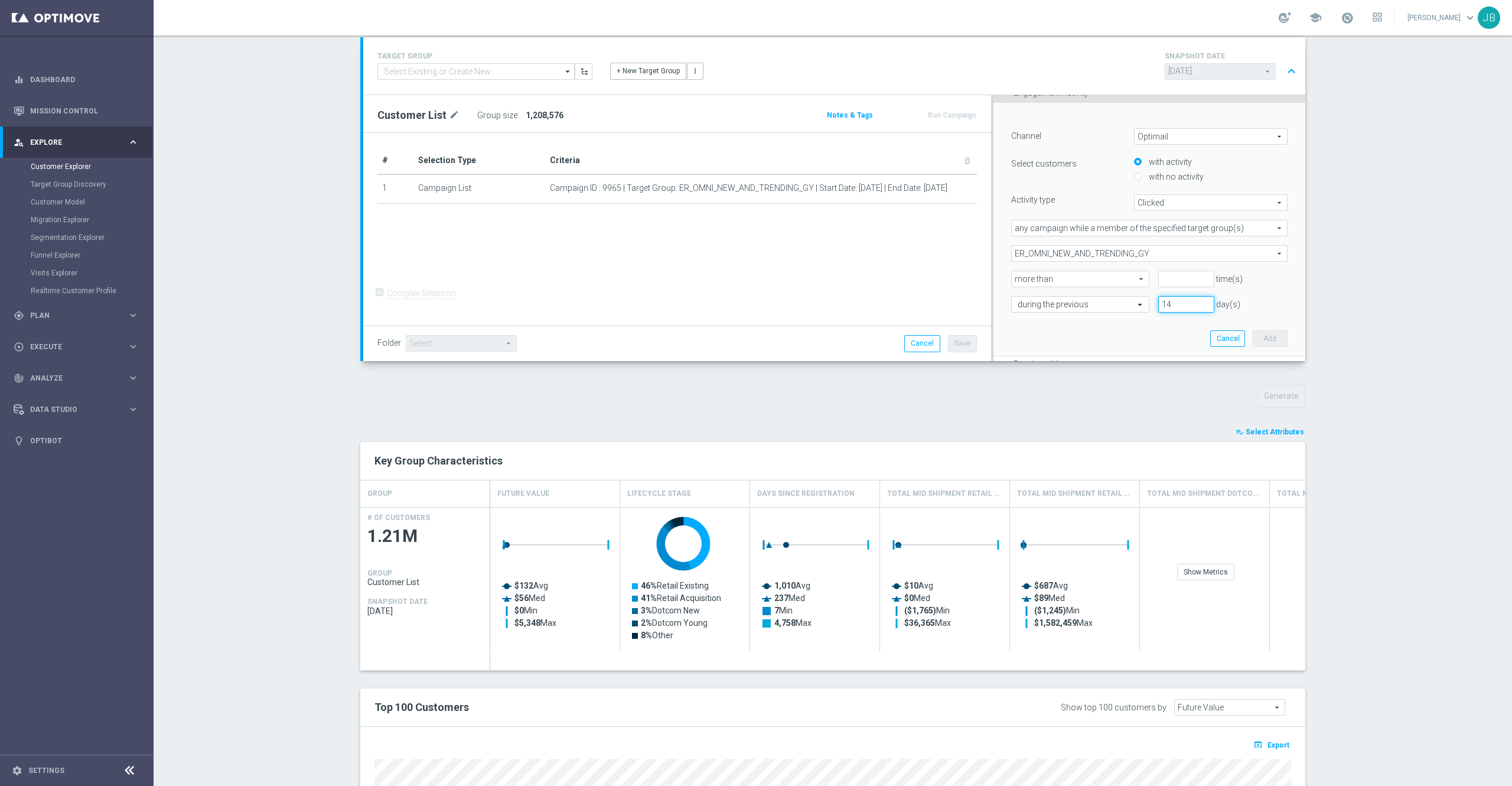
click at [1159, 304] on input "14" at bounding box center [1186, 304] width 55 height 17
type input "1"
type input "21"
click at [1159, 276] on input "number" at bounding box center [1186, 278] width 55 height 17
type input "0"
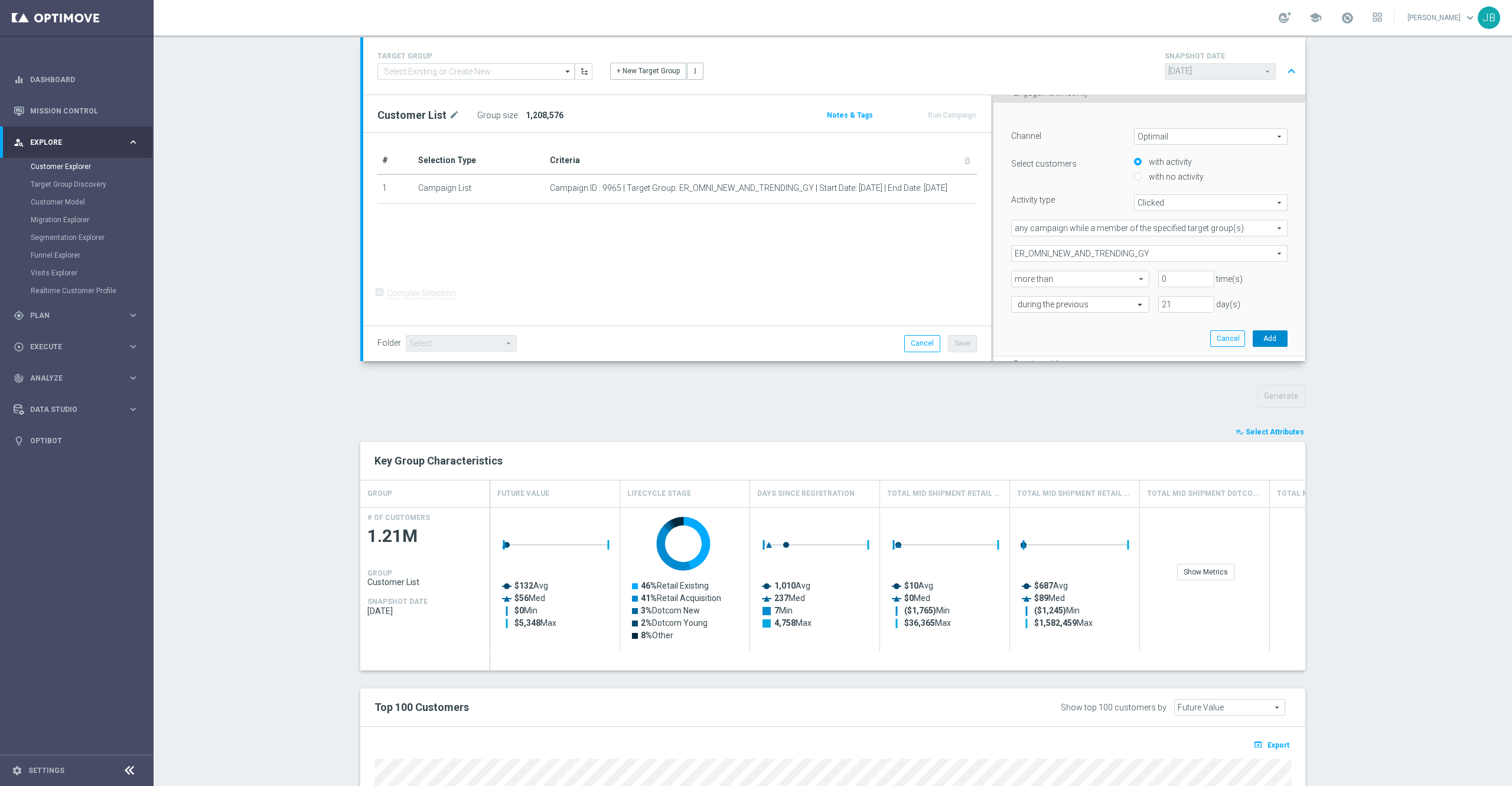
click at [1253, 335] on button "Add" at bounding box center [1271, 338] width 35 height 17
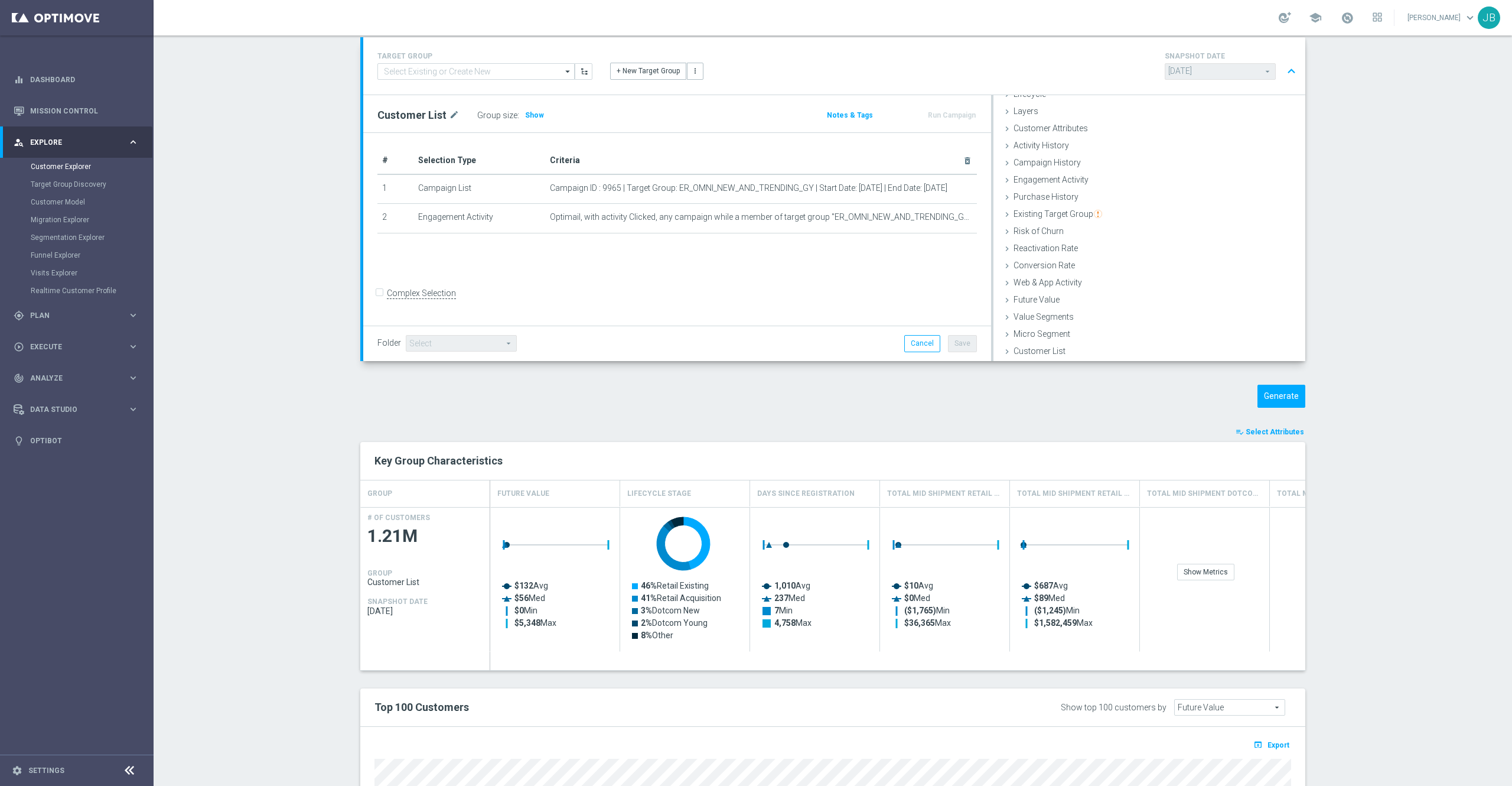
scroll to position [32, 0]
click at [525, 115] on span "Show" at bounding box center [534, 115] width 18 height 8
click at [939, 221] on icon "mode_edit" at bounding box center [943, 217] width 10 height 10
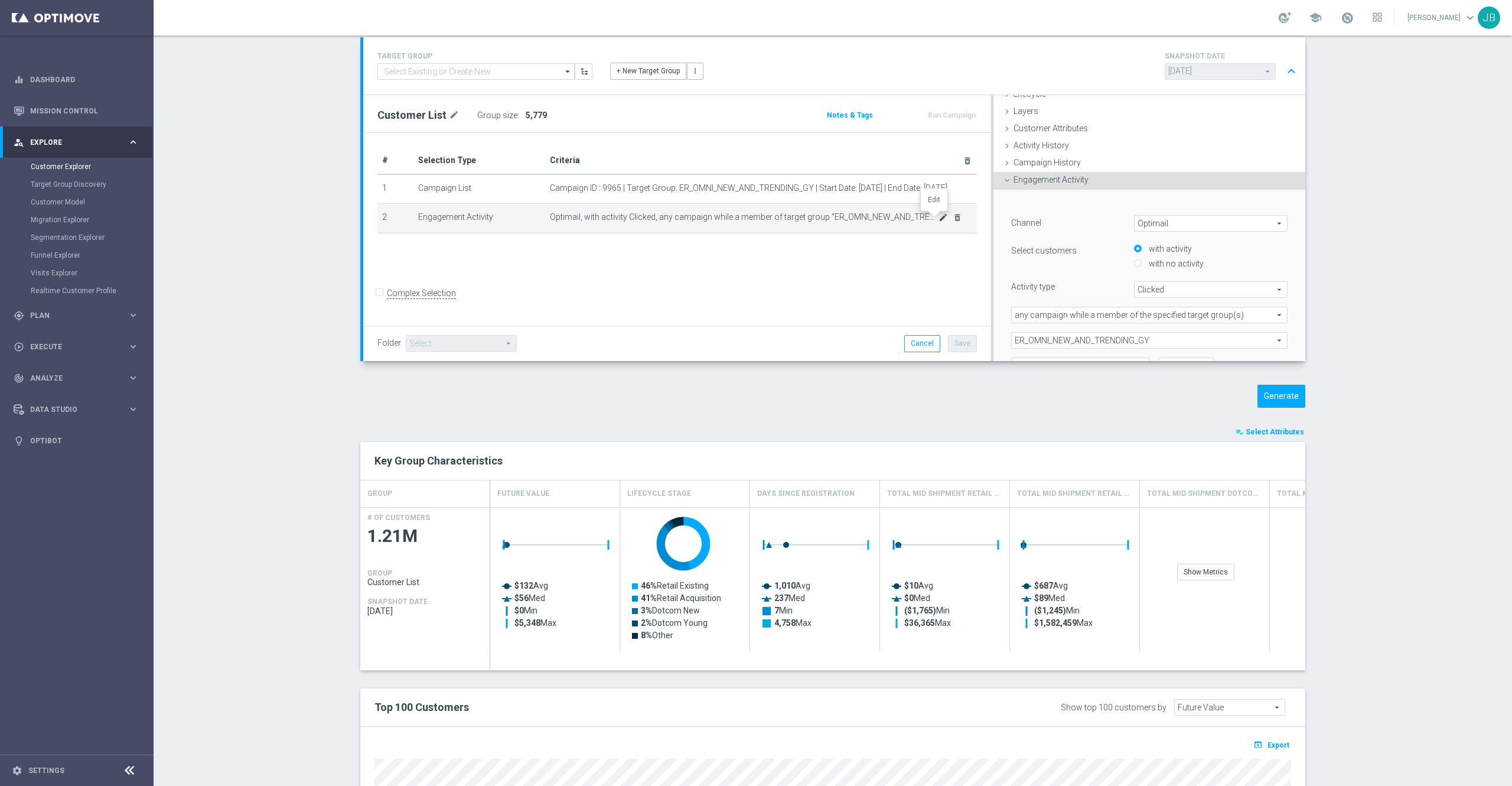
scroll to position [32, 0]
click at [1142, 288] on span "Clicked" at bounding box center [1211, 288] width 152 height 15
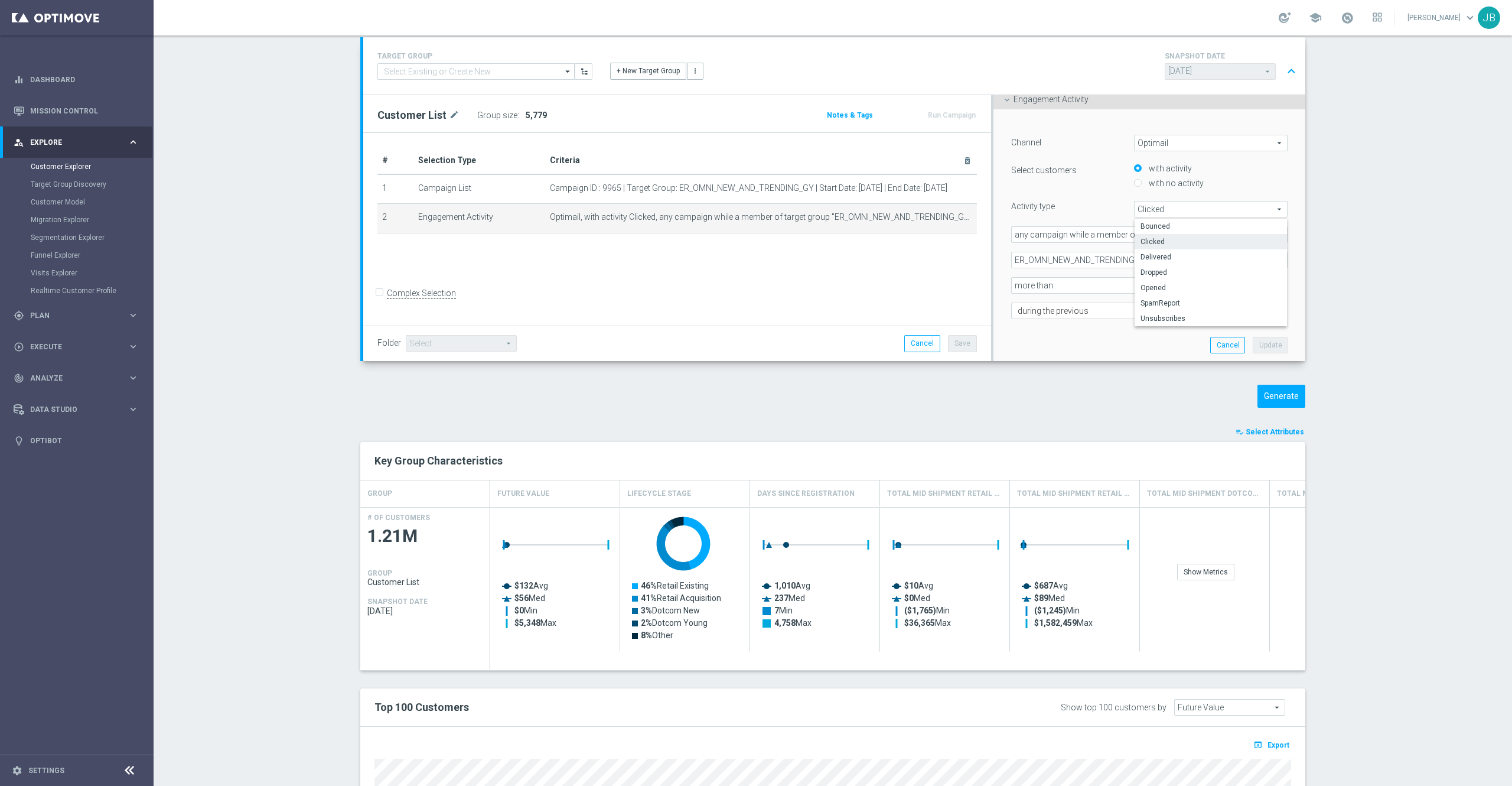
scroll to position [114, 0]
click at [1153, 288] on span "Opened" at bounding box center [1211, 285] width 141 height 10
type input "Opened"
click at [1253, 345] on button "Update" at bounding box center [1271, 343] width 35 height 17
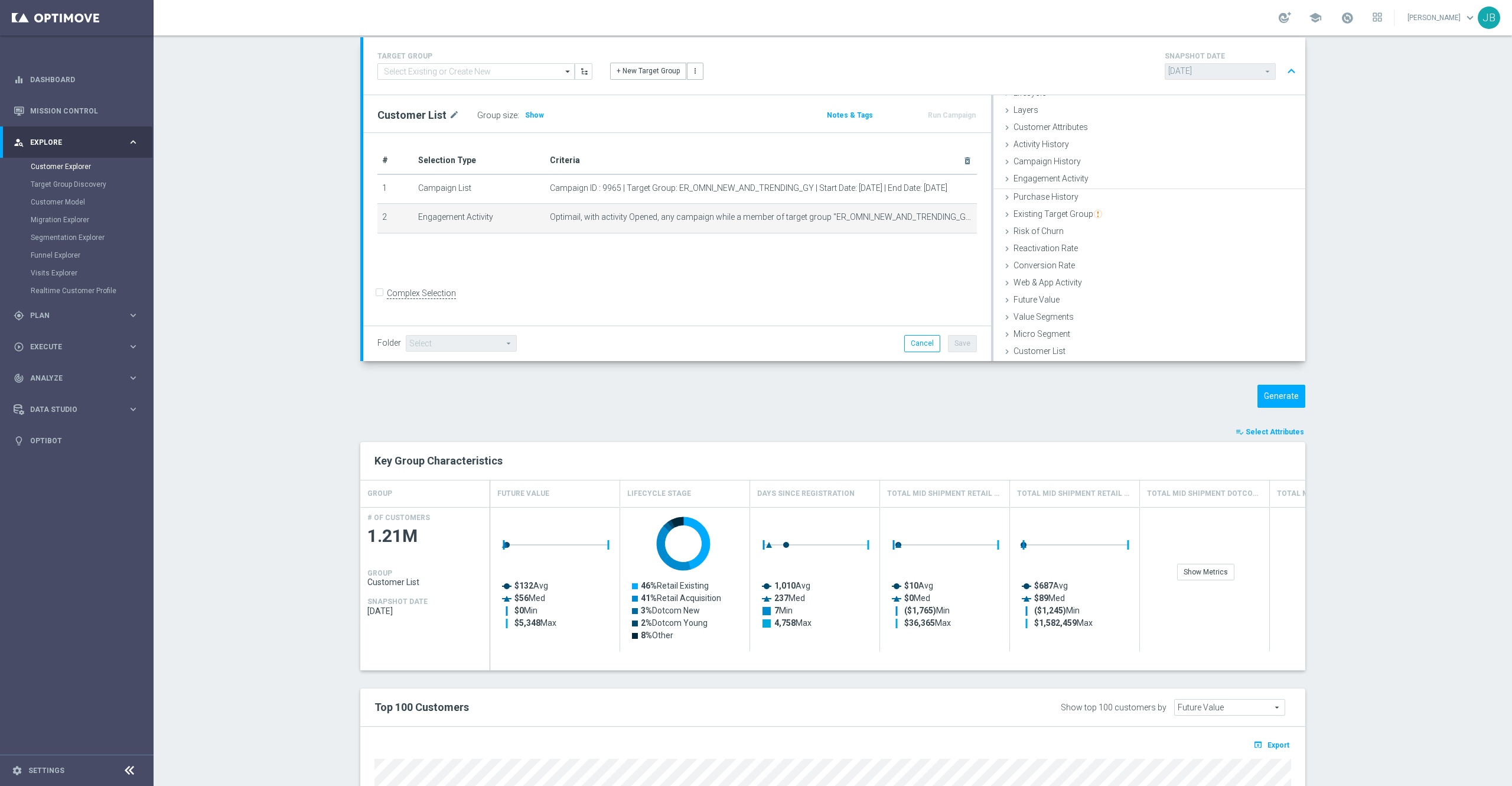
scroll to position [32, 0]
click at [525, 113] on span "Show" at bounding box center [534, 115] width 18 height 8
click at [1280, 405] on button "Generate" at bounding box center [1281, 397] width 48 height 23
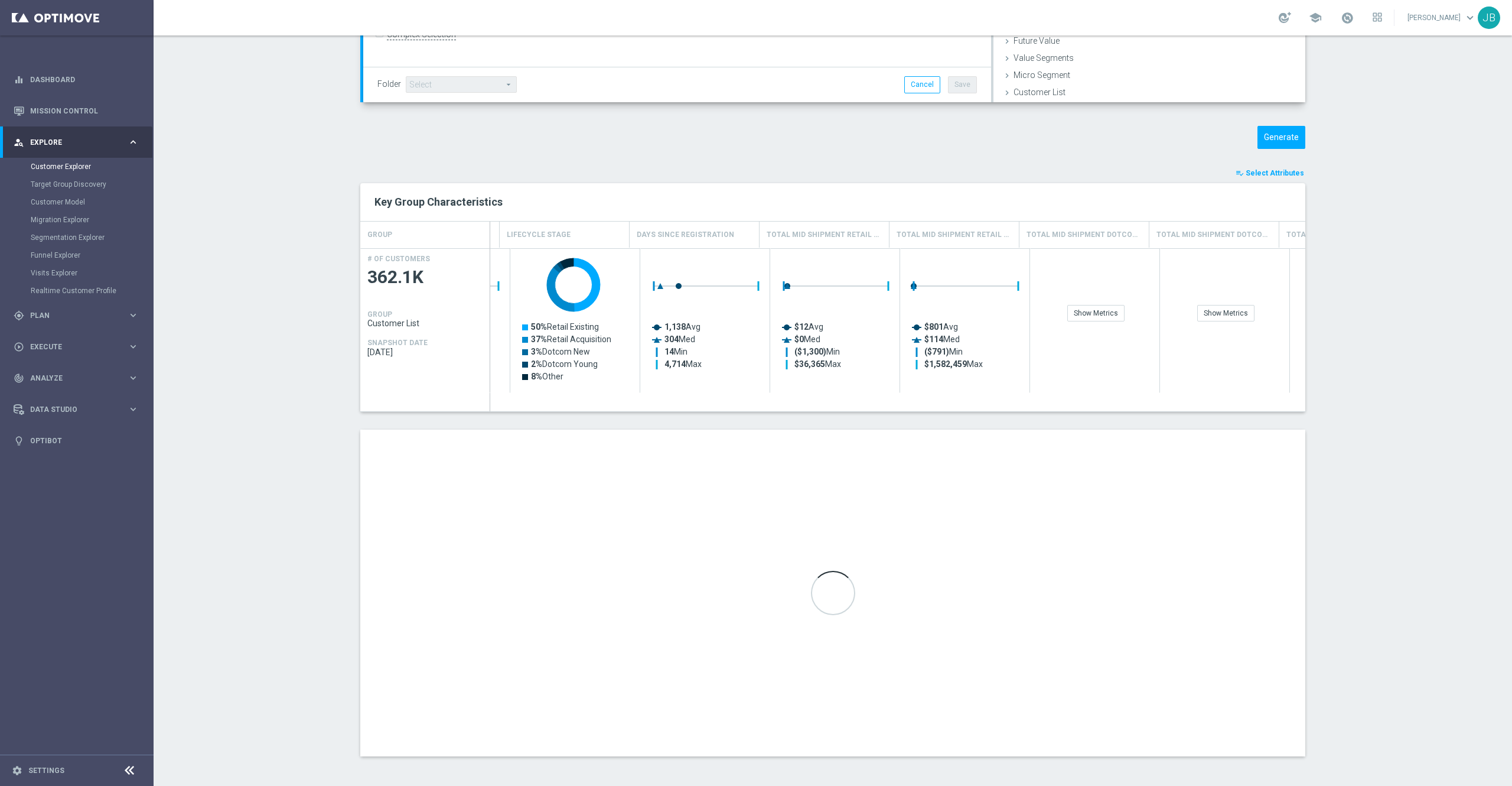
scroll to position [0, 0]
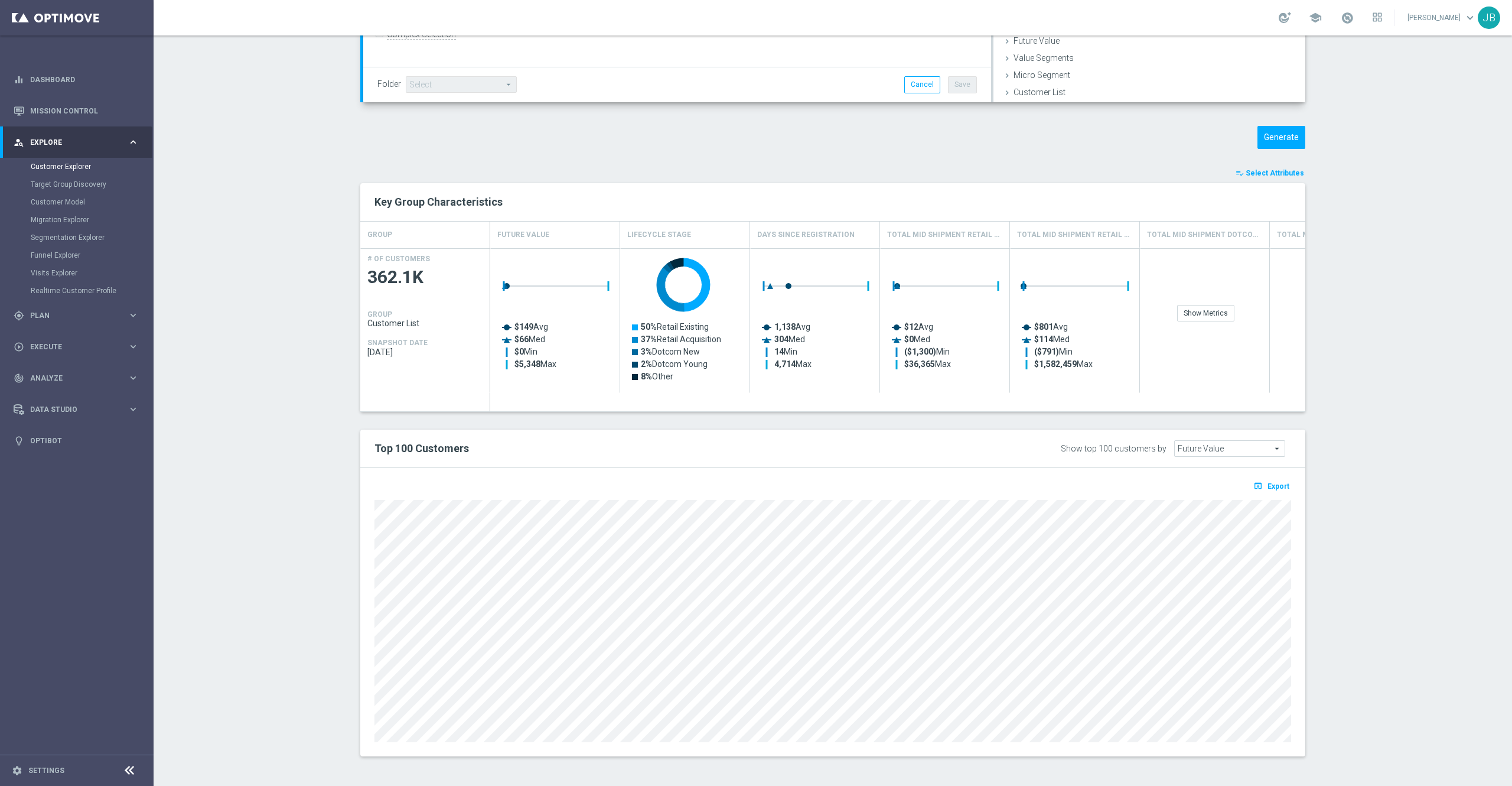
click at [1265, 174] on span "Select Attributes" at bounding box center [1275, 173] width 58 height 8
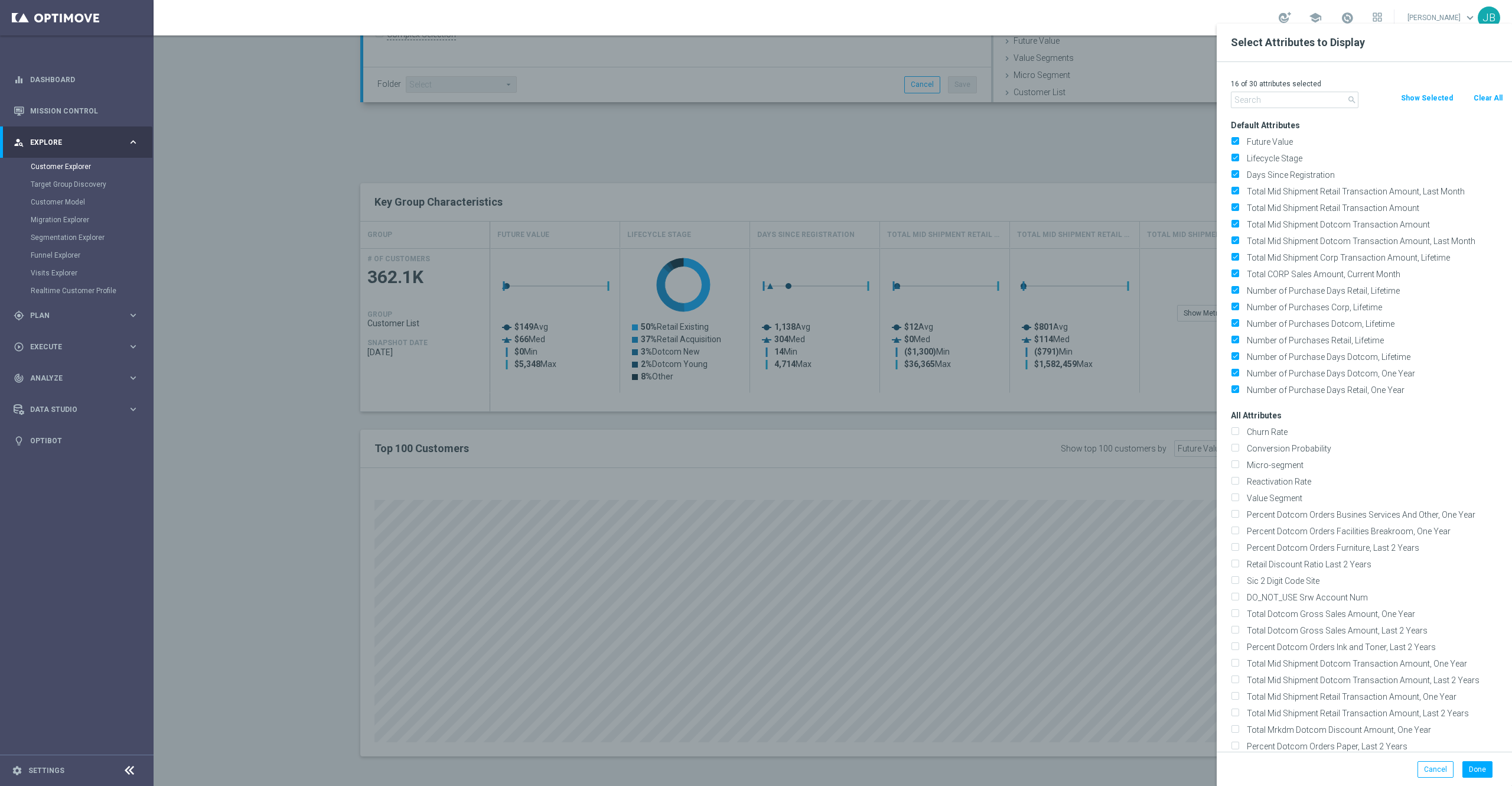
click at [1283, 110] on div "16 of 30 attributes selected search Clear All Show Selected Default Attributes …" at bounding box center [1364, 406] width 295 height 690
click at [1280, 104] on input "text" at bounding box center [1294, 100] width 128 height 17
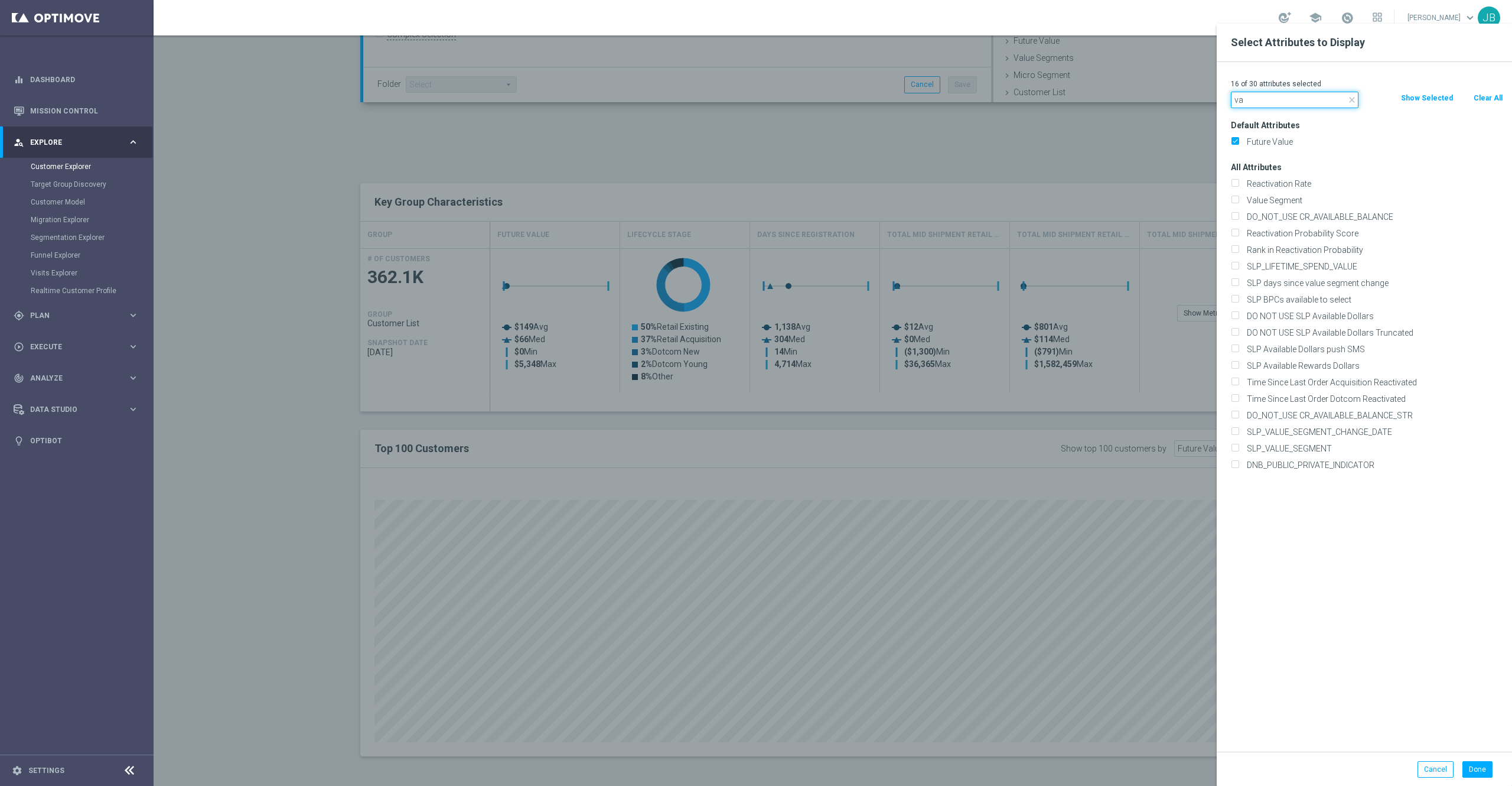
type input "v"
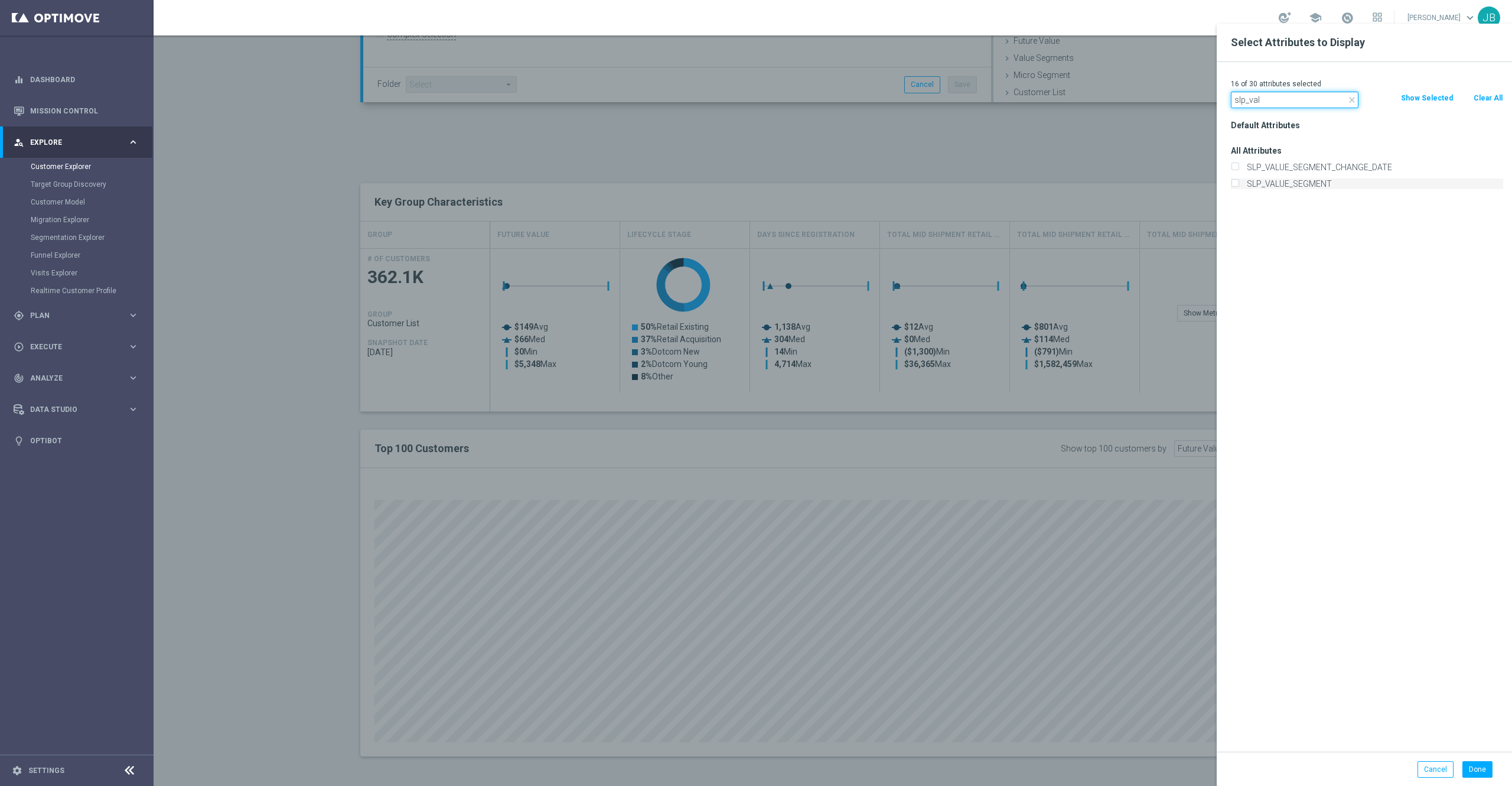
type input "slp_val"
click at [1308, 183] on label "SLP_VALUE_SEGMENT" at bounding box center [1373, 184] width 261 height 11
click at [1239, 183] on input "SLP_VALUE_SEGMENT" at bounding box center [1235, 185] width 8 height 8
checkbox input "true"
click at [1024, 153] on div at bounding box center [909, 417] width 1512 height 786
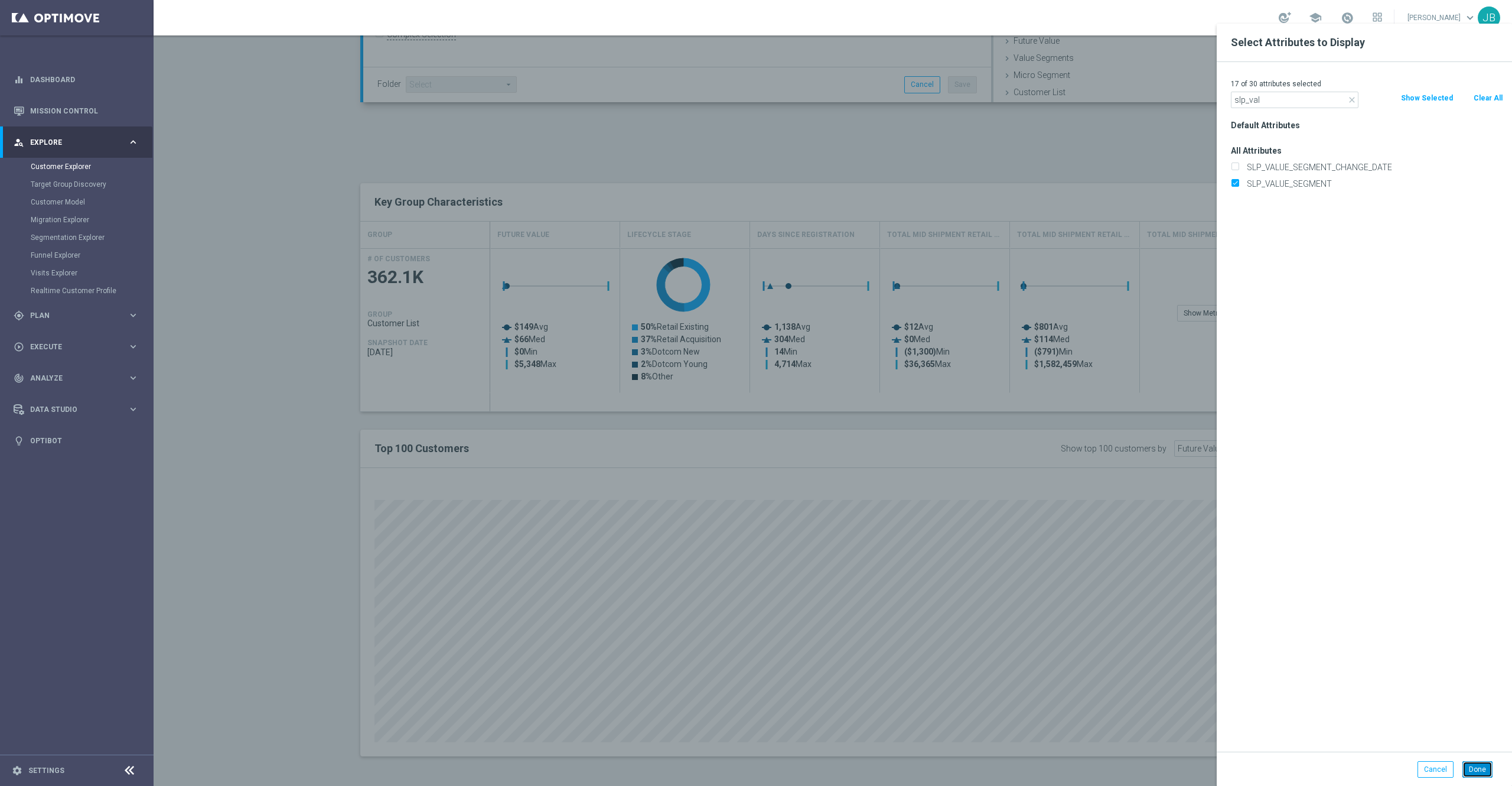
click at [1477, 770] on button "Done" at bounding box center [1478, 769] width 30 height 17
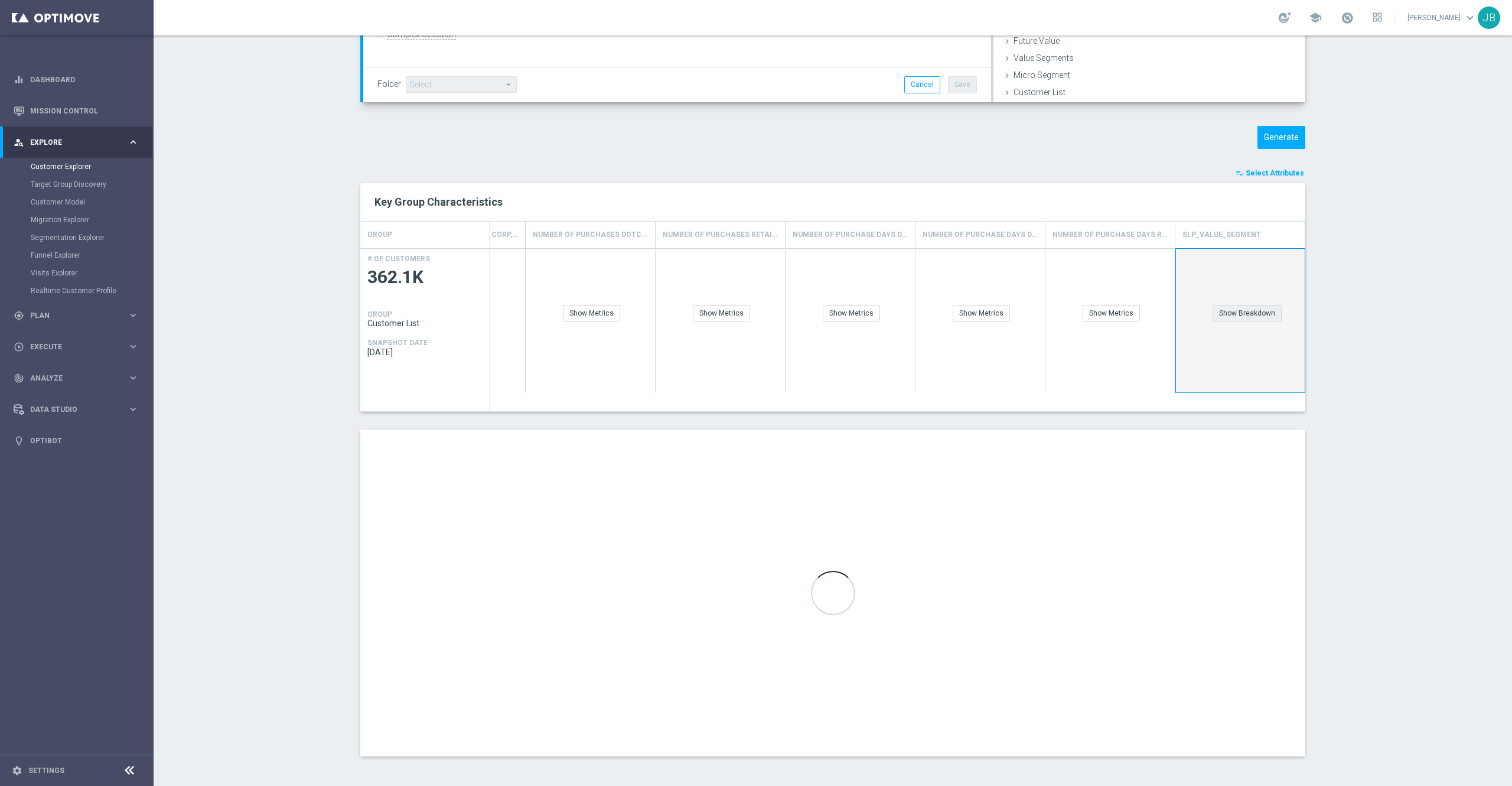
click at [1228, 314] on div "Show Breakdown" at bounding box center [1247, 313] width 69 height 17
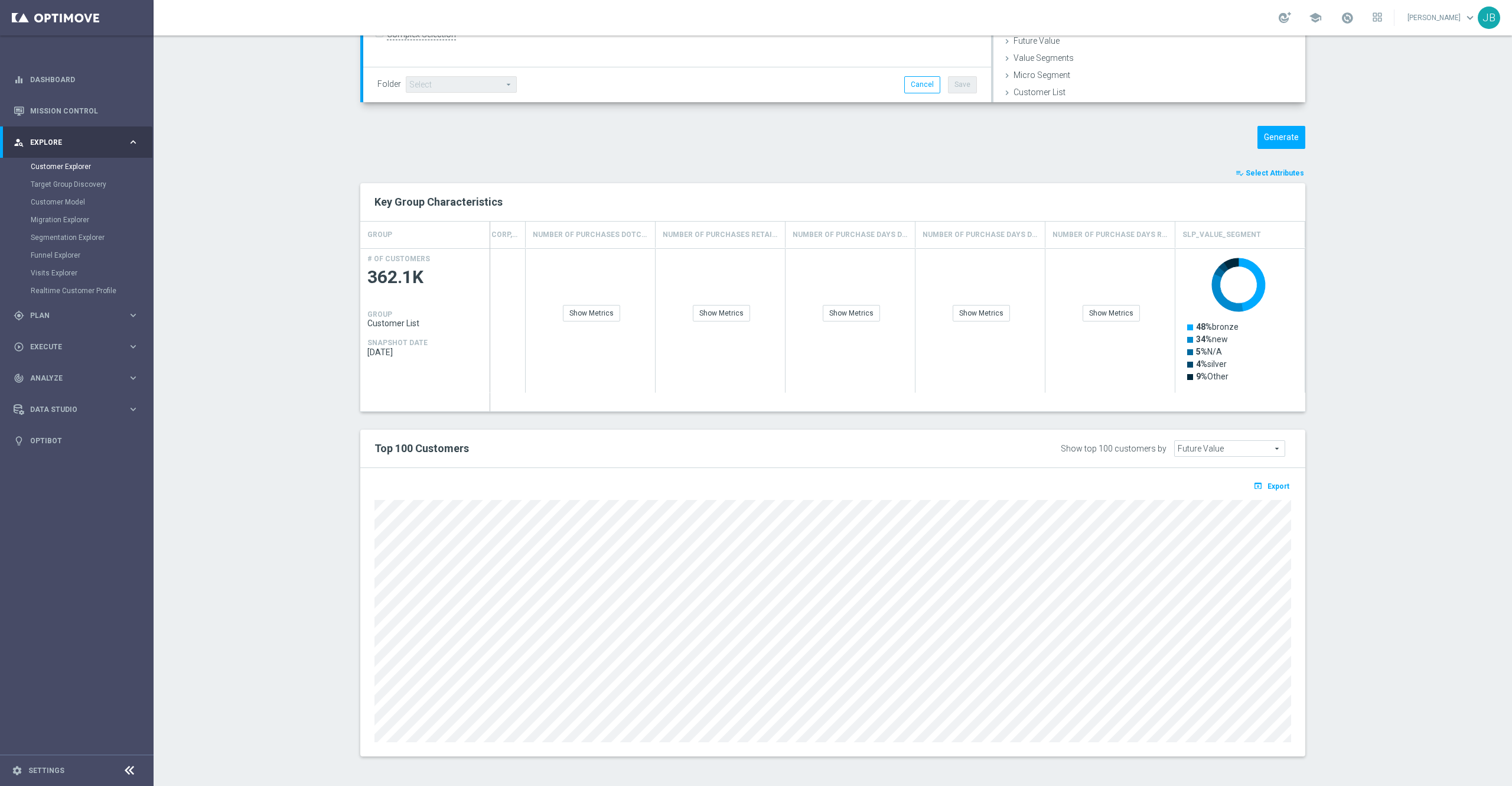
click at [1288, 170] on span "Select Attributes" at bounding box center [1275, 173] width 58 height 8
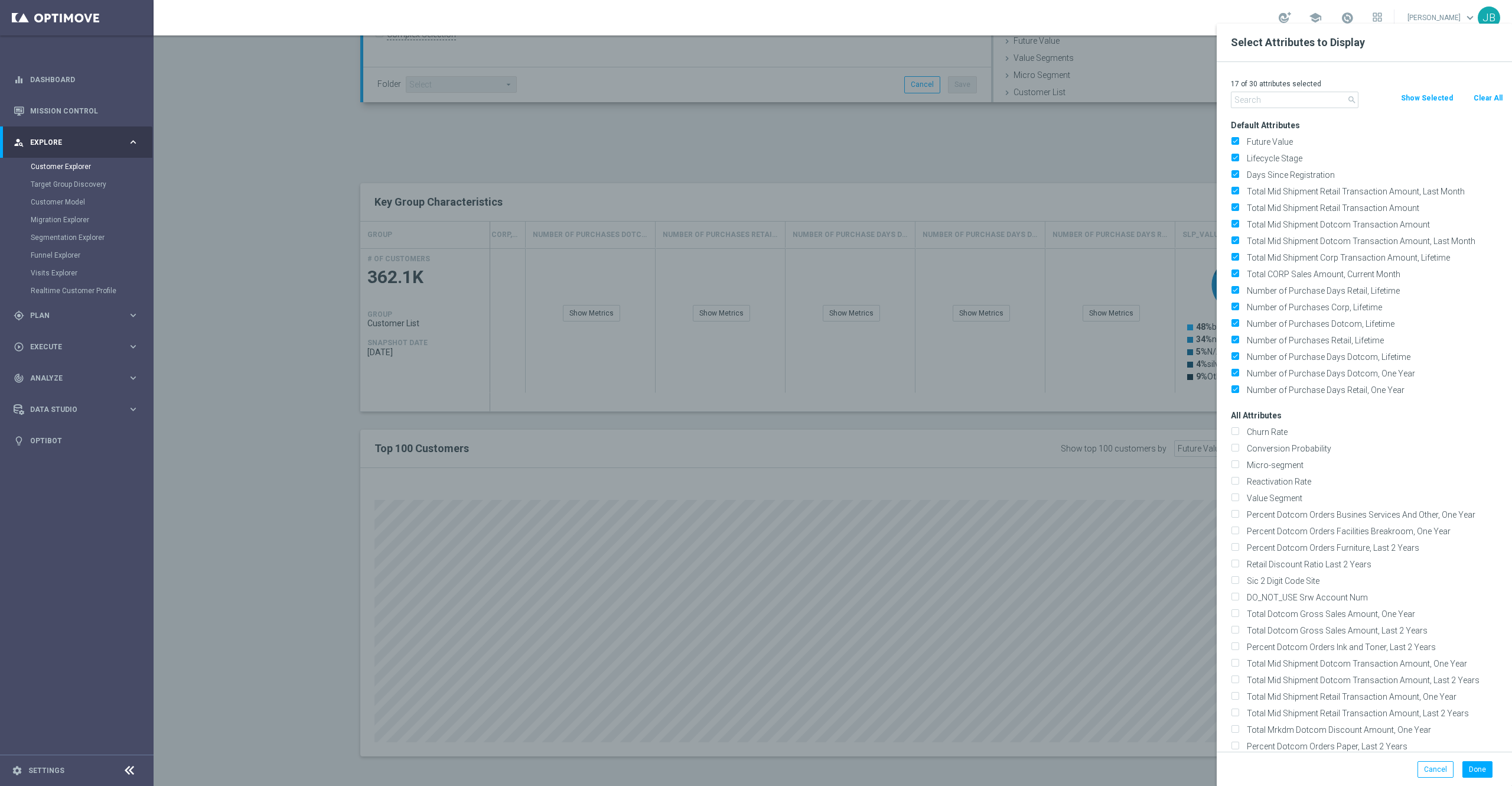
click at [1277, 104] on input "text" at bounding box center [1294, 100] width 128 height 17
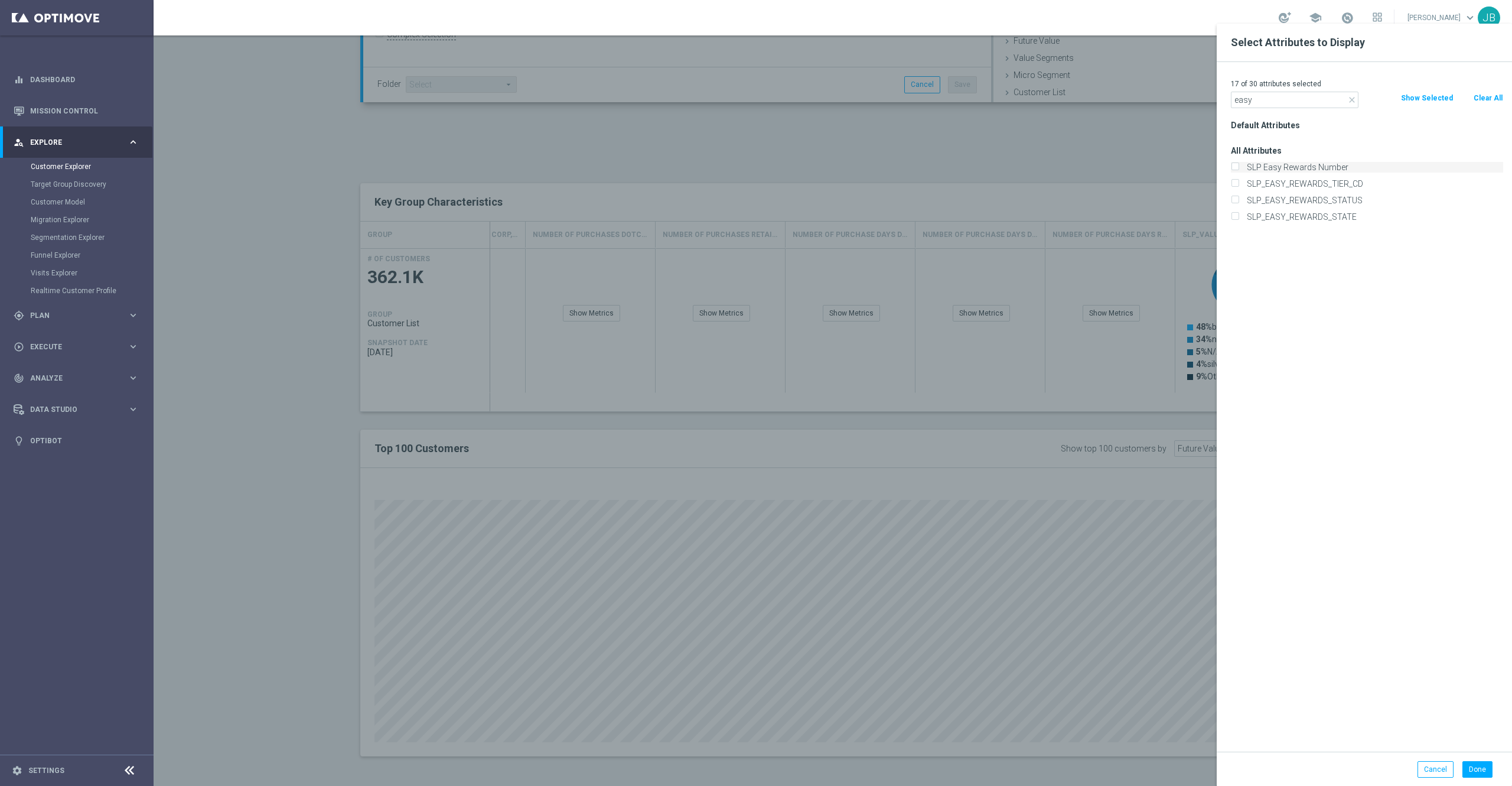
type input "easy"
click at [1298, 168] on label "SLP Easy Rewards Number" at bounding box center [1373, 167] width 261 height 11
click at [1239, 168] on input "SLP Easy Rewards Number" at bounding box center [1235, 168] width 8 height 8
checkbox input "true"
click at [1479, 775] on button "Done" at bounding box center [1478, 769] width 30 height 17
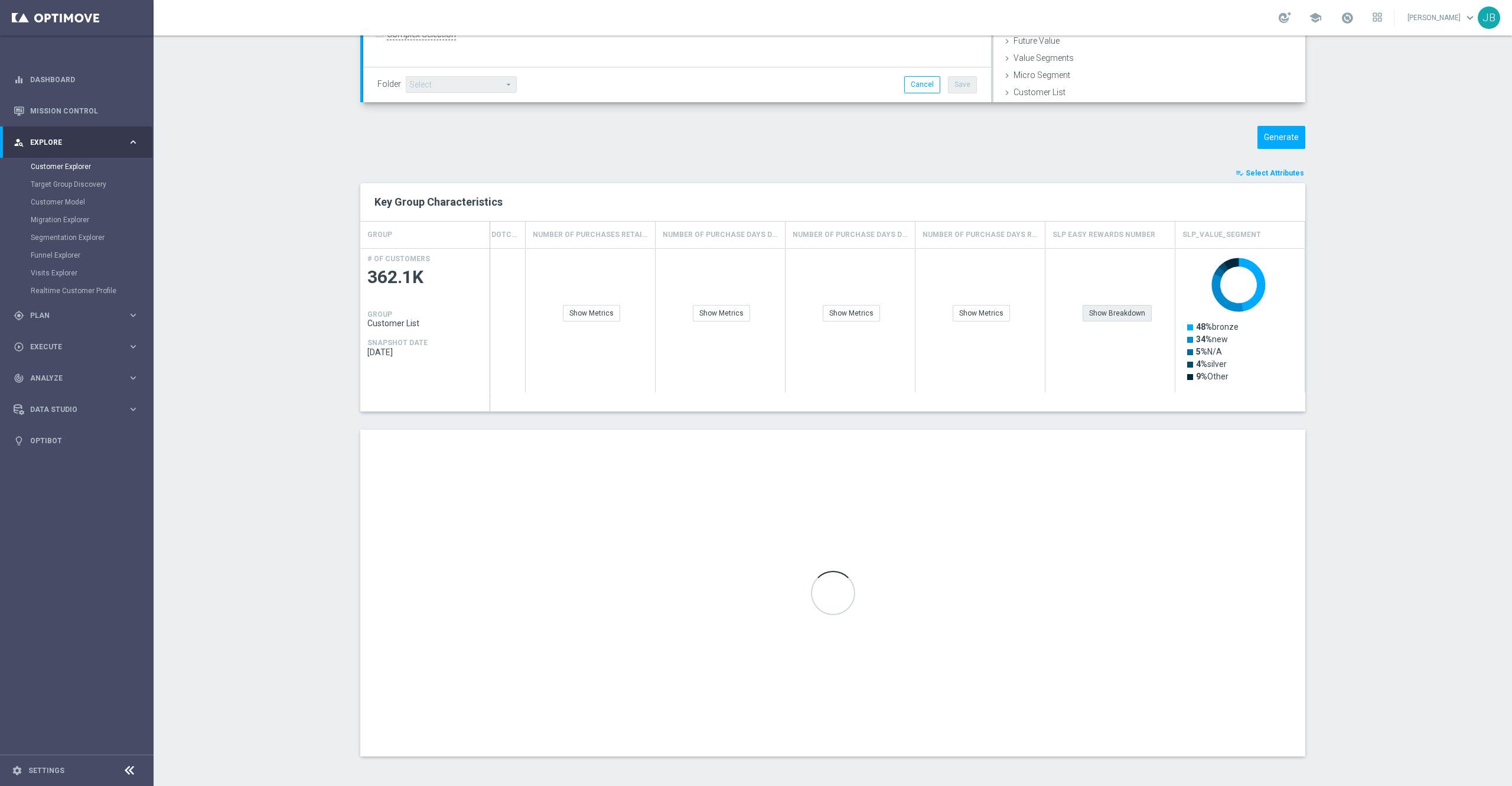
click at [1127, 310] on div "Show Breakdown" at bounding box center [1117, 313] width 69 height 17
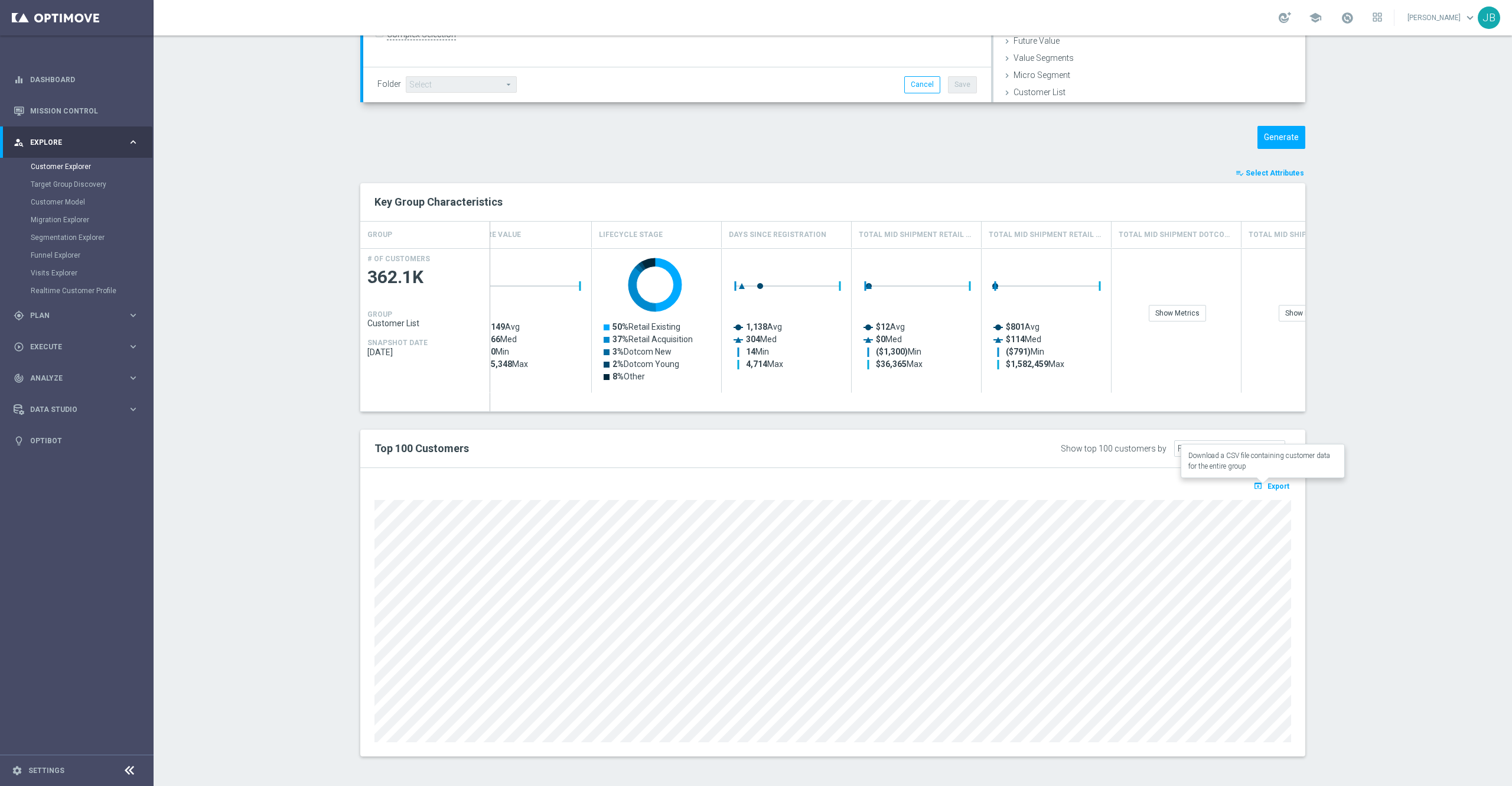
click at [1272, 487] on span "Export" at bounding box center [1279, 486] width 22 height 8
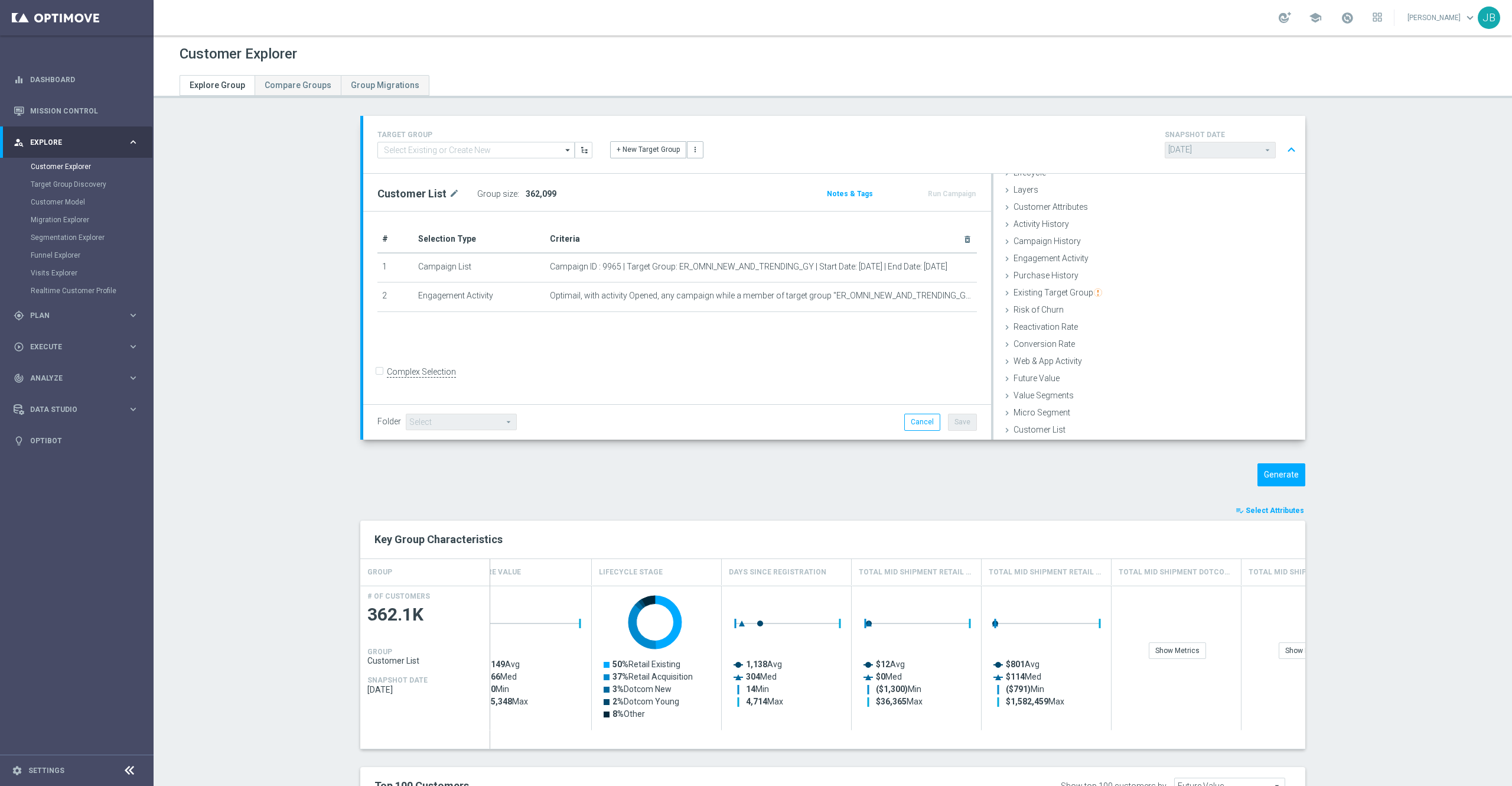
drag, startPoint x: 931, startPoint y: 299, endPoint x: 902, endPoint y: 330, distance: 42.4
click at [902, 330] on div "# Selection Type Criteria delete_forever 1 Campaign List Campaign ID : 9965 | T…" at bounding box center [677, 308] width 628 height 193
click at [953, 299] on icon "delete_forever" at bounding box center [957, 296] width 10 height 10
click at [525, 195] on span "Show" at bounding box center [534, 193] width 18 height 8
click at [1284, 477] on button "Generate" at bounding box center [1281, 475] width 48 height 23
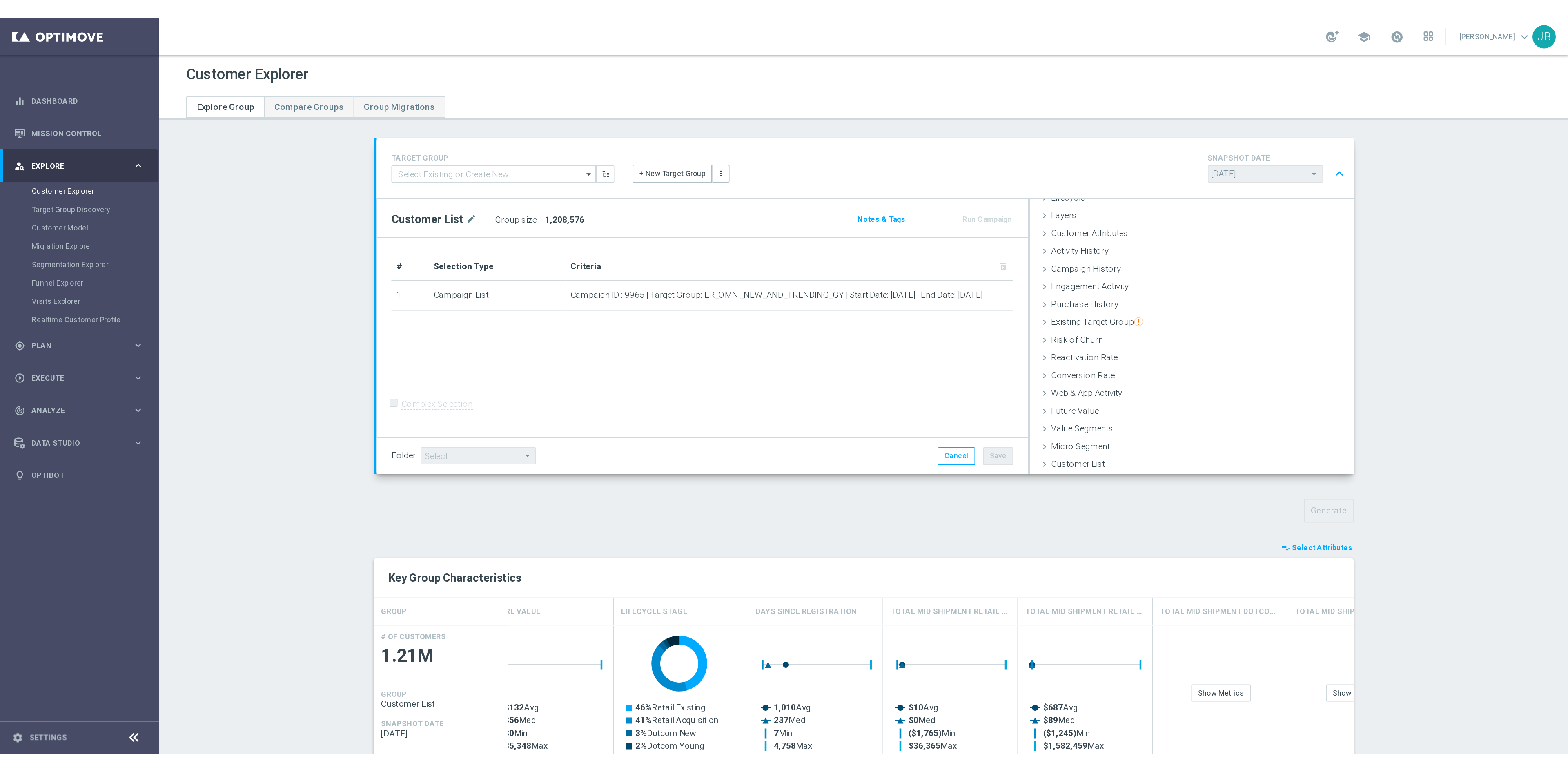
scroll to position [0, 19]
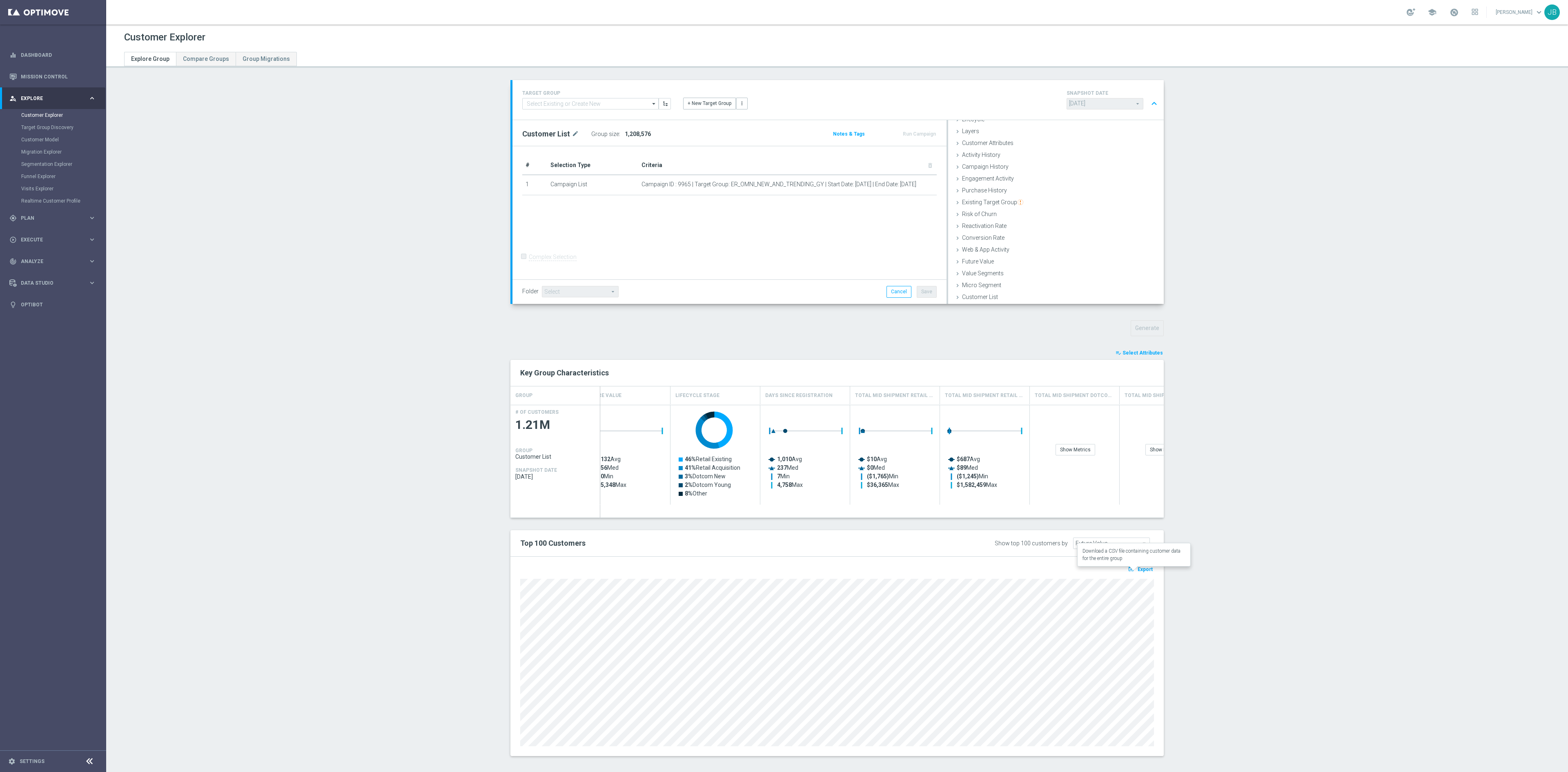
click at [1045, 543] on span "Export" at bounding box center [1145, 569] width 15 height 5
click at [1045, 543] on section "TARGET GROUP arrow_drop_down Show Selected 0 of NaN $10 Promo card offer-Redeem…" at bounding box center [837, 424] width 1462 height 688
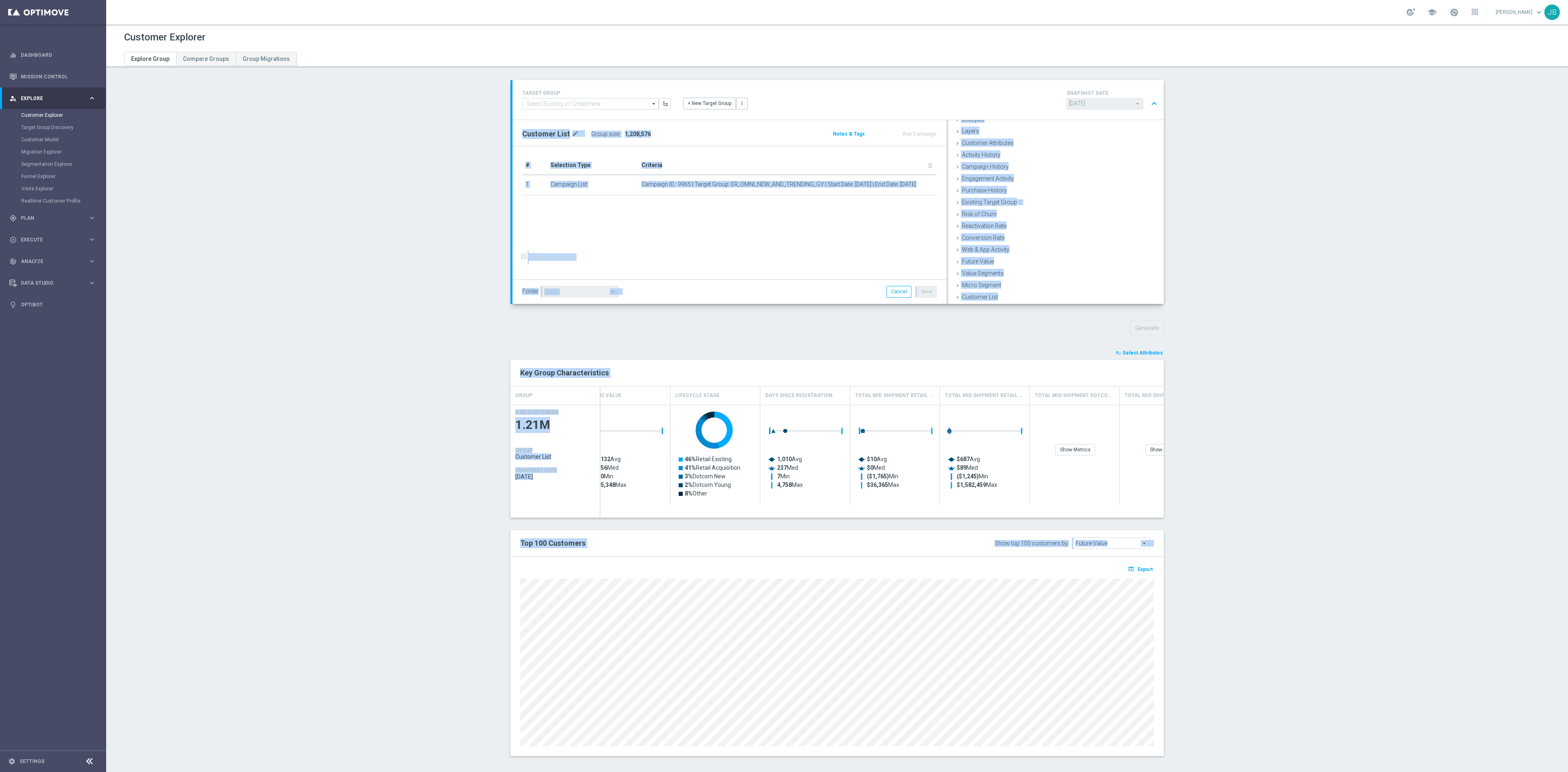
drag, startPoint x: 1197, startPoint y: 574, endPoint x: 1217, endPoint y: 124, distance: 450.4
click at [1045, 124] on section "TARGET GROUP arrow_drop_down Show Selected 0 of NaN $10 Promo card offer-Redeem…" at bounding box center [837, 424] width 1462 height 688
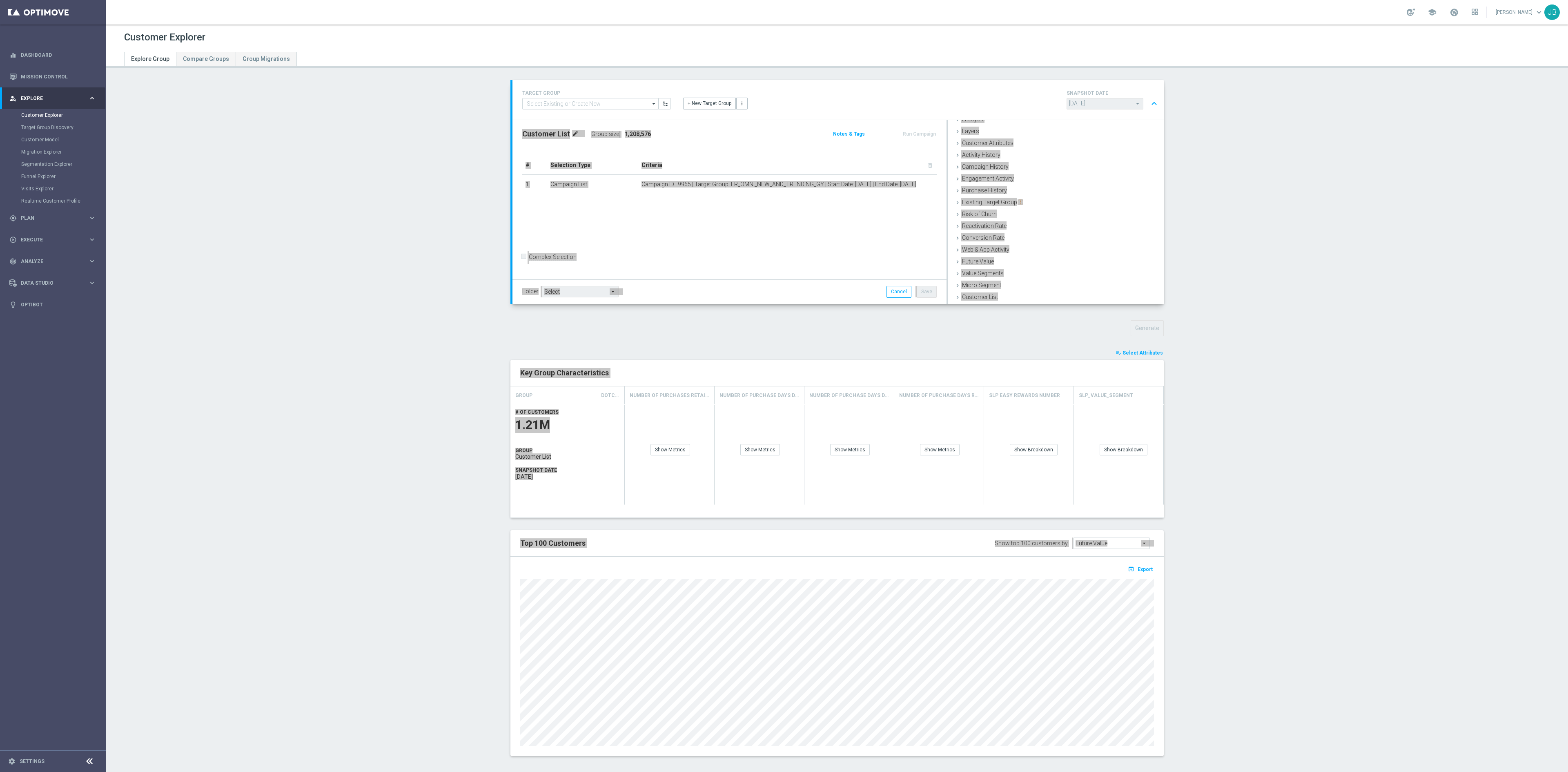
scroll to position [0, 1054]
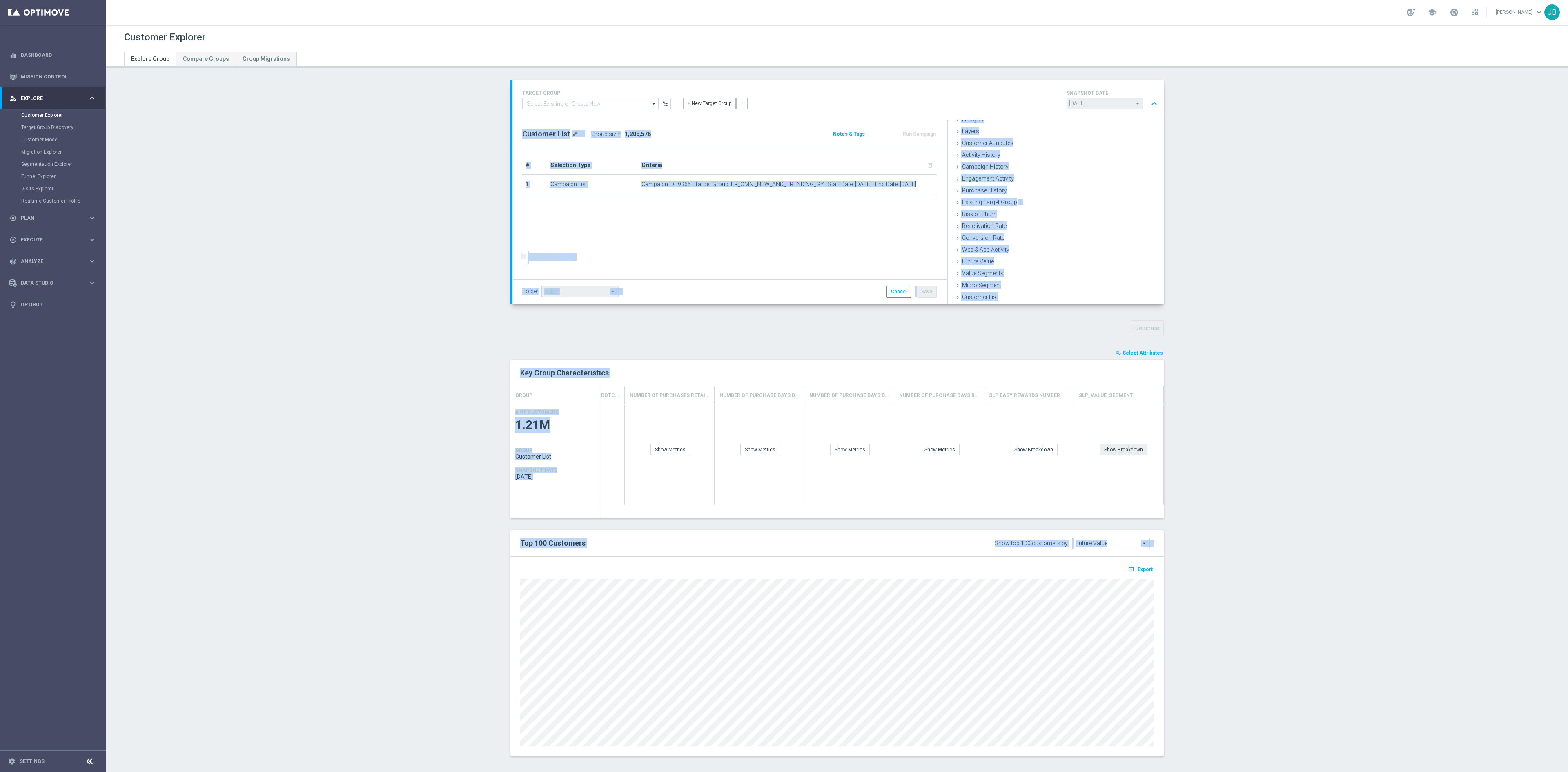
click at [1045, 452] on div "Show Breakdown" at bounding box center [1124, 449] width 47 height 12
click at [1045, 455] on div "Show Breakdown" at bounding box center [1055, 449] width 47 height 12
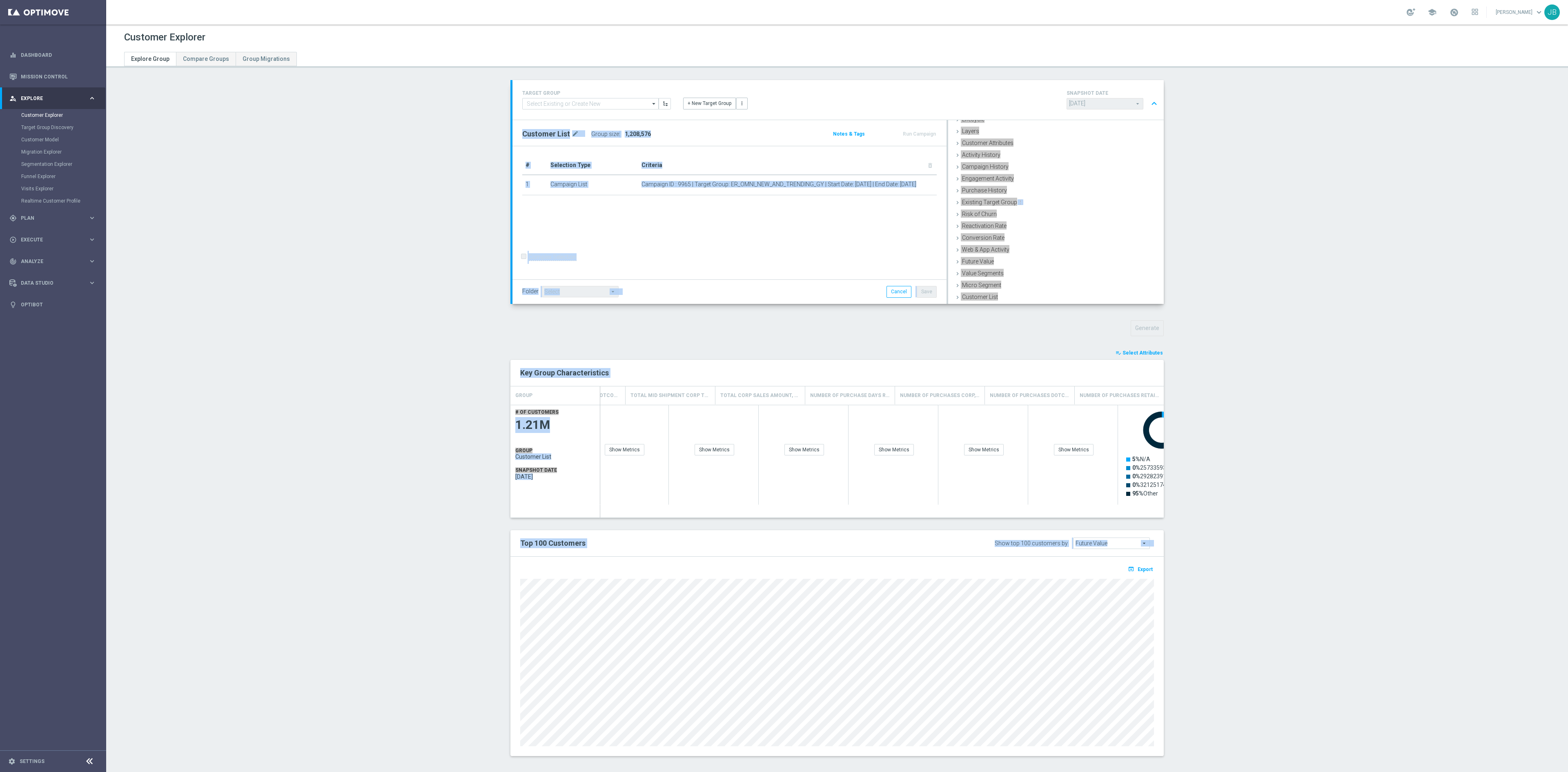
scroll to position [0, 603]
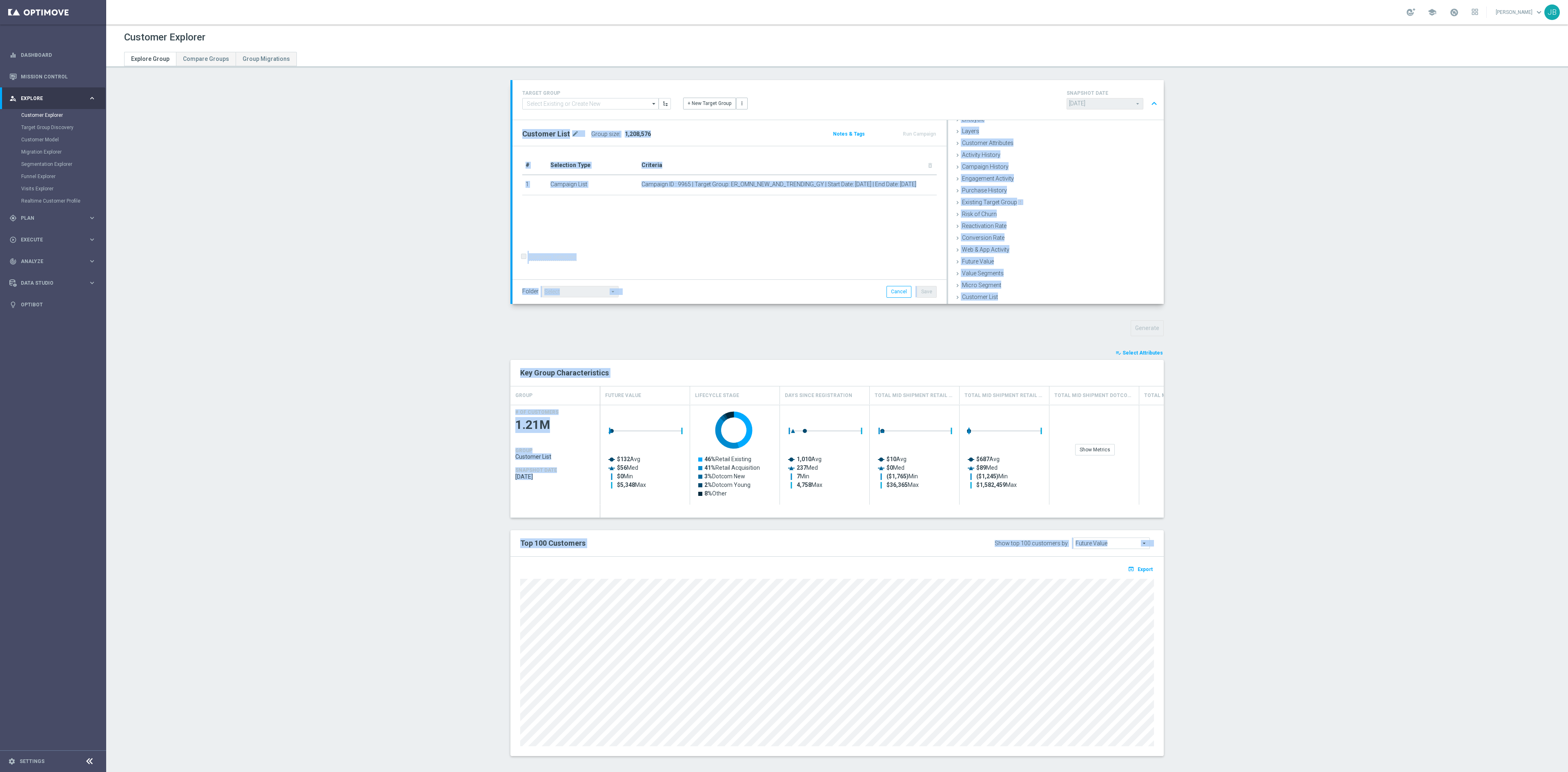
click at [1045, 543] on span "Future Value" at bounding box center [1111, 542] width 76 height 10
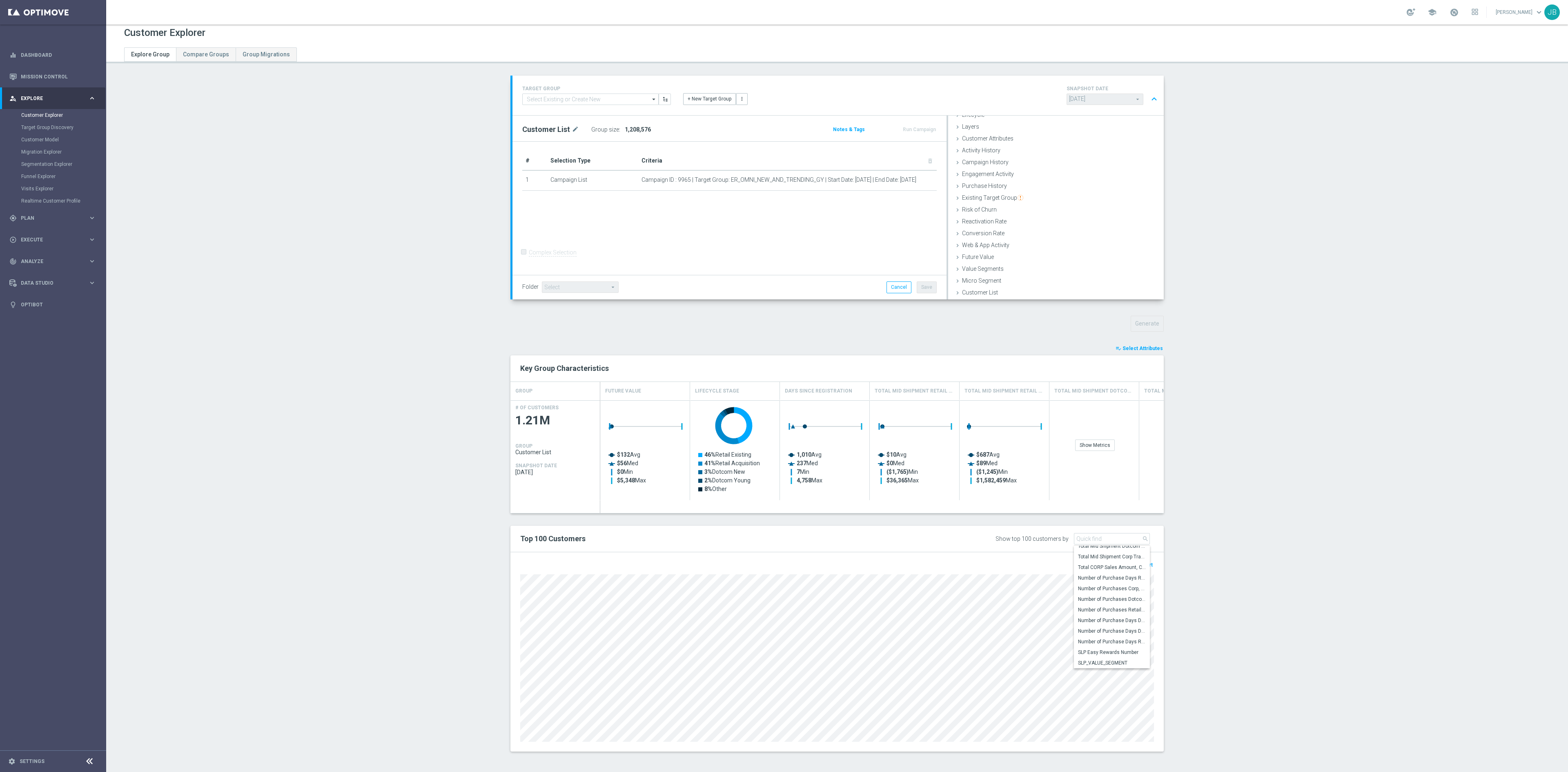
click at [951, 533] on div "Show top 100 customers by Future Value Future Value arrow_drop_down search Tota…" at bounding box center [1026, 538] width 269 height 13
click at [1045, 543] on span "Future Value" at bounding box center [1111, 538] width 76 height 10
click at [1045, 543] on span "Customer ID" at bounding box center [1111, 551] width 68 height 7
click at [1045, 539] on span "Customer ID" at bounding box center [1111, 538] width 76 height 10
click at [818, 542] on h2 "Top 100 Customers" at bounding box center [702, 539] width 365 height 10
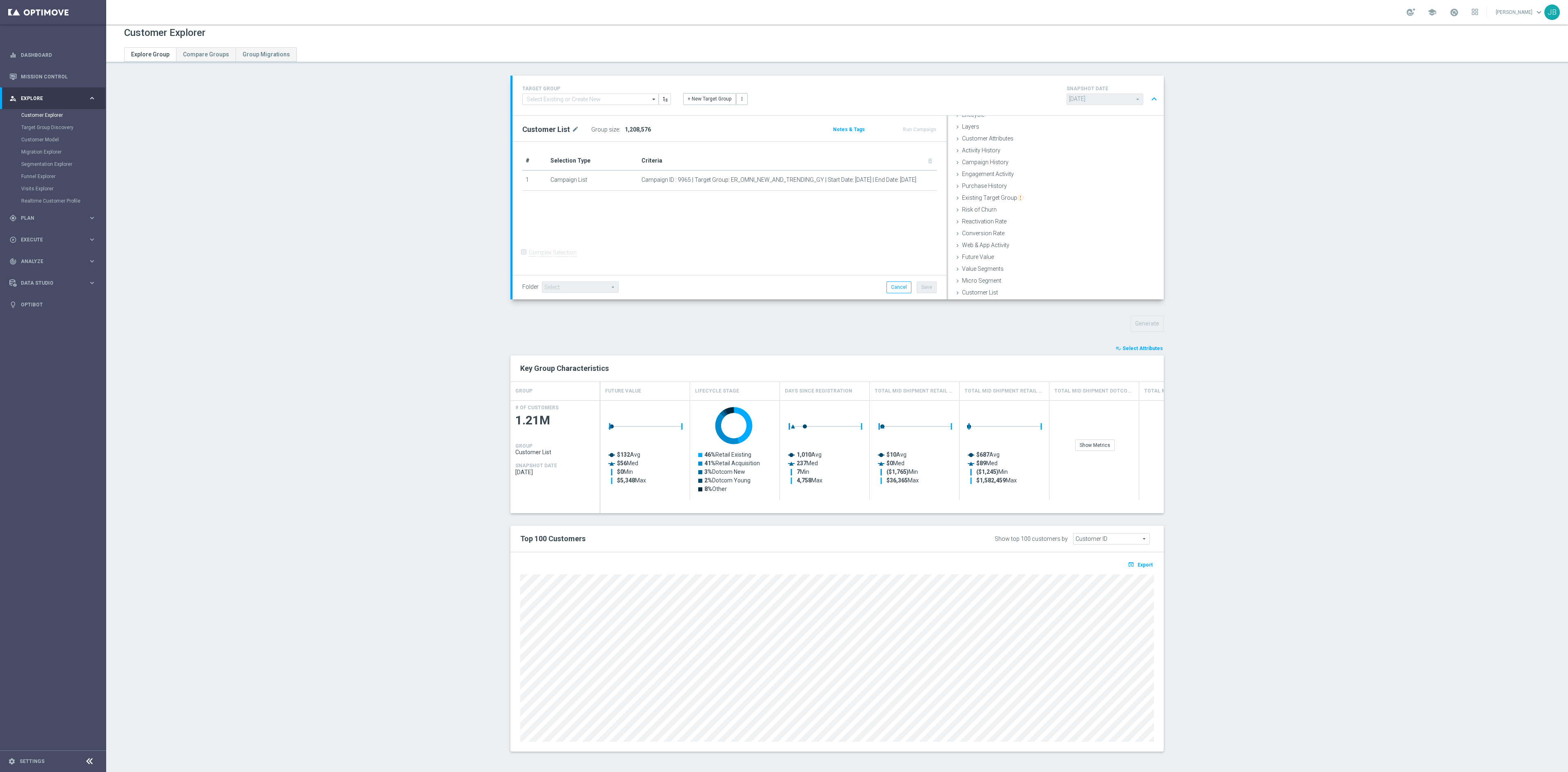
click at [1045, 539] on span "Customer ID" at bounding box center [1111, 538] width 76 height 10
click at [1045, 543] on span "Future Value" at bounding box center [1111, 561] width 68 height 7
type input "Future Value"
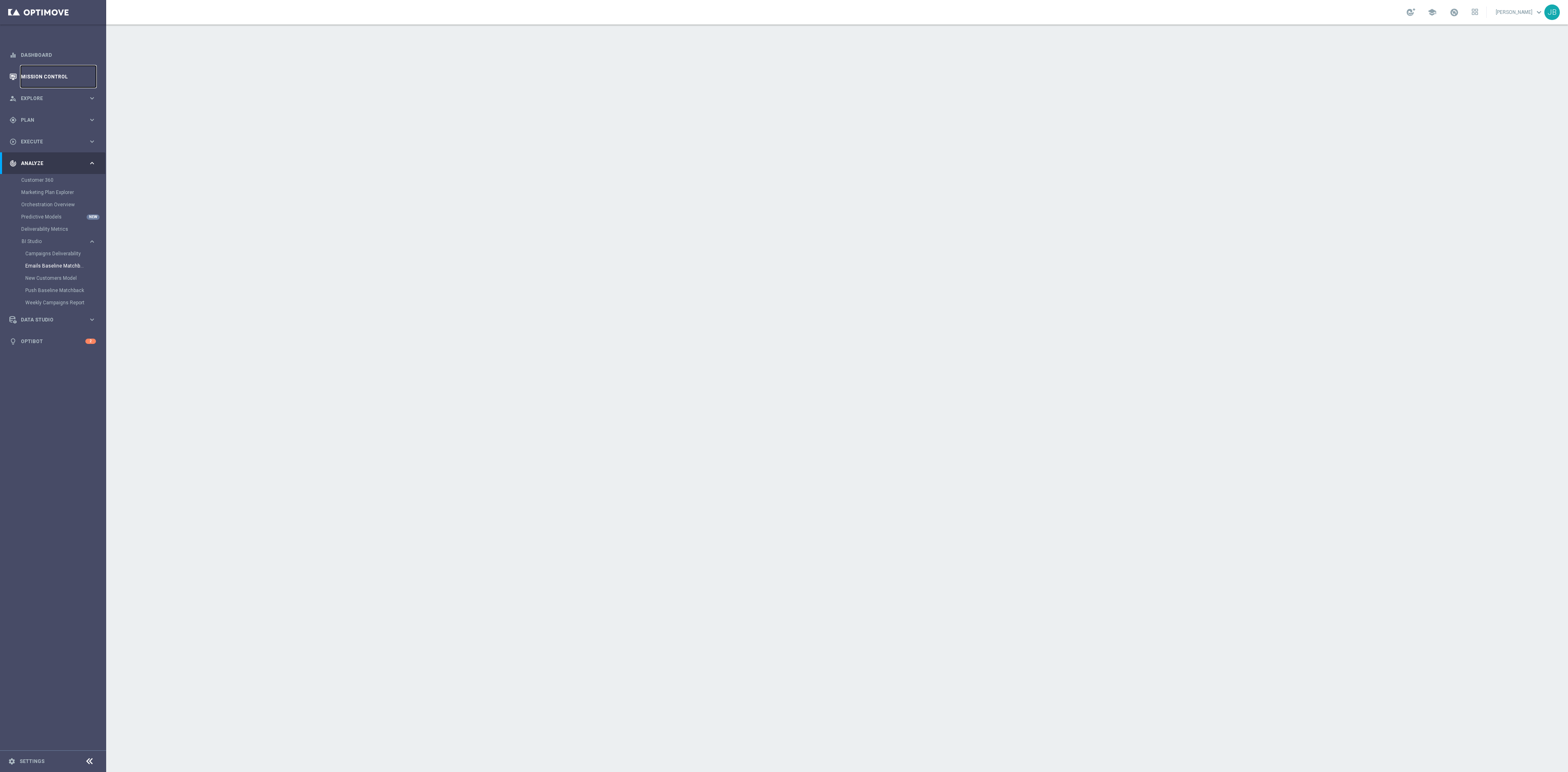
click at [74, 77] on link "Mission Control" at bounding box center [58, 77] width 75 height 22
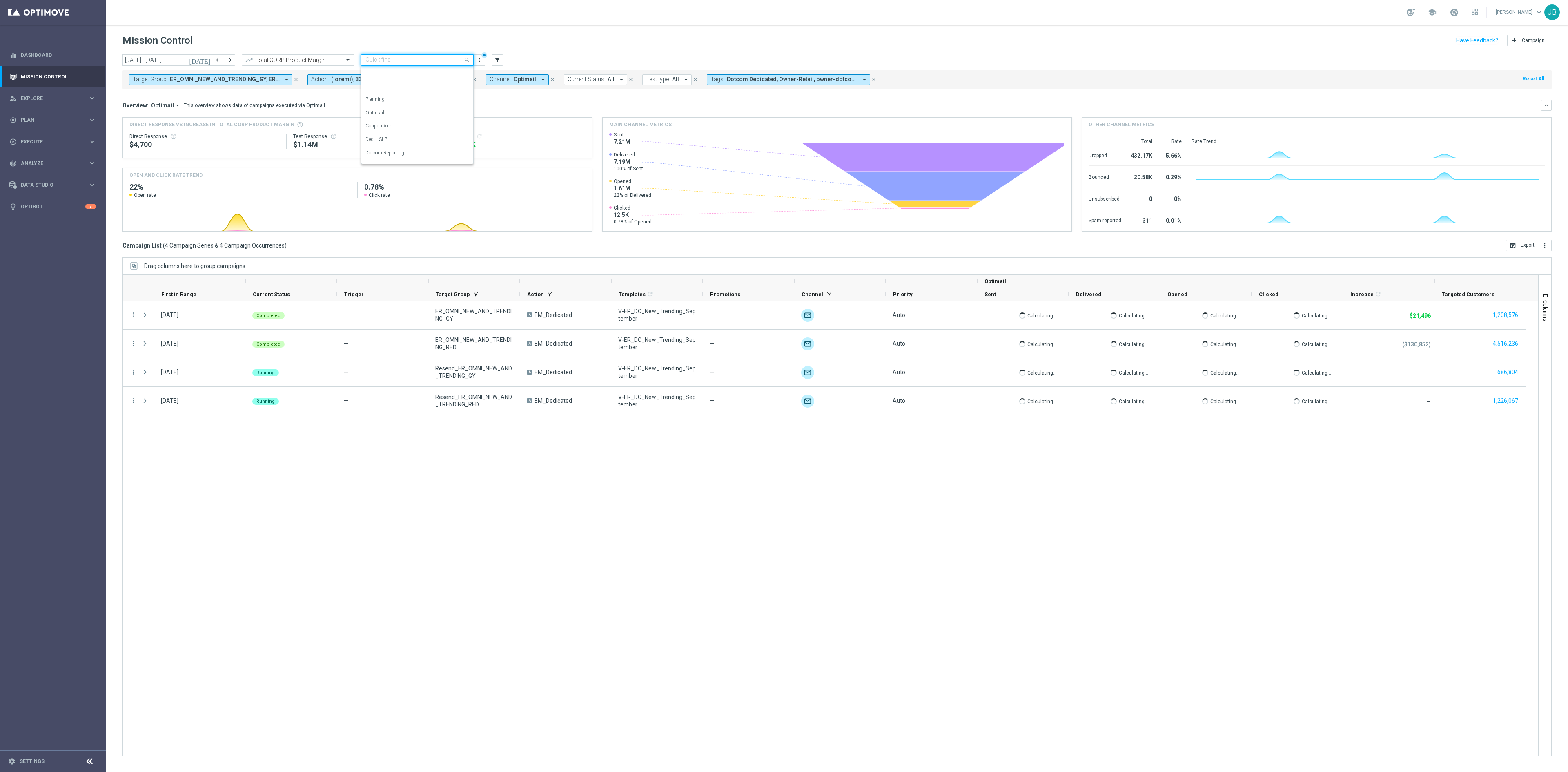
click at [413, 65] on div "Quick find OMNI Reporting" at bounding box center [417, 60] width 113 height 12
click at [384, 72] on div "Analysis" at bounding box center [417, 72] width 103 height 13
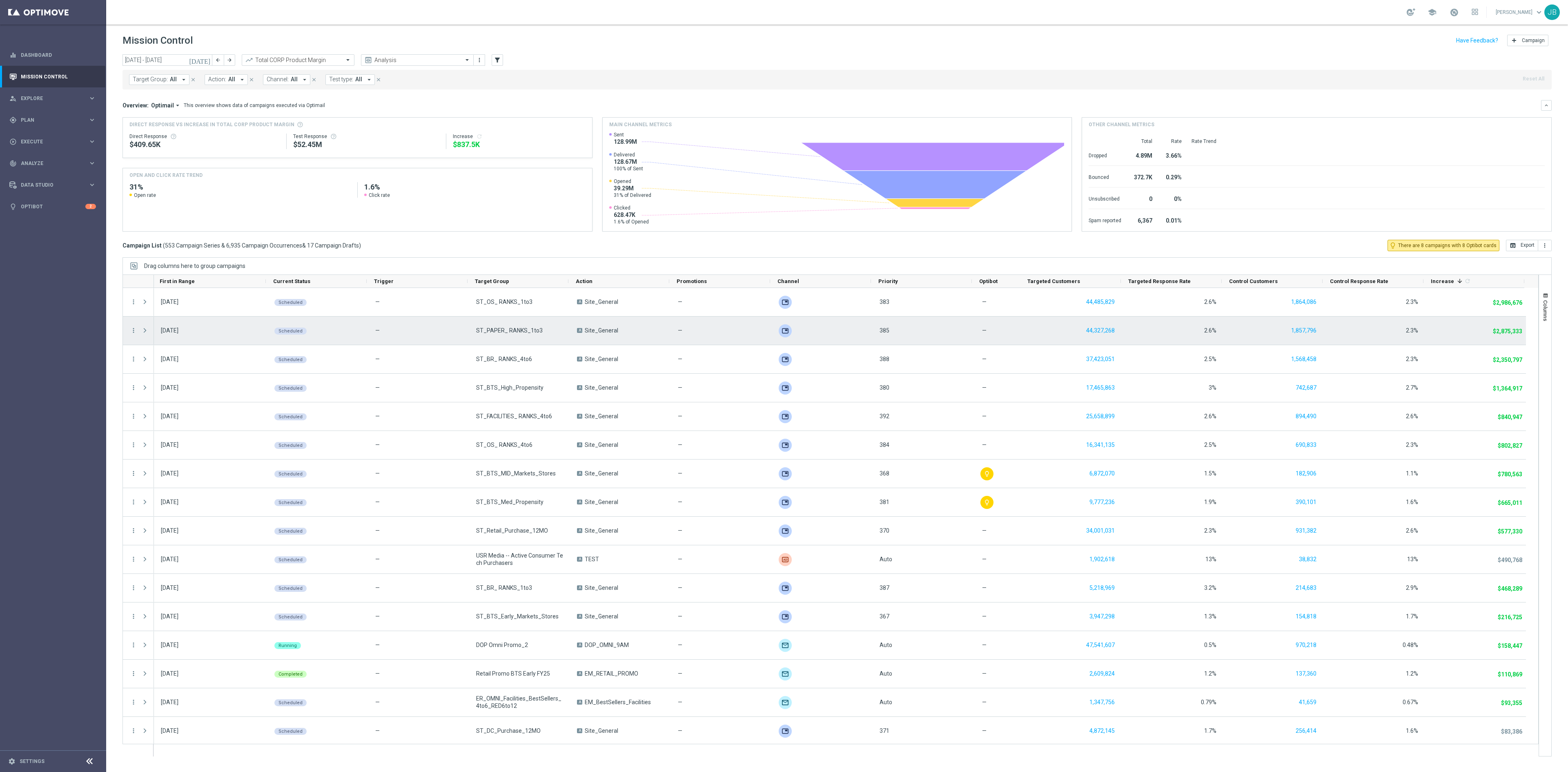
scroll to position [0, 2]
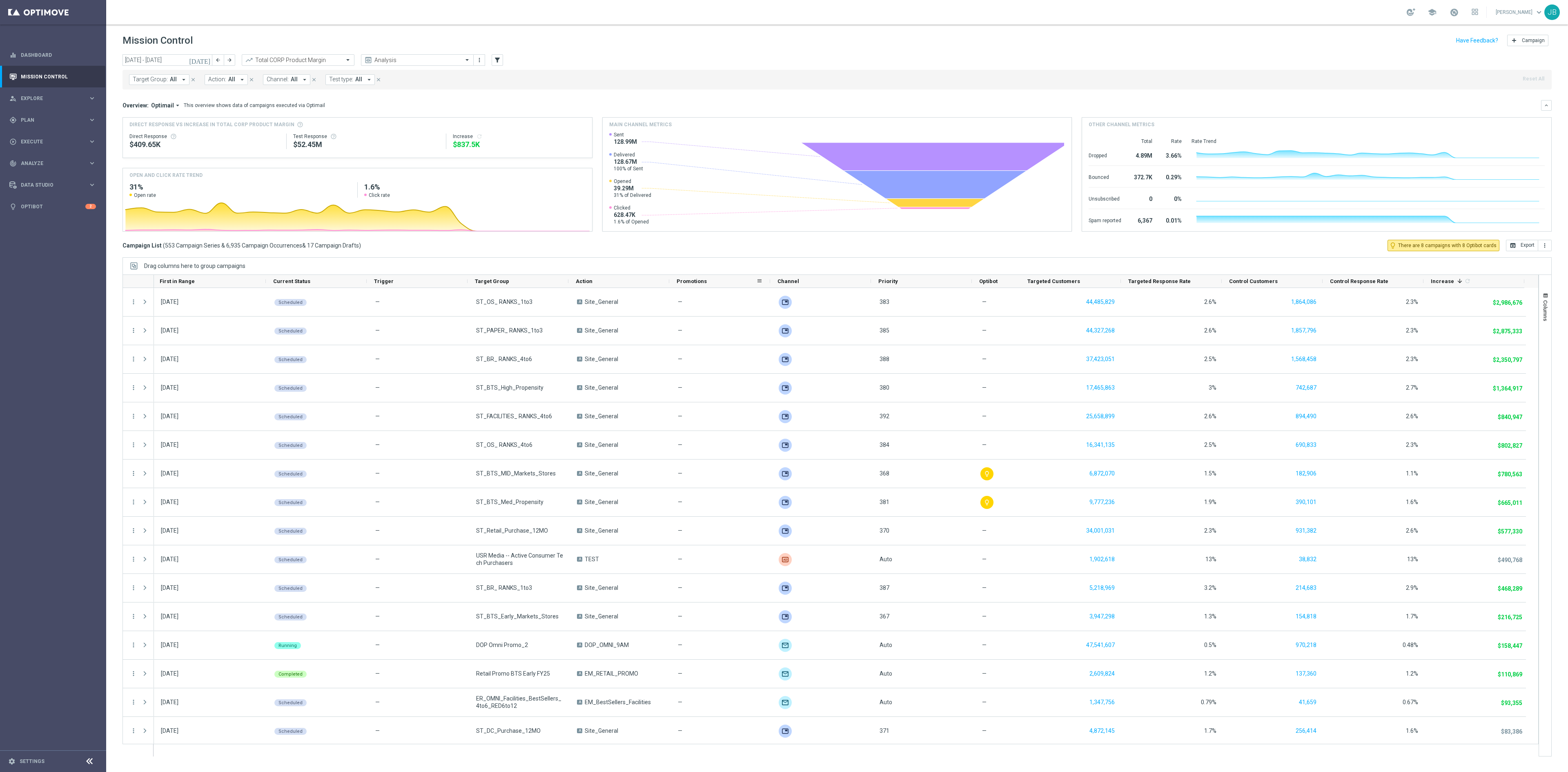
click at [700, 284] on span "Promotions" at bounding box center [692, 281] width 30 height 6
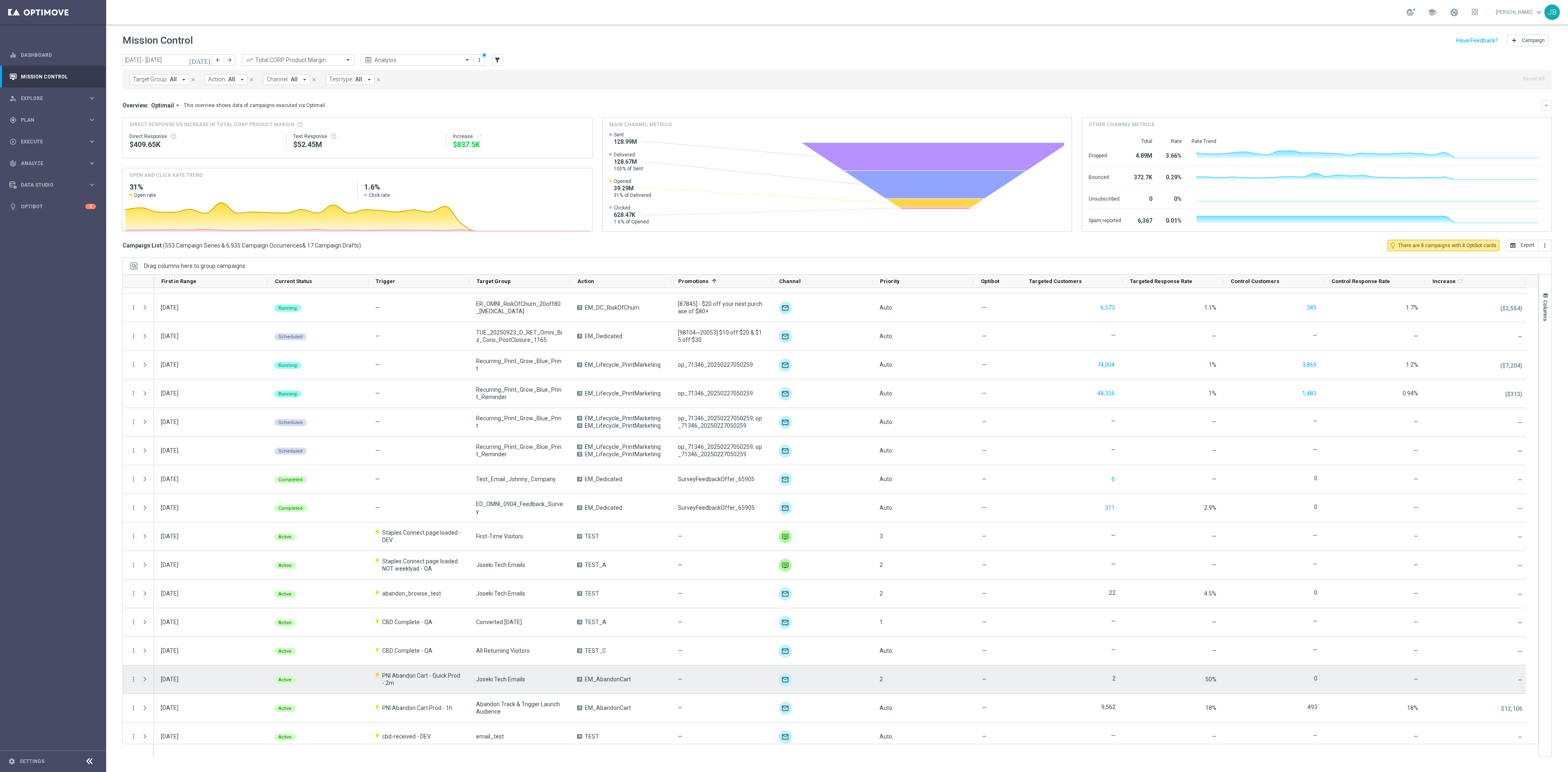
scroll to position [614, 0]
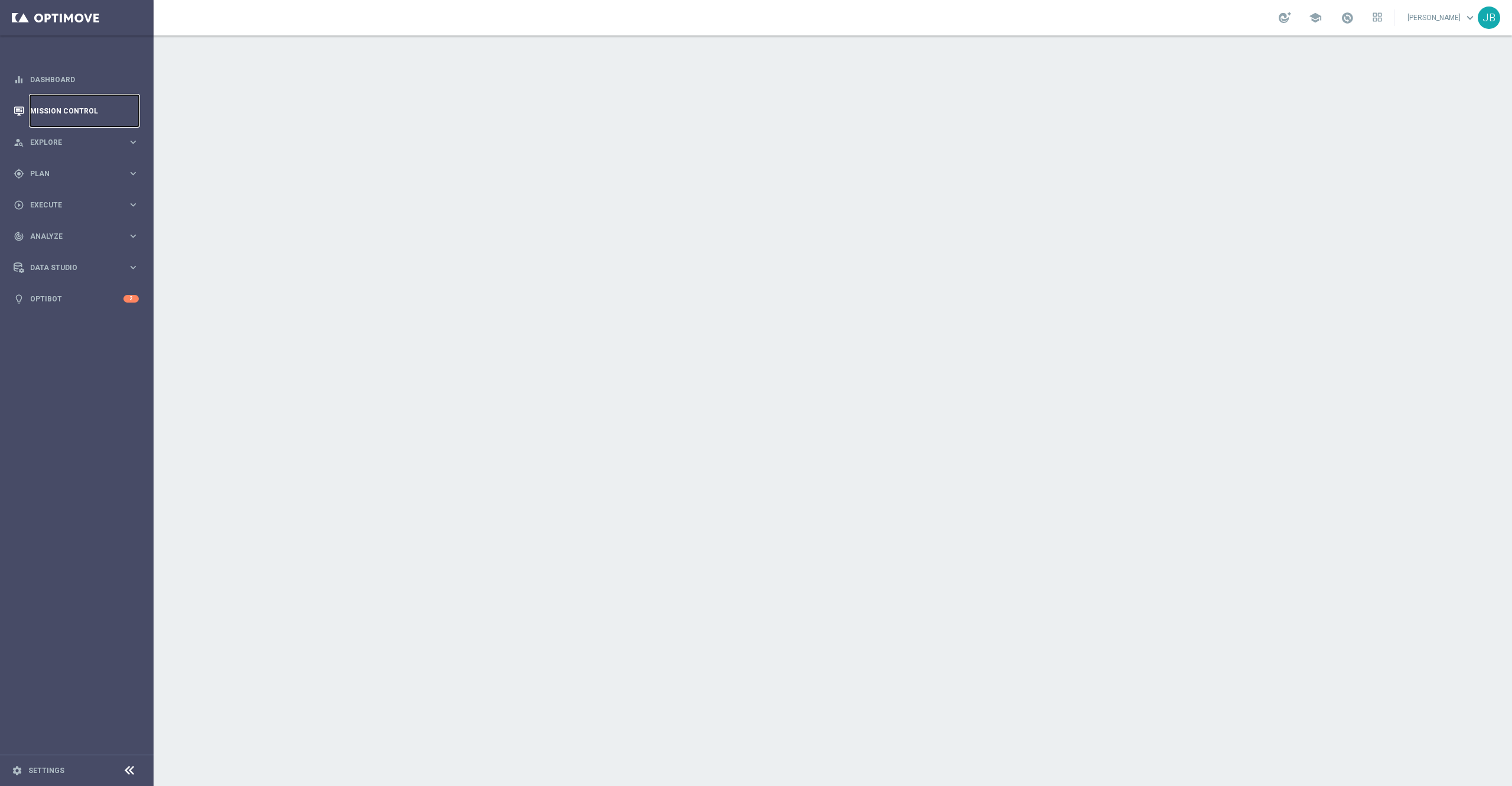
click at [89, 115] on link "Mission Control" at bounding box center [84, 111] width 108 height 32
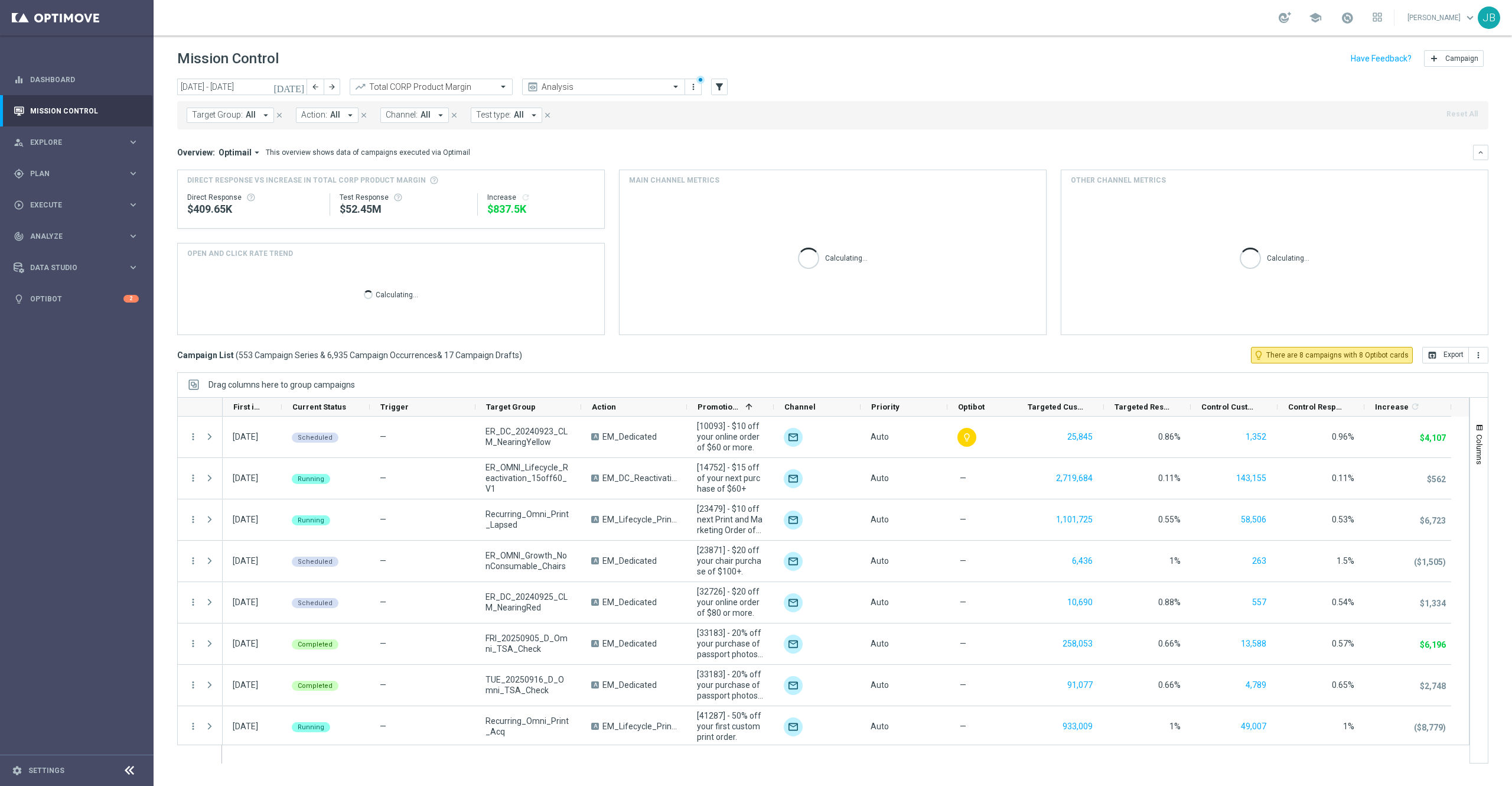
click at [215, 115] on span "Target Group:" at bounding box center [218, 115] width 51 height 10
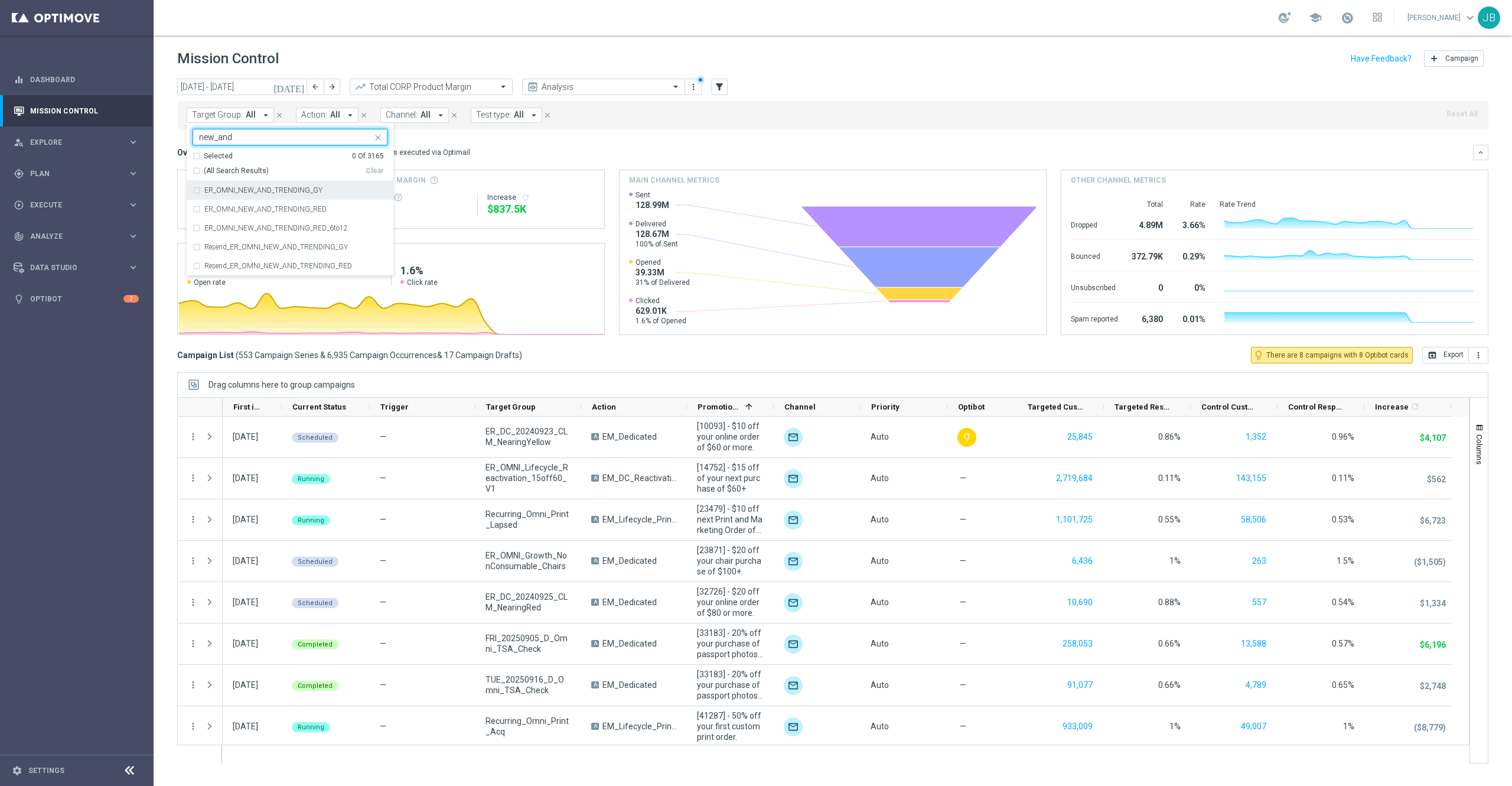
click at [275, 191] on label "ER_OMNI_NEW_AND_TRENDING_GY" at bounding box center [263, 190] width 118 height 7
type input "new_and"
click at [286, 205] on div "ER_OMNI_NEW_AND_TRENDING_RED" at bounding box center [290, 209] width 195 height 19
click at [589, 149] on div "Overview: Optimail arrow_drop_down This overview shows data of campaigns execut…" at bounding box center [825, 152] width 1296 height 11
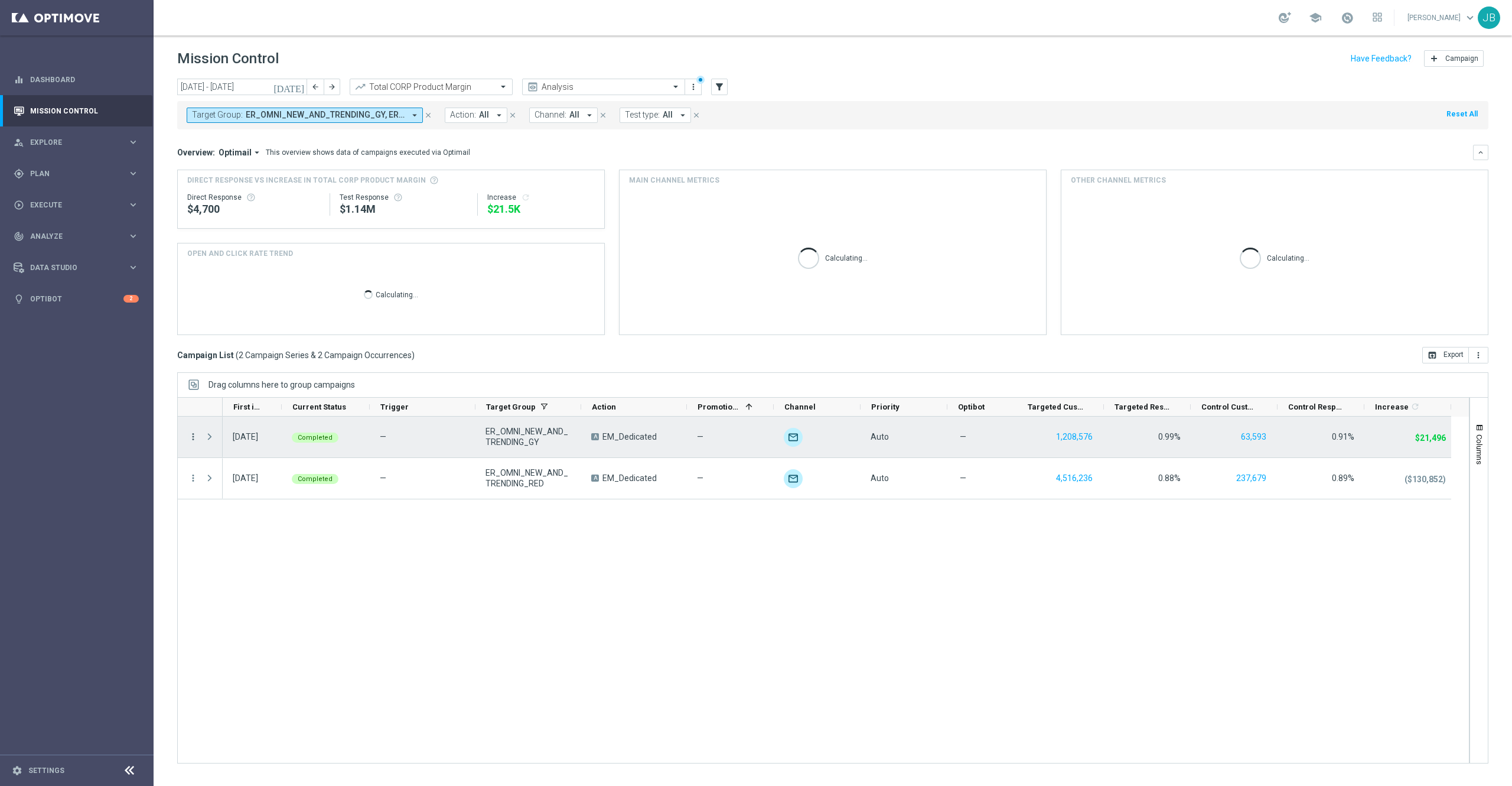
click at [195, 435] on icon "more_vert" at bounding box center [193, 437] width 11 height 11
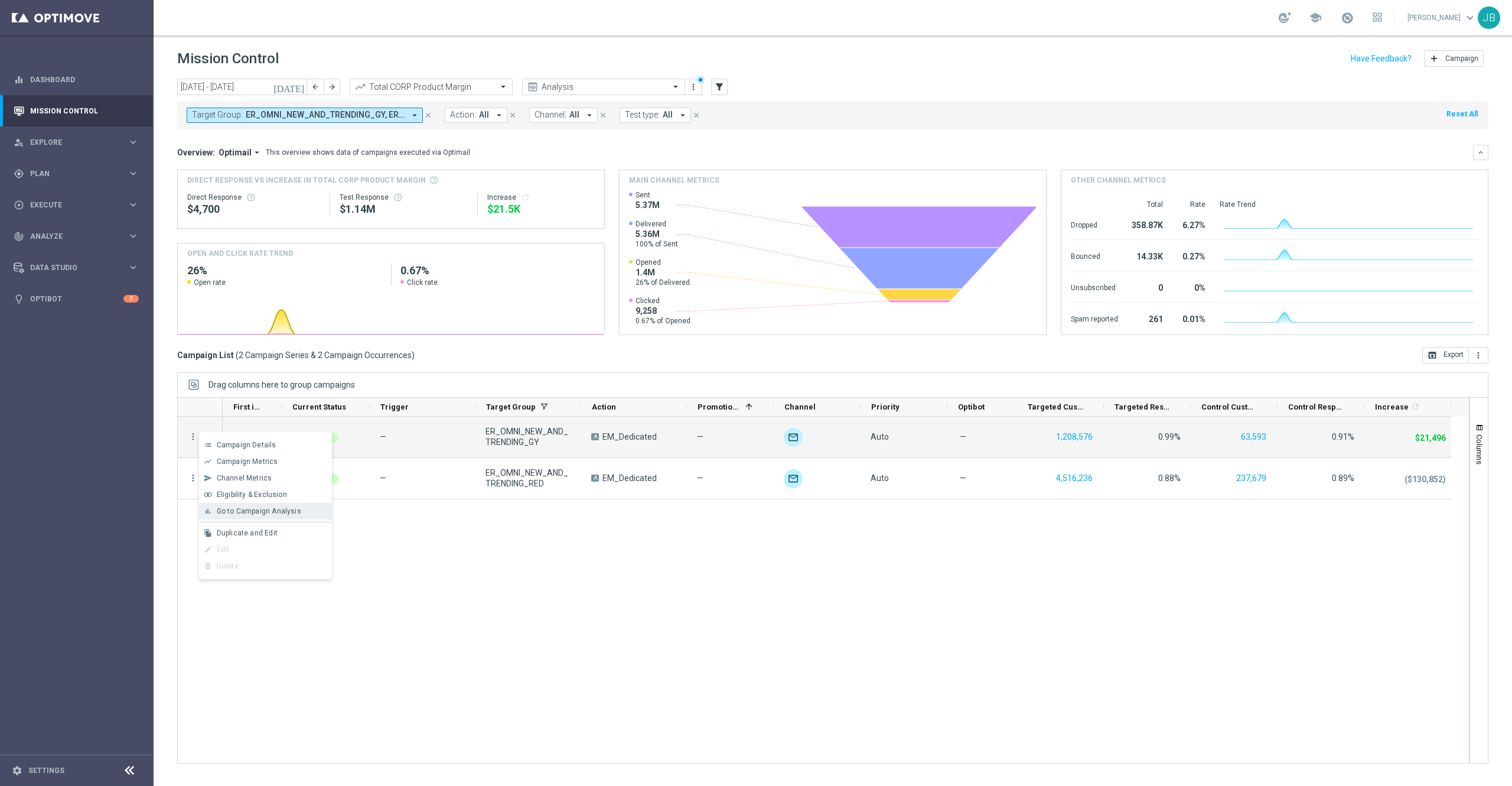
click at [289, 509] on span "Go to Campaign Analysis" at bounding box center [259, 511] width 85 height 8
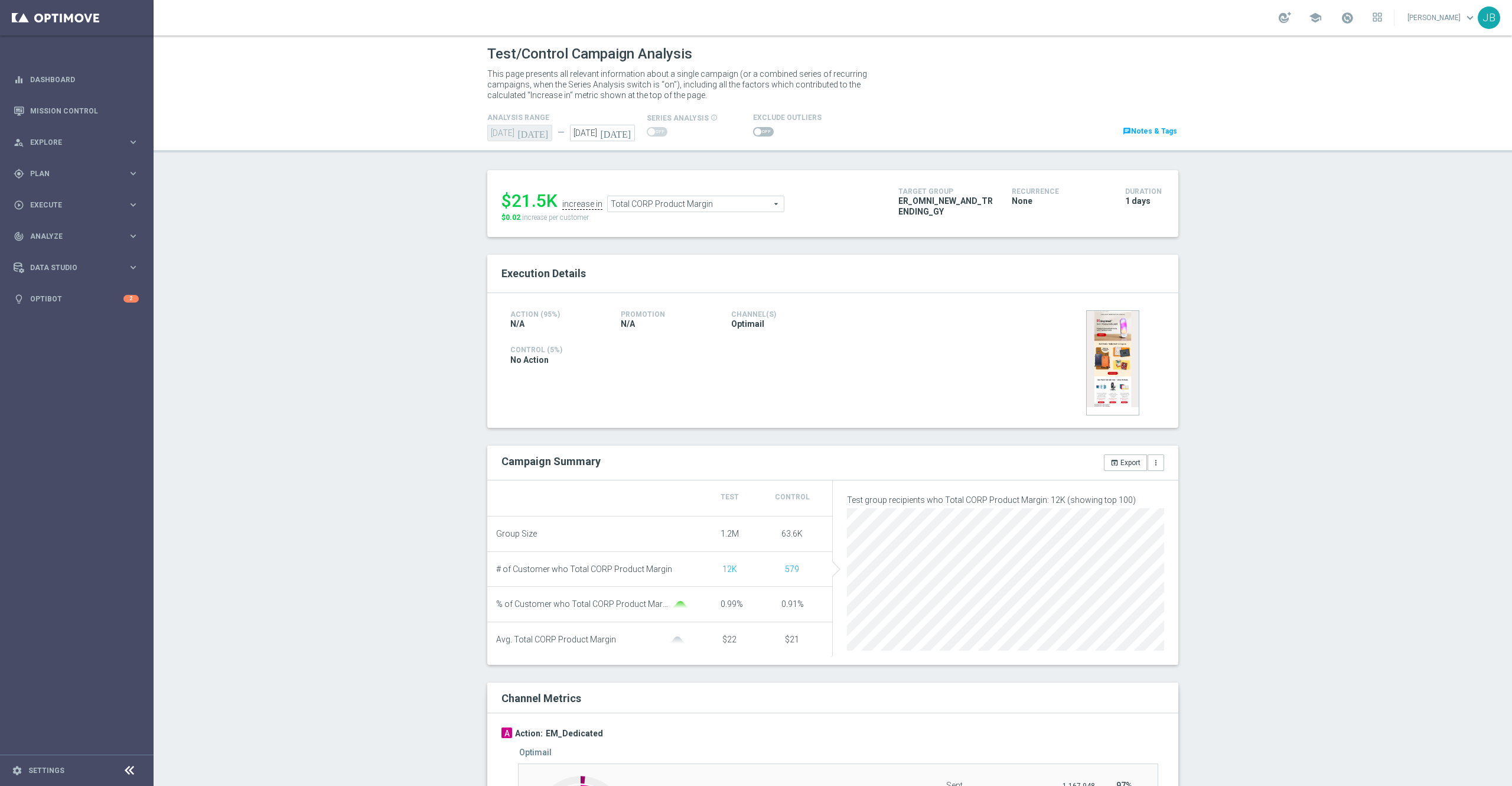
click at [735, 198] on span "Total CORP Product Margin" at bounding box center [696, 204] width 176 height 15
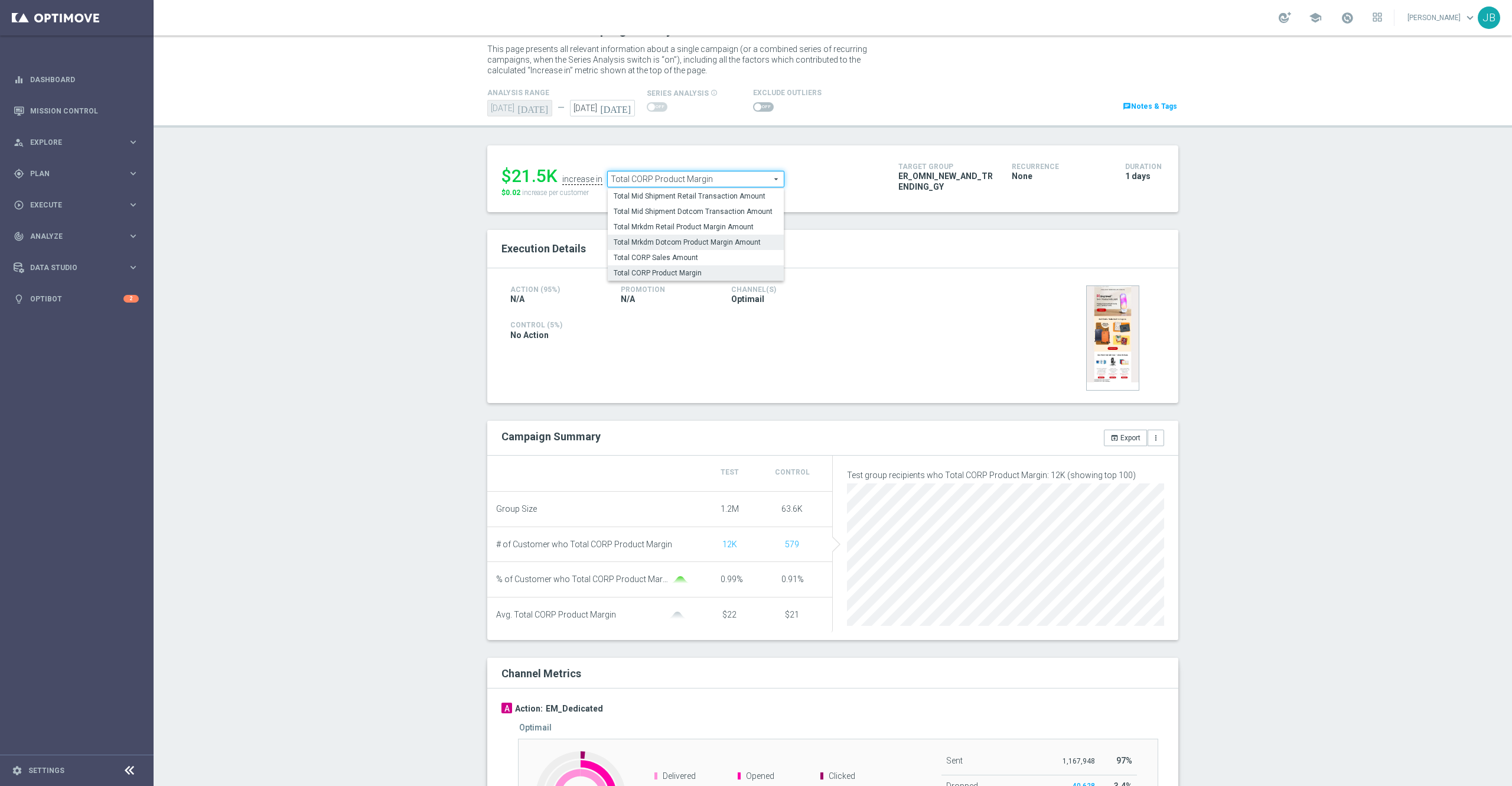
scroll to position [33, 0]
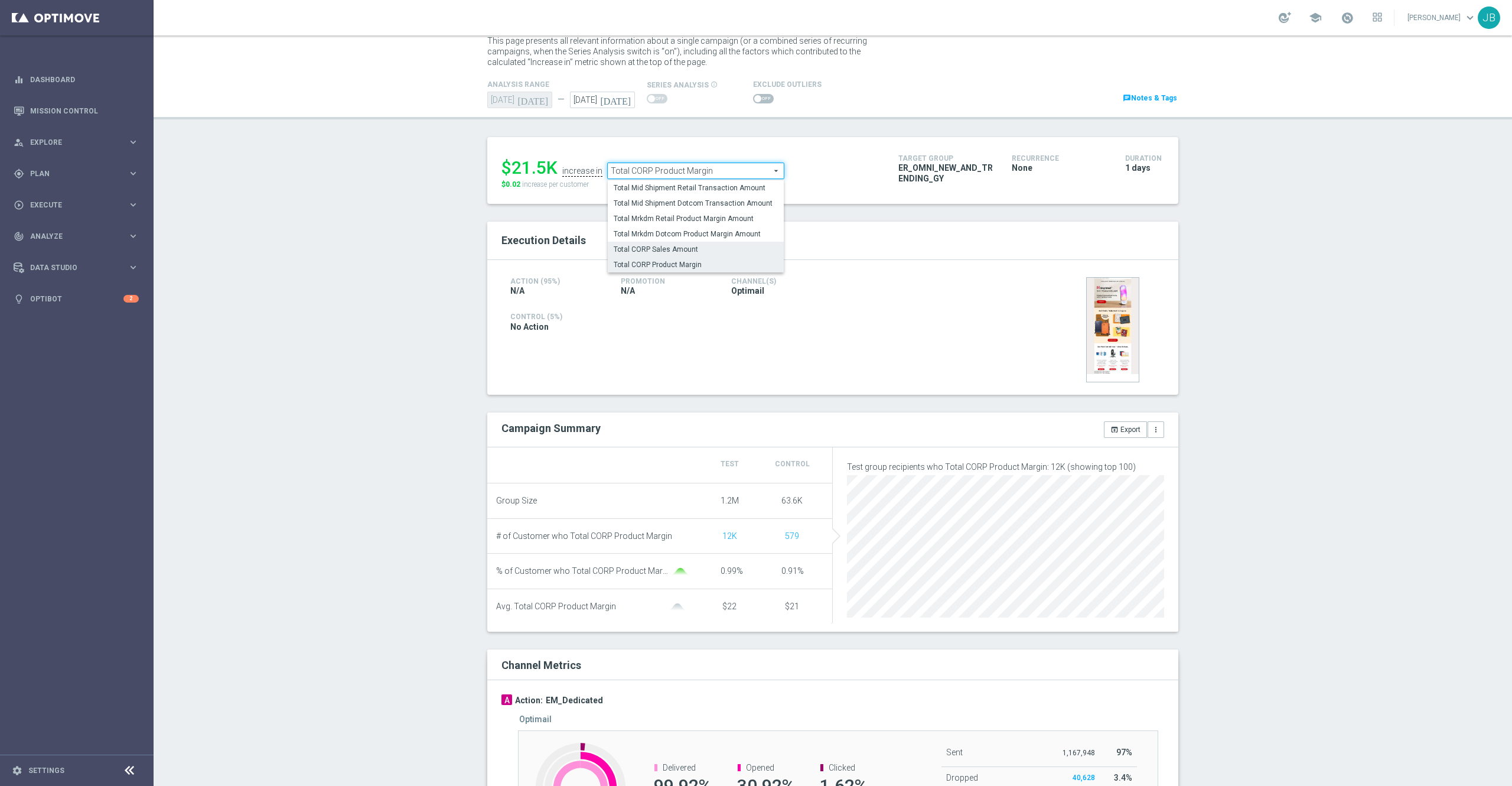
click at [697, 253] on span "Total CORP Sales Amount" at bounding box center [696, 249] width 164 height 10
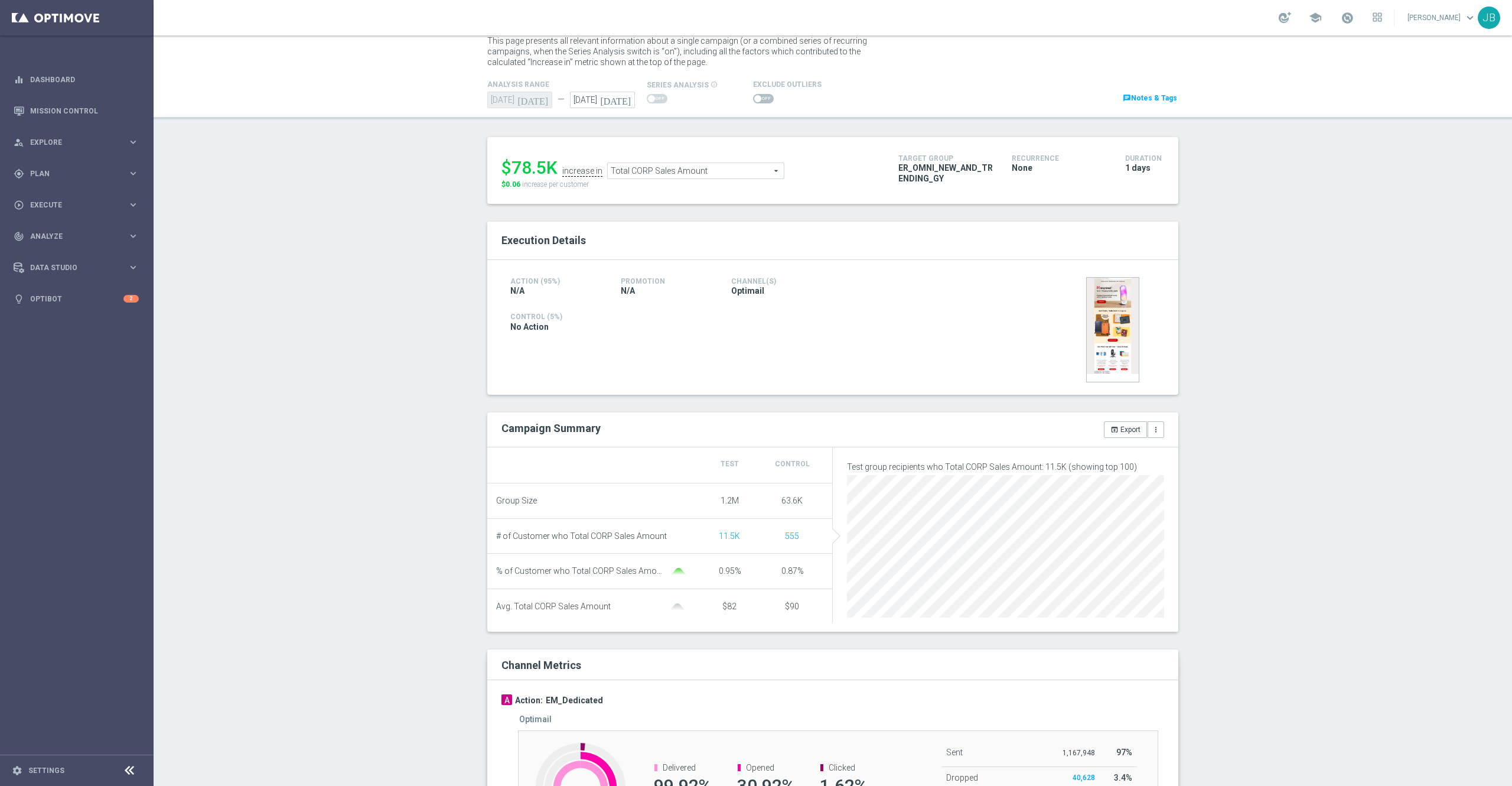
click at [689, 181] on div "$78.5K increase in Total CORP Sales Amount Total CORP Sales Amount arrow_drop_d…" at bounding box center [691, 171] width 380 height 39
click at [687, 172] on span "Total CORP Sales Amount" at bounding box center [696, 170] width 176 height 15
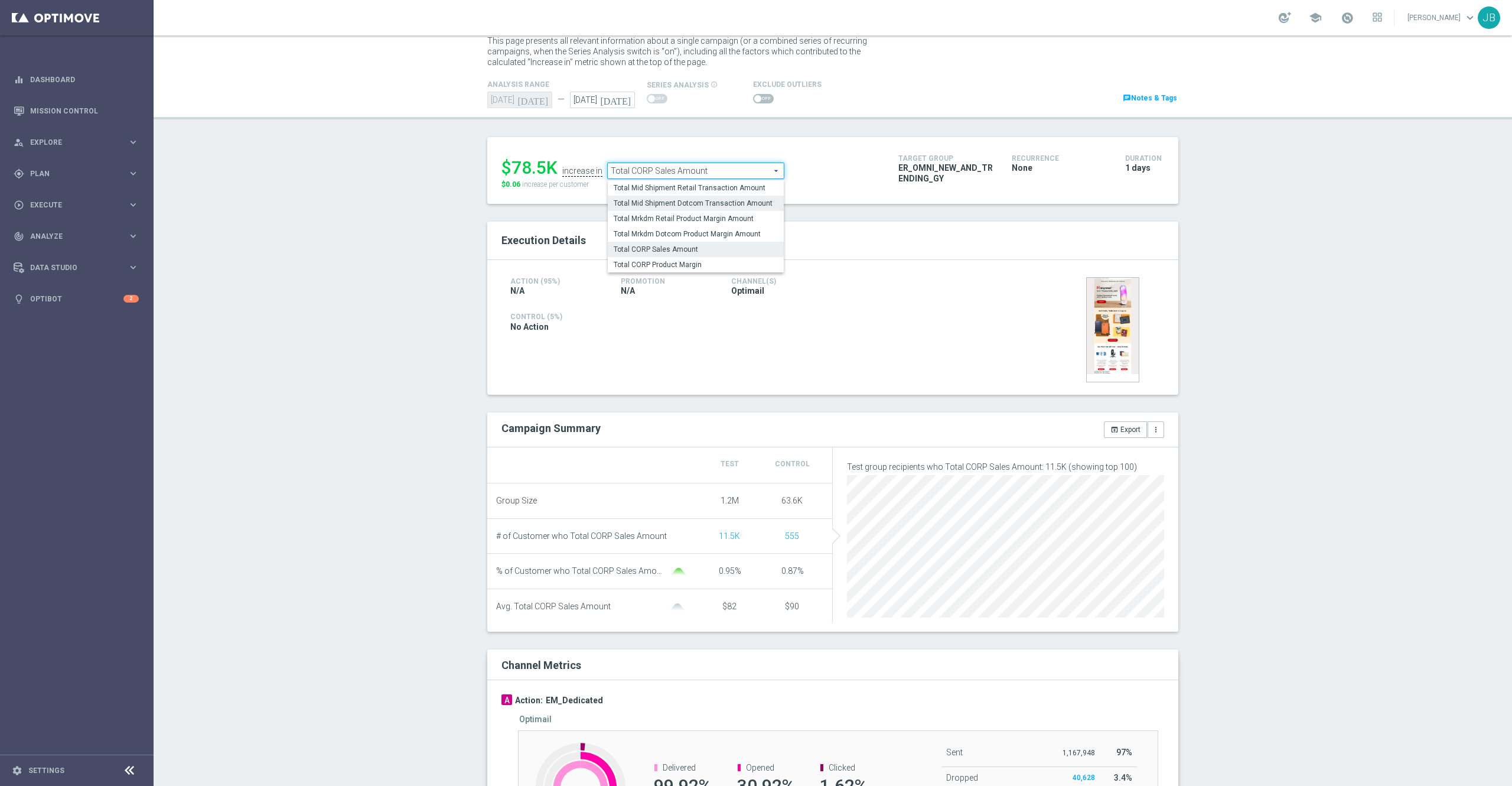
click at [686, 203] on span "Total Mid Shipment Dotcom Transaction Amount" at bounding box center [696, 203] width 164 height 10
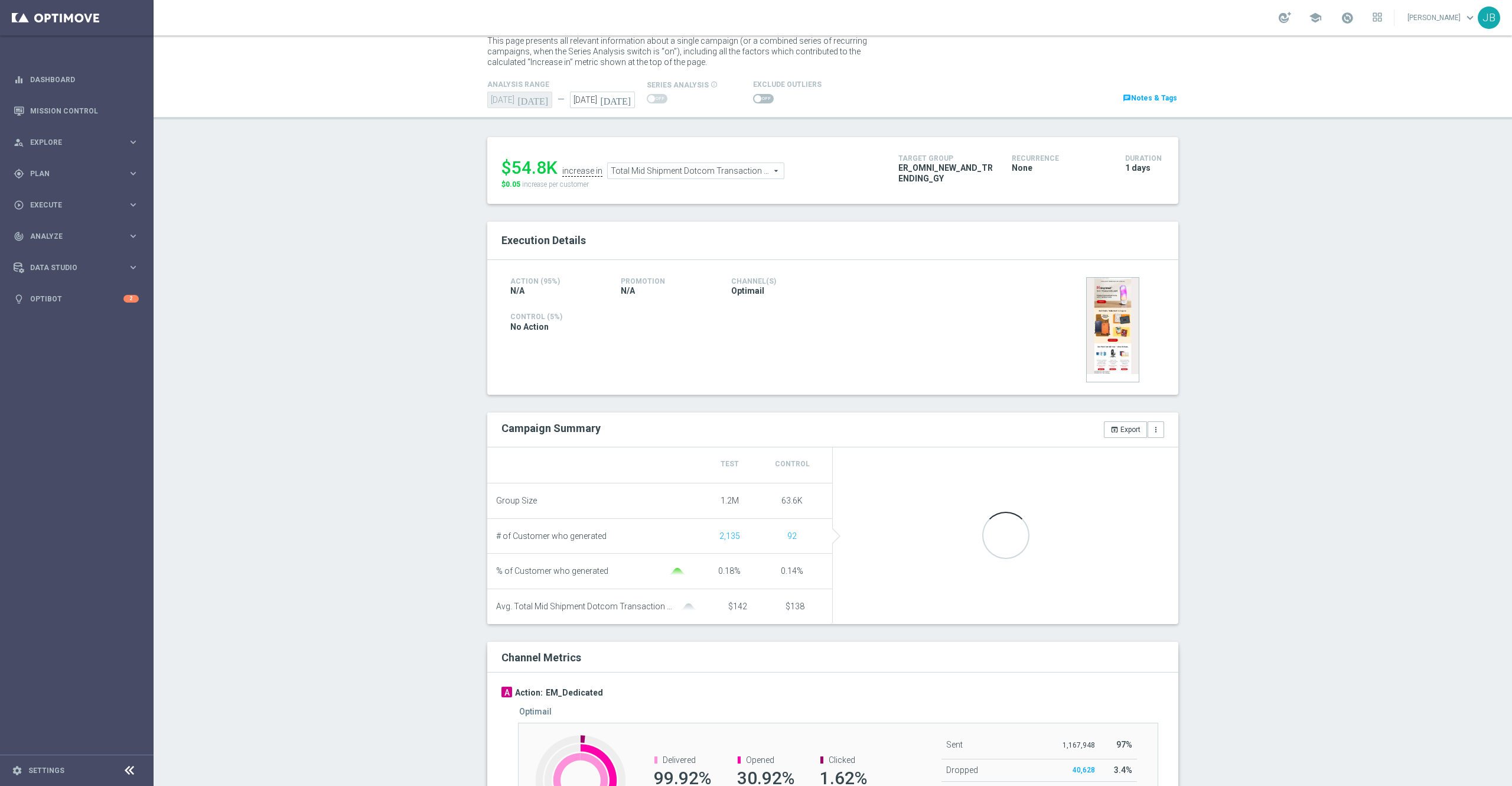
click at [689, 177] on span "Total Mid Shipment Dotcom Transaction Amount" at bounding box center [696, 170] width 176 height 15
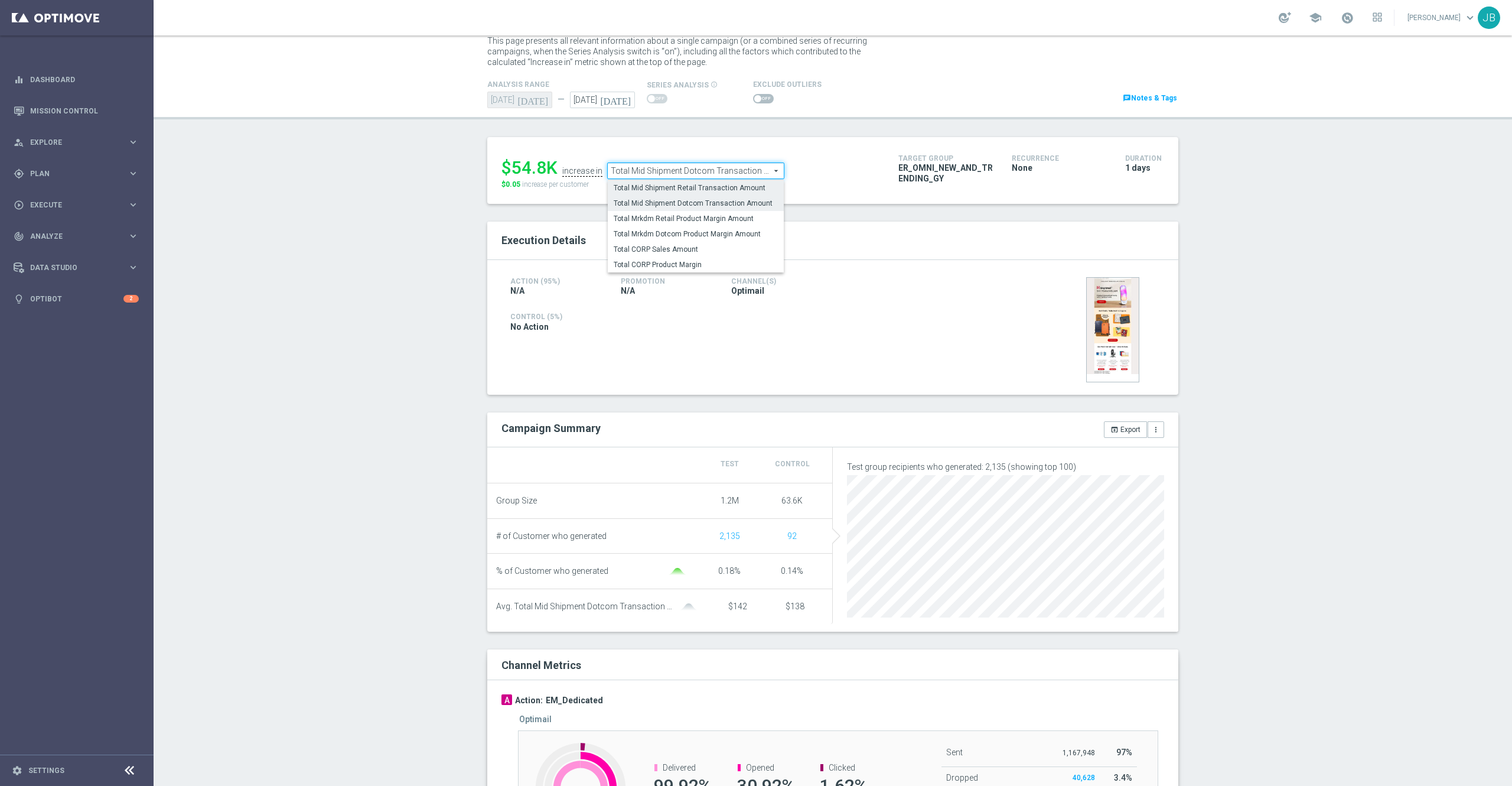
click at [679, 186] on span "Total Mid Shipment Retail Transaction Amount" at bounding box center [696, 188] width 164 height 10
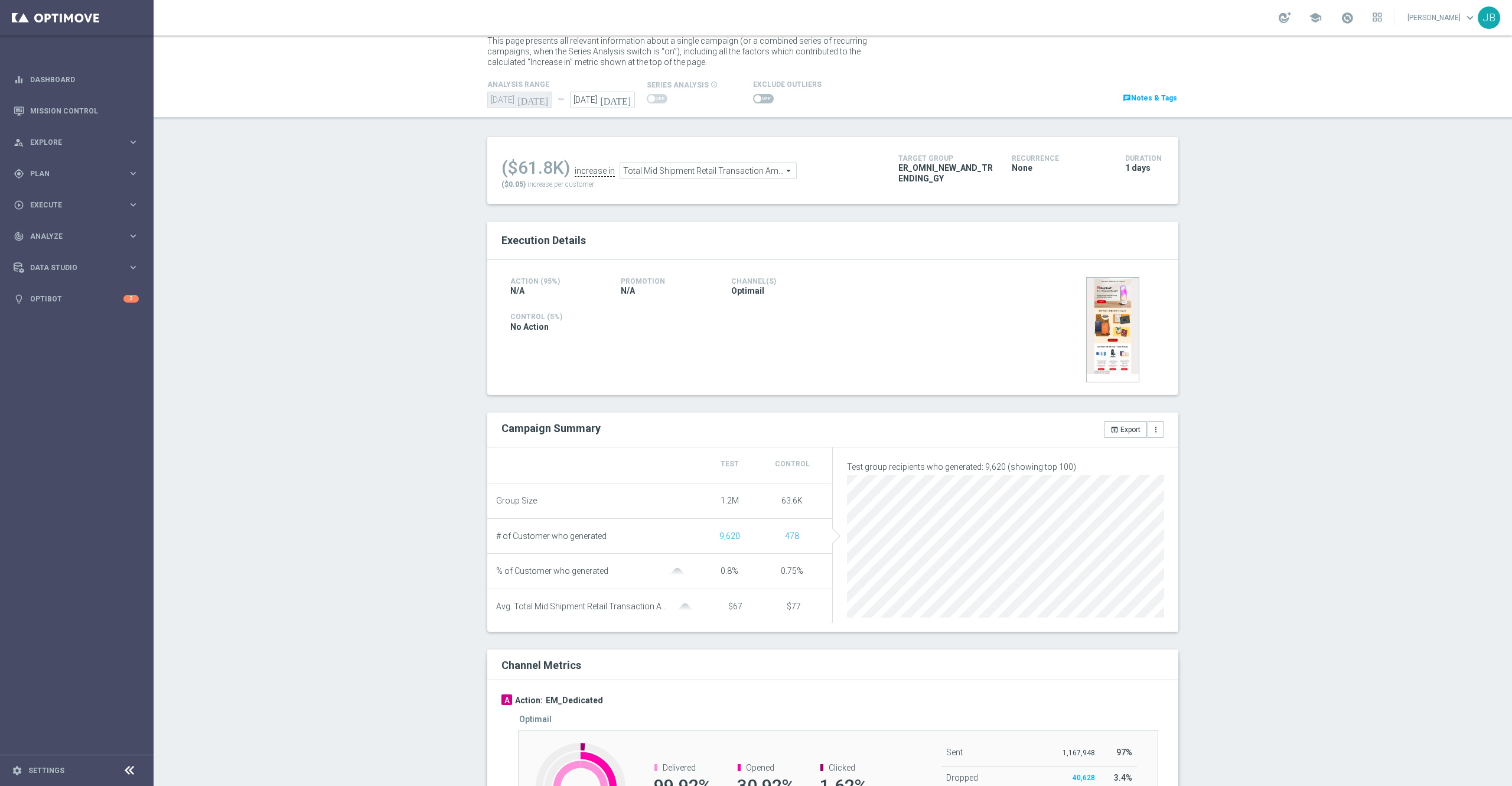
click at [674, 169] on span "Total Mid Shipment Retail Transaction Amount" at bounding box center [708, 170] width 176 height 15
click at [685, 200] on span "Total Mid Shipment Dotcom Transaction Amount" at bounding box center [708, 203] width 164 height 10
type input "Total Mid Shipment Dotcom Transaction Amount"
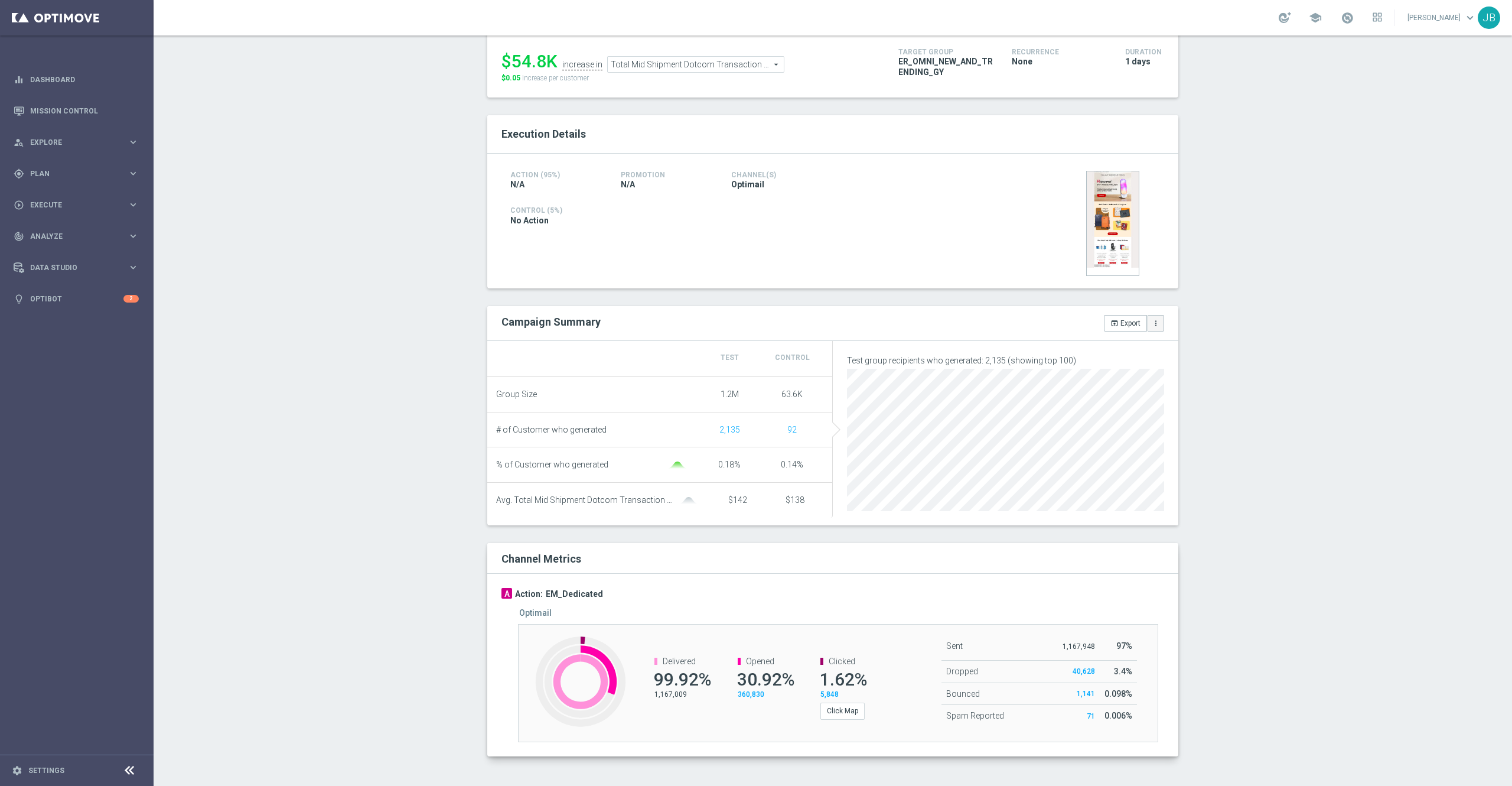
click at [1152, 319] on icon "more_vert" at bounding box center [1155, 323] width 8 height 8
click at [1229, 330] on div "Test/Control Campaign Analysis This page presents all relevant information abou…" at bounding box center [832, 411] width 1359 height 751
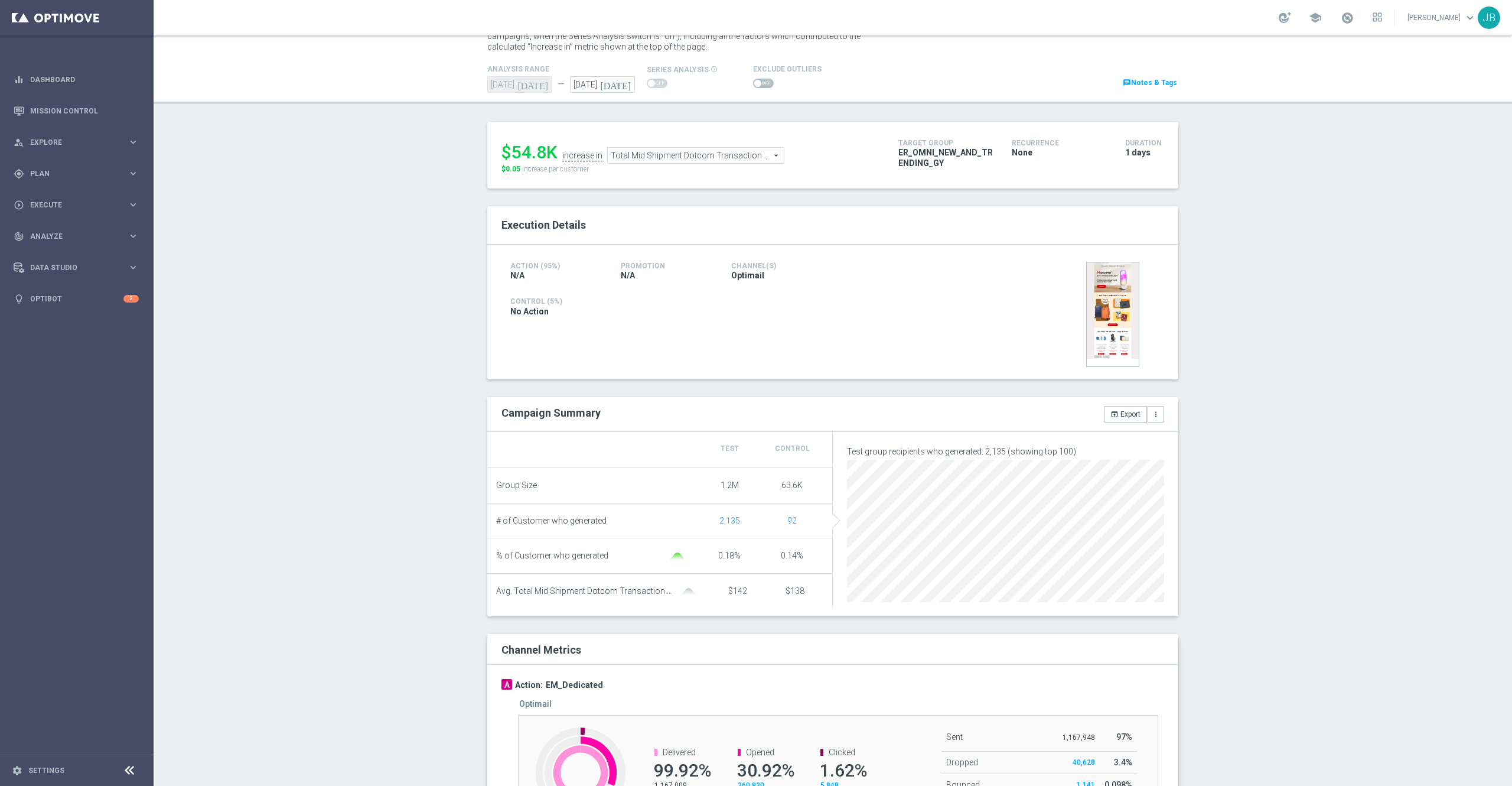
scroll to position [0, 0]
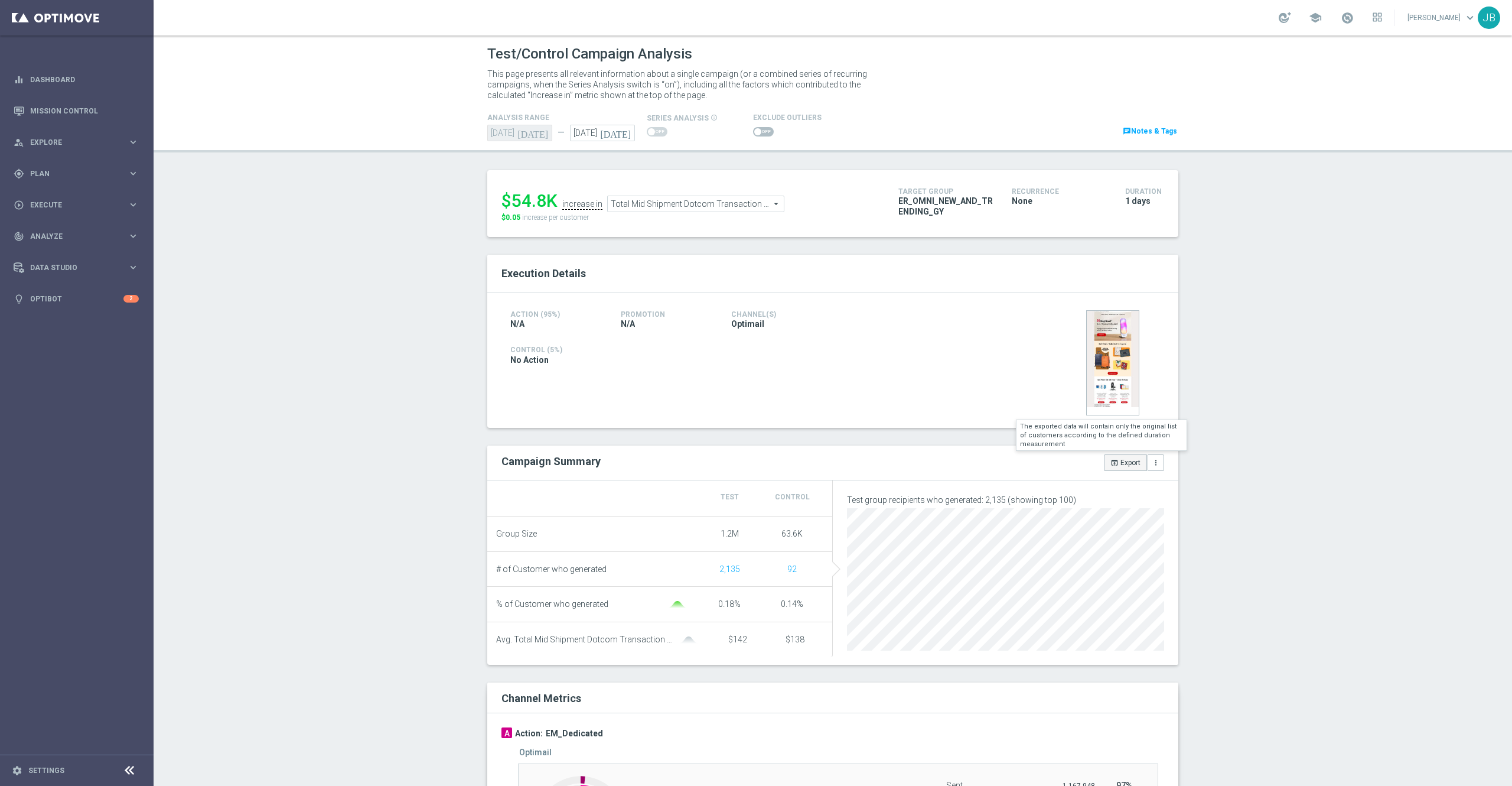
click at [1117, 464] on button "open_in_browser Export" at bounding box center [1125, 463] width 43 height 17
